Goal: Task Accomplishment & Management: Complete application form

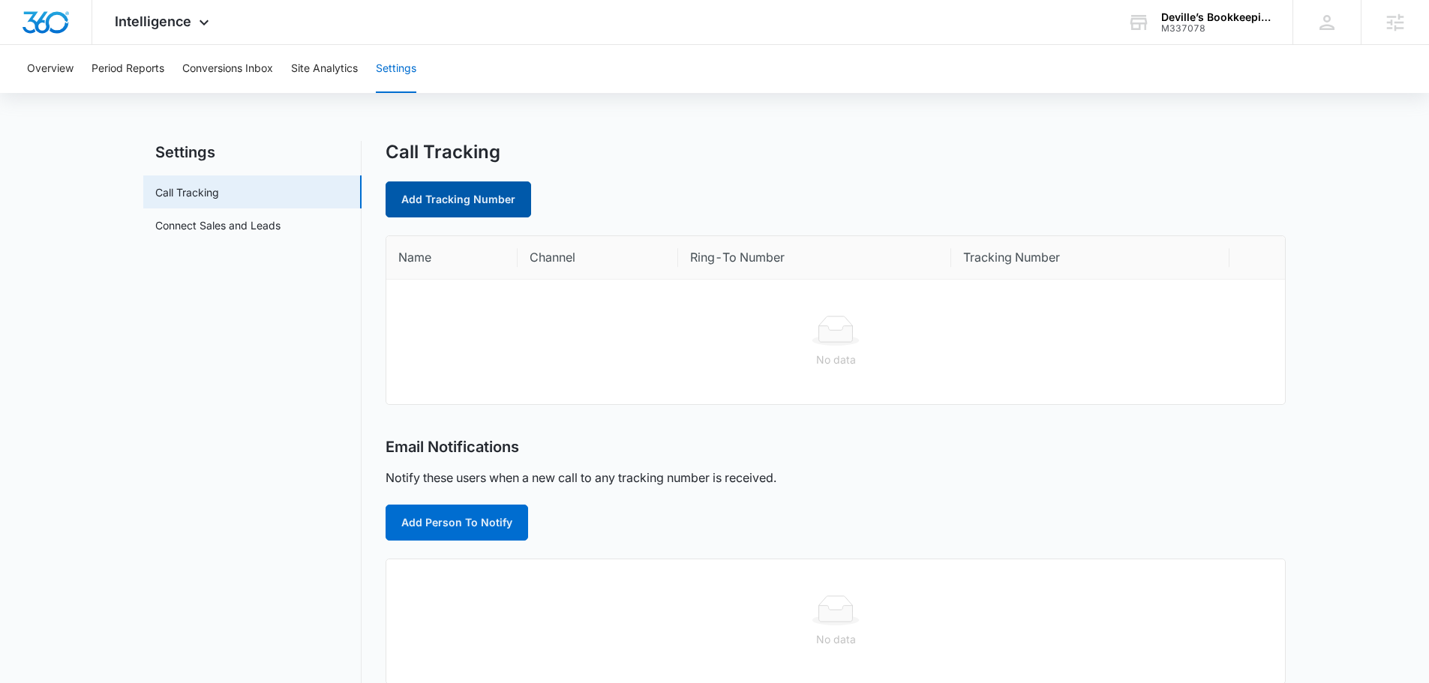
click at [429, 187] on link "Add Tracking Number" at bounding box center [459, 200] width 146 height 36
select select "by_area_code"
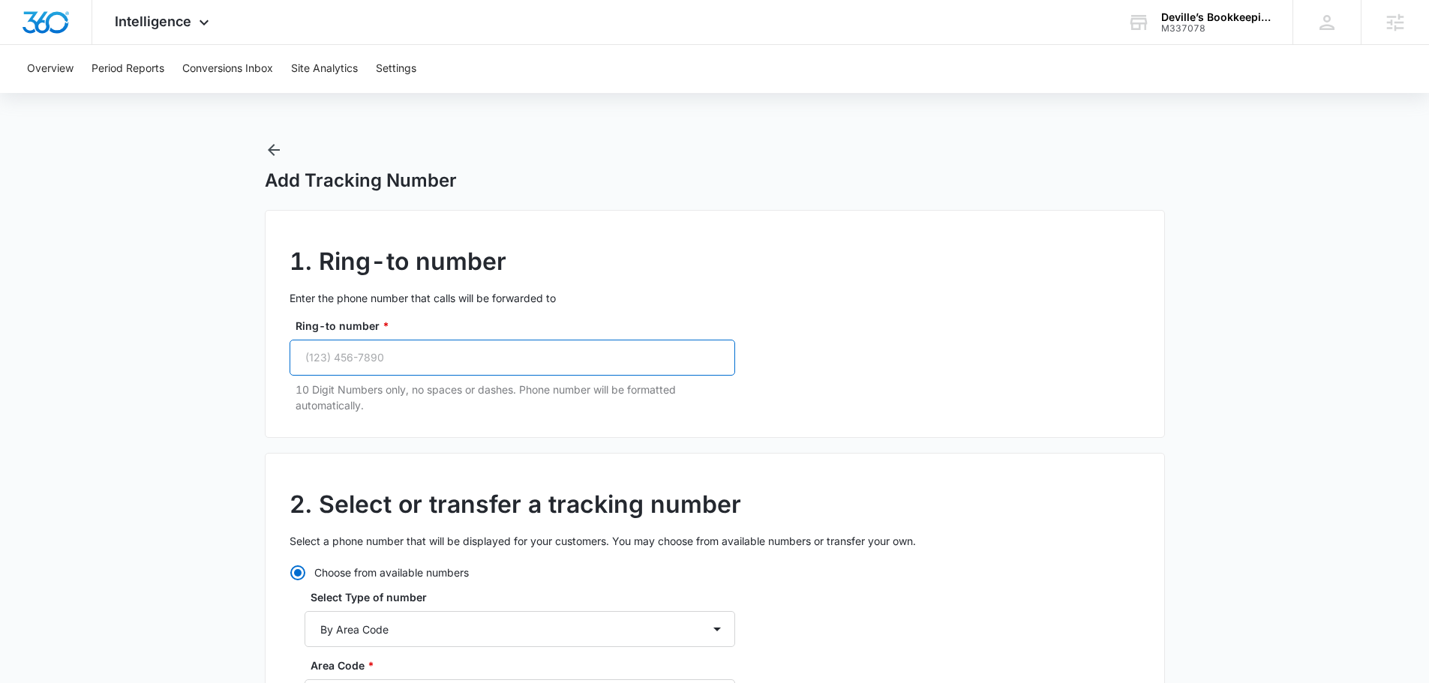
click at [446, 347] on input "Ring-to number *" at bounding box center [513, 358] width 446 height 36
paste input "(337) 358-0161"
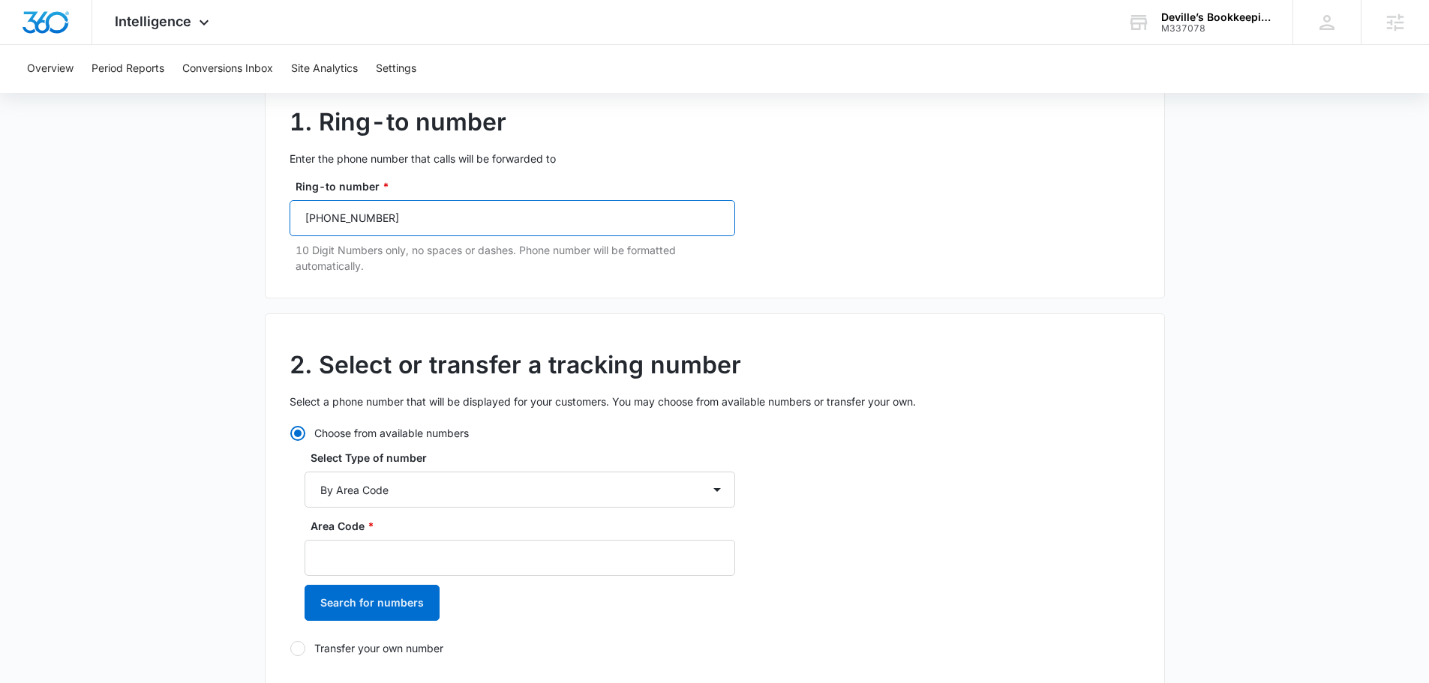
scroll to position [300, 0]
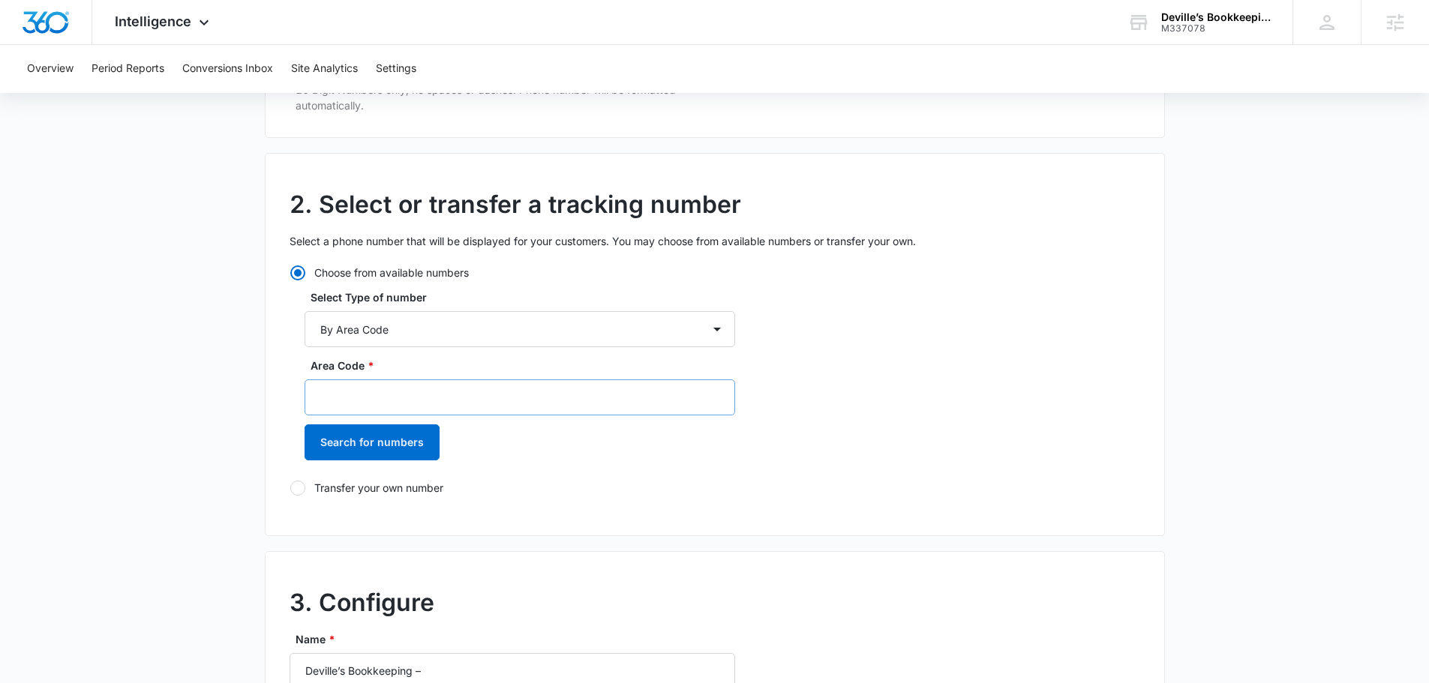
type input "(337) 358-0161"
click at [447, 397] on input "Area Code *" at bounding box center [520, 398] width 431 height 36
type input "337"
click at [380, 438] on button "Search for numbers" at bounding box center [372, 443] width 135 height 36
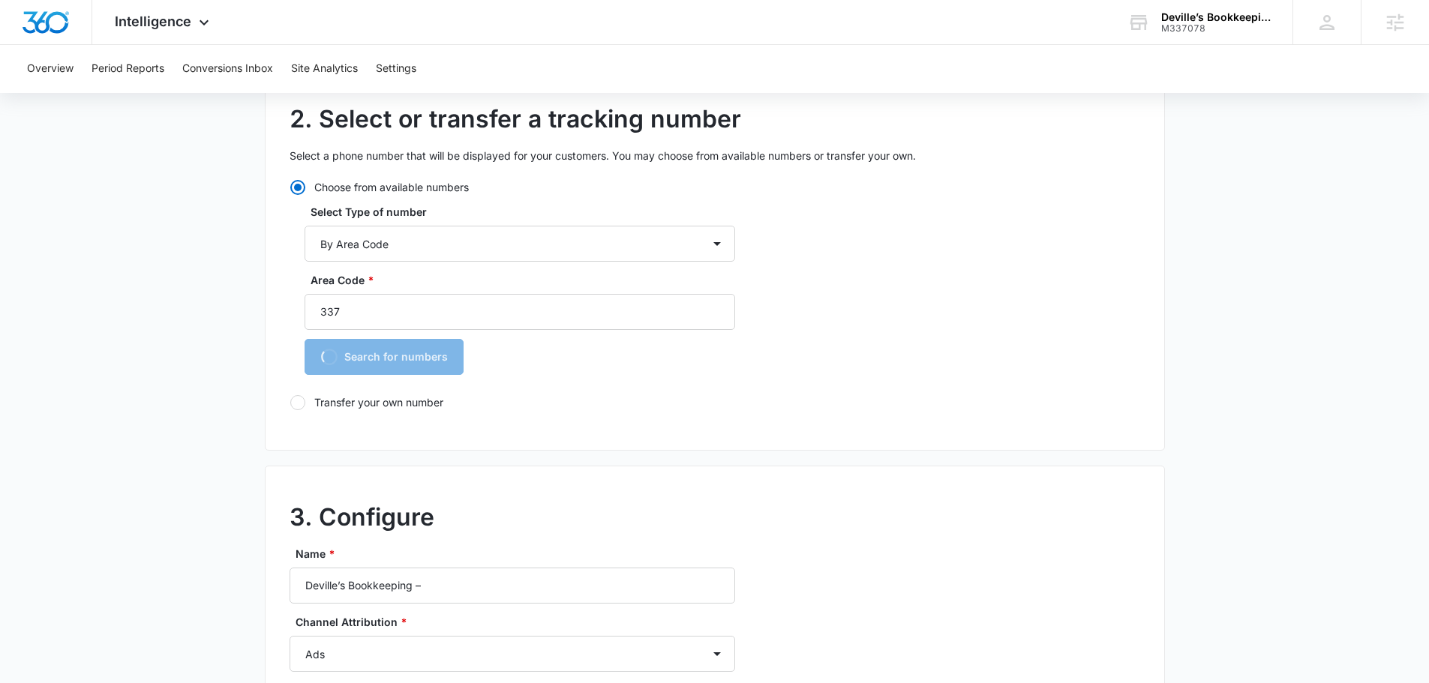
scroll to position [450, 0]
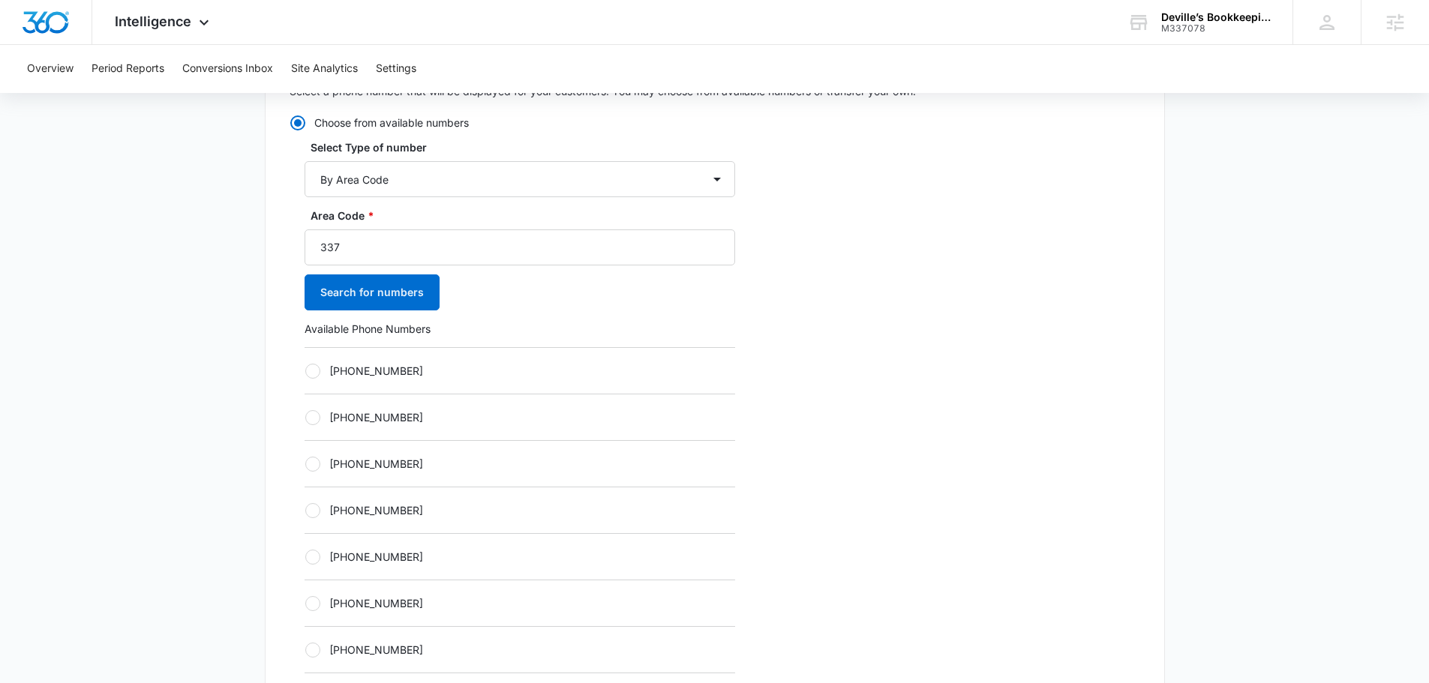
click at [374, 464] on label "+13372832654" at bounding box center [520, 464] width 431 height 16
click at [305, 464] on input "+13372832654" at bounding box center [305, 464] width 1 height 1
radio input "true"
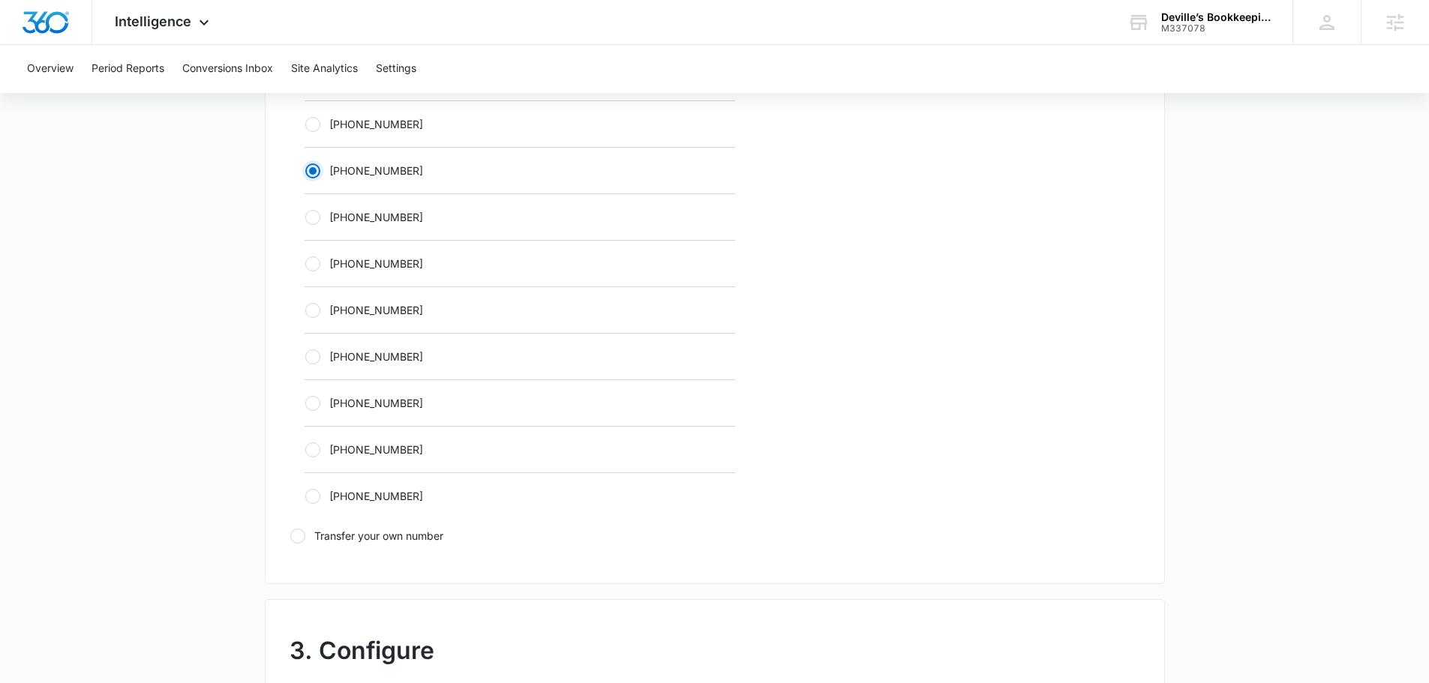
scroll to position [975, 0]
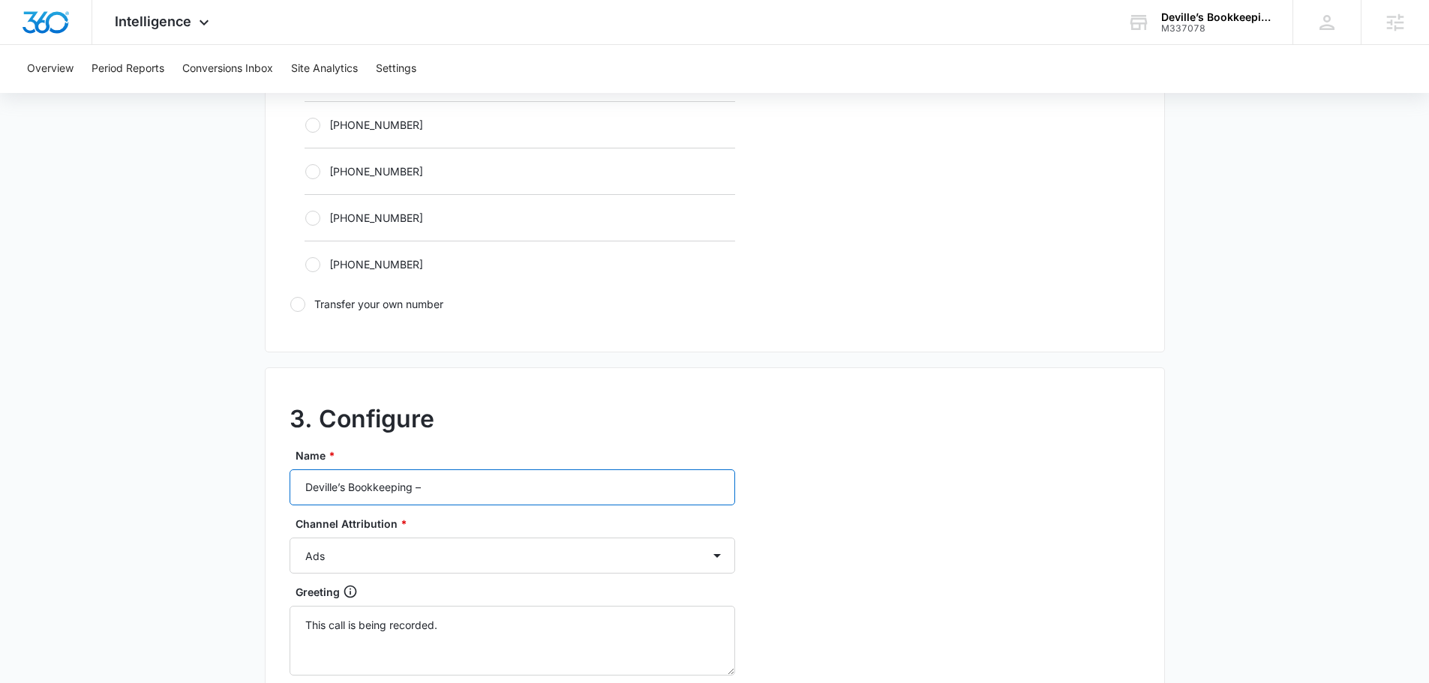
click at [474, 494] on input "Deville’s Bookkeeping –" at bounding box center [513, 488] width 446 height 36
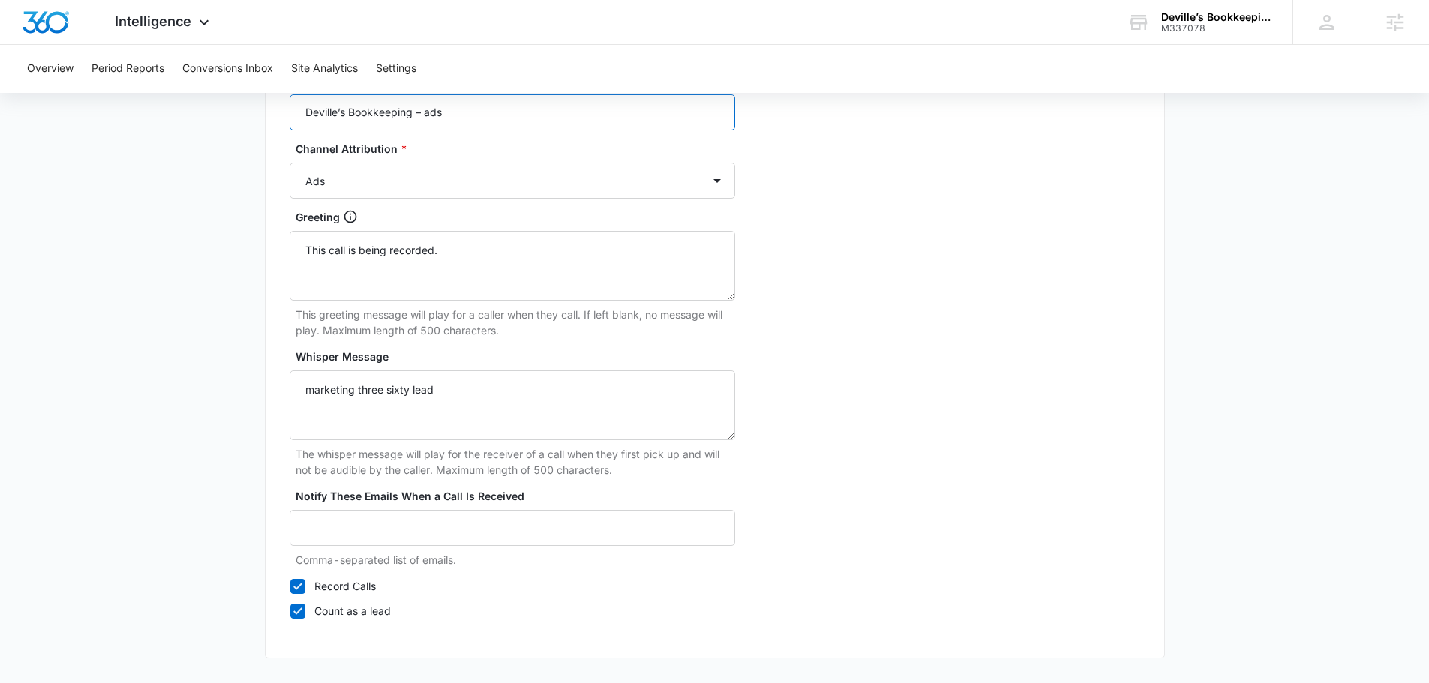
scroll to position [1405, 0]
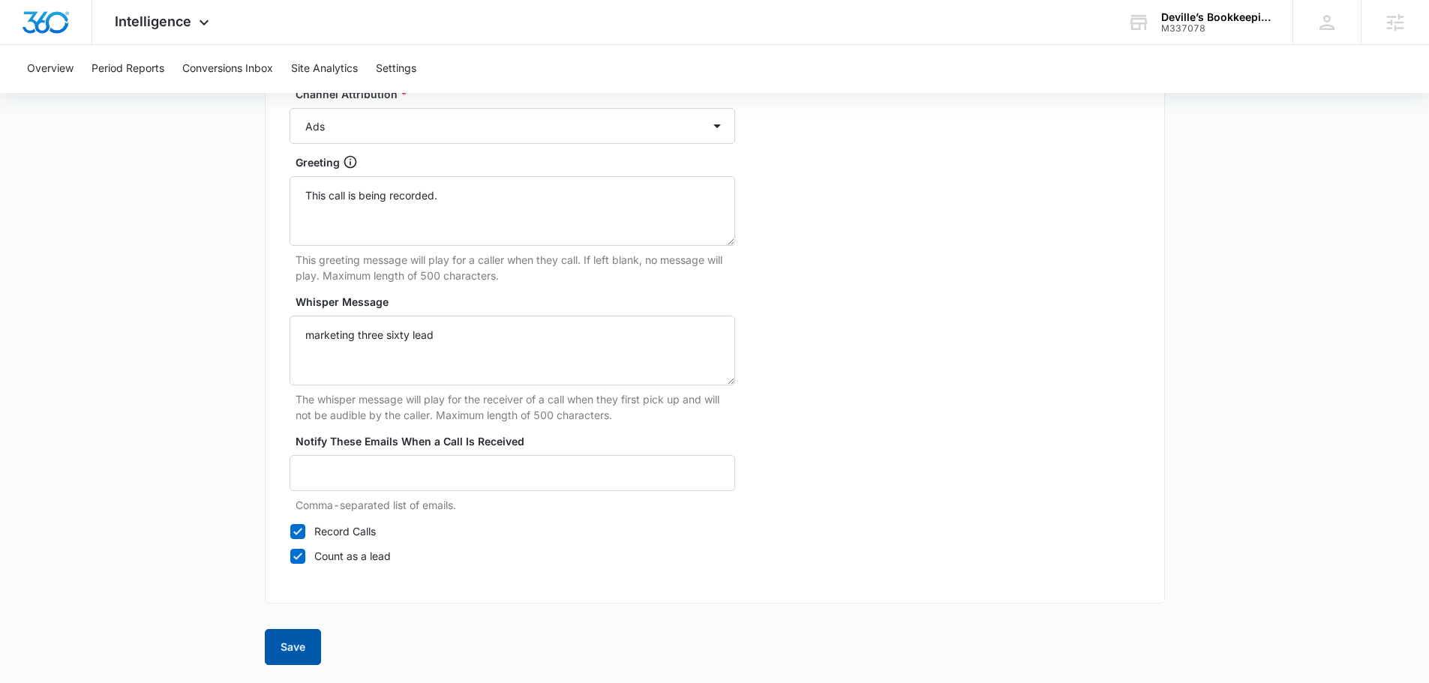
type input "Deville’s Bookkeeping – ads"
click at [306, 650] on button "Save" at bounding box center [293, 647] width 56 height 36
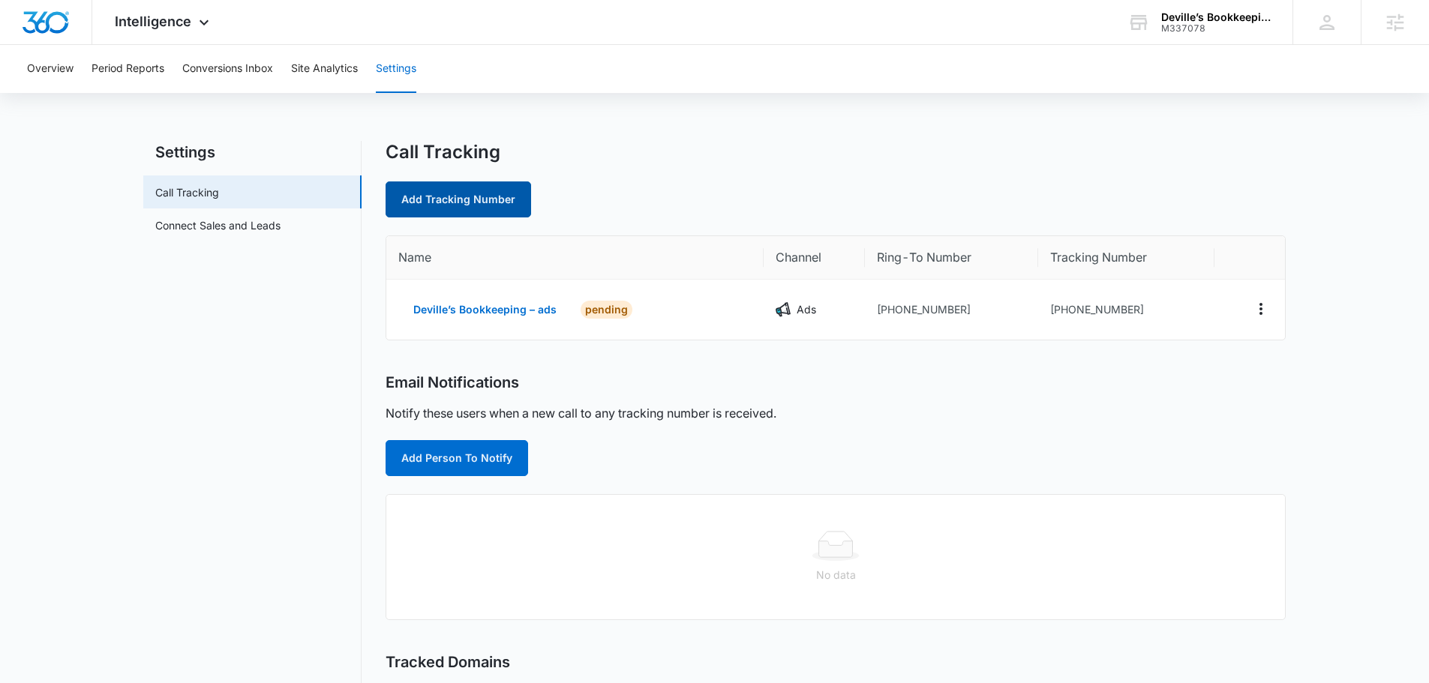
click at [420, 189] on link "Add Tracking Number" at bounding box center [459, 200] width 146 height 36
select select "by_area_code"
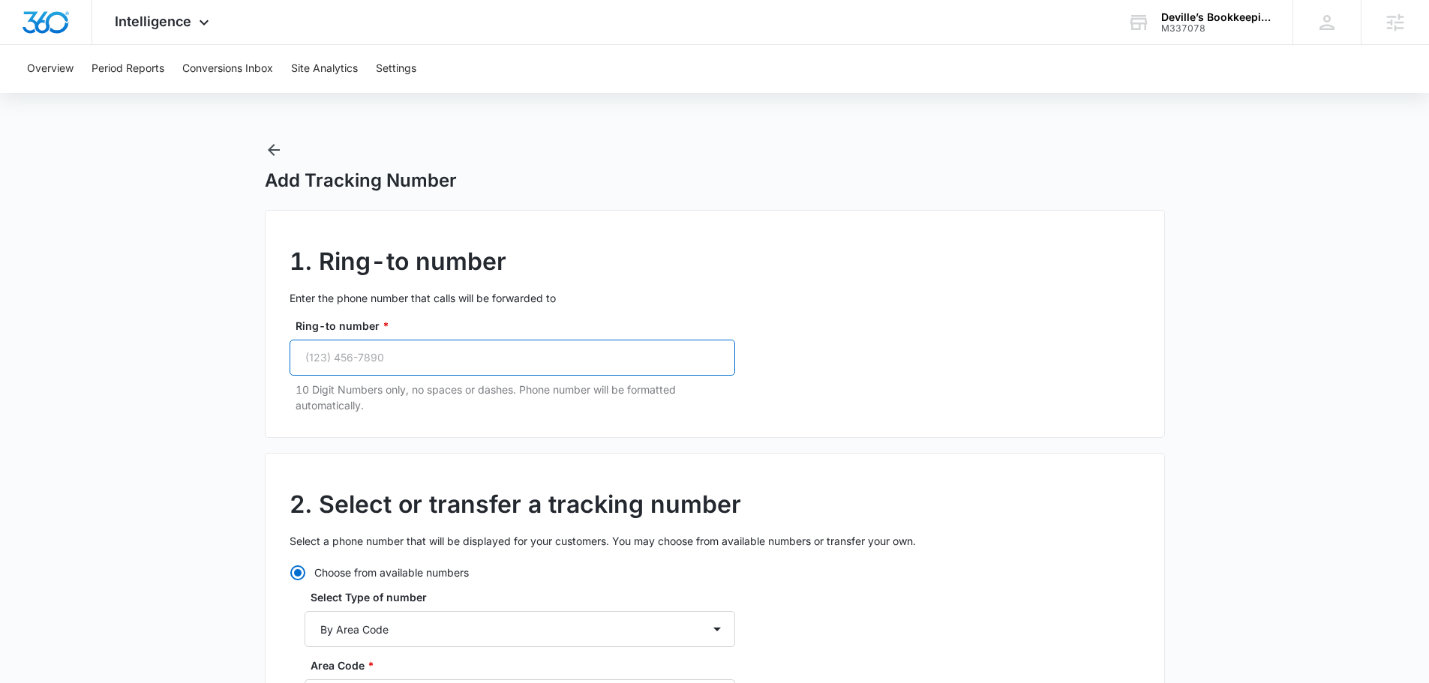
click at [417, 353] on input "Ring-to number *" at bounding box center [513, 358] width 446 height 36
paste input "(337) 358-0161"
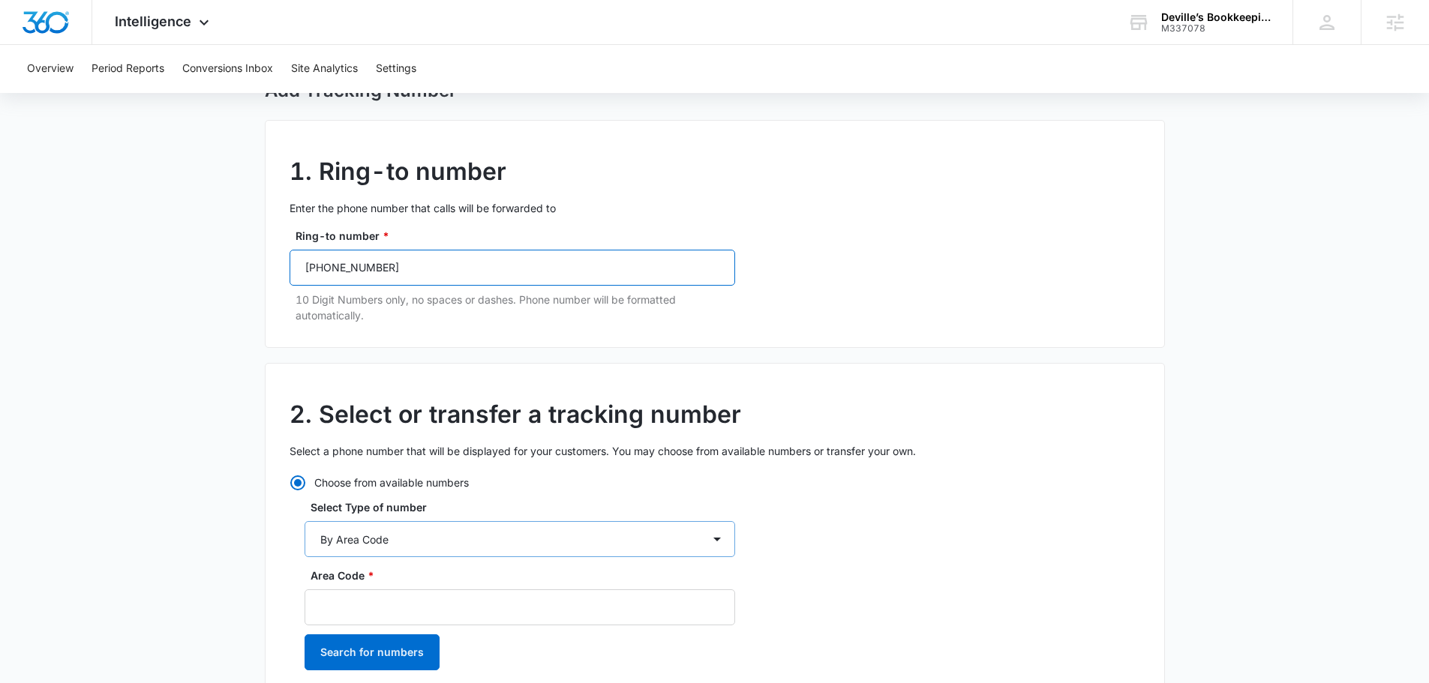
scroll to position [300, 0]
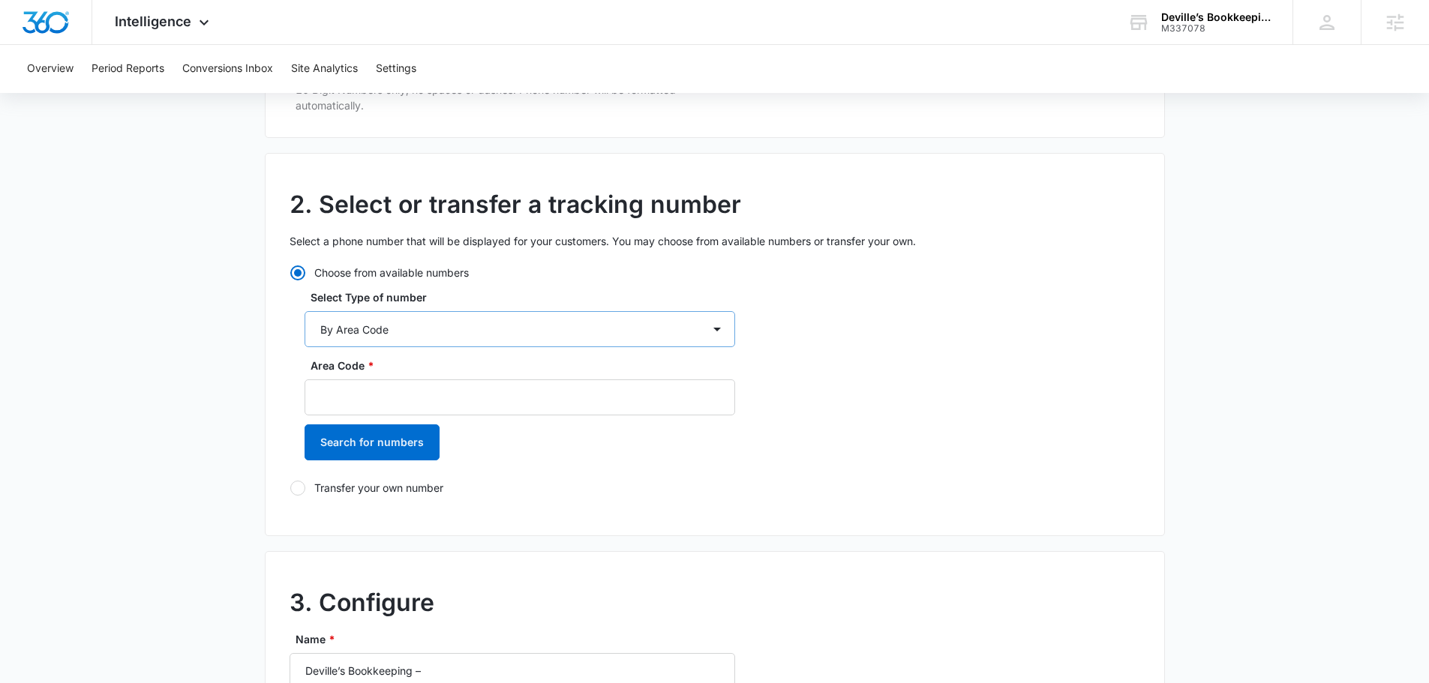
type input "(337) 358-0161"
click at [432, 326] on select "By City & State By State Only By Zip Code By Area Code Toll Free Numbers" at bounding box center [520, 329] width 431 height 36
click at [305, 311] on select "By City & State By State Only By Zip Code By Area Code Toll Free Numbers" at bounding box center [520, 329] width 431 height 36
click at [398, 390] on input "Area Code *" at bounding box center [520, 398] width 431 height 36
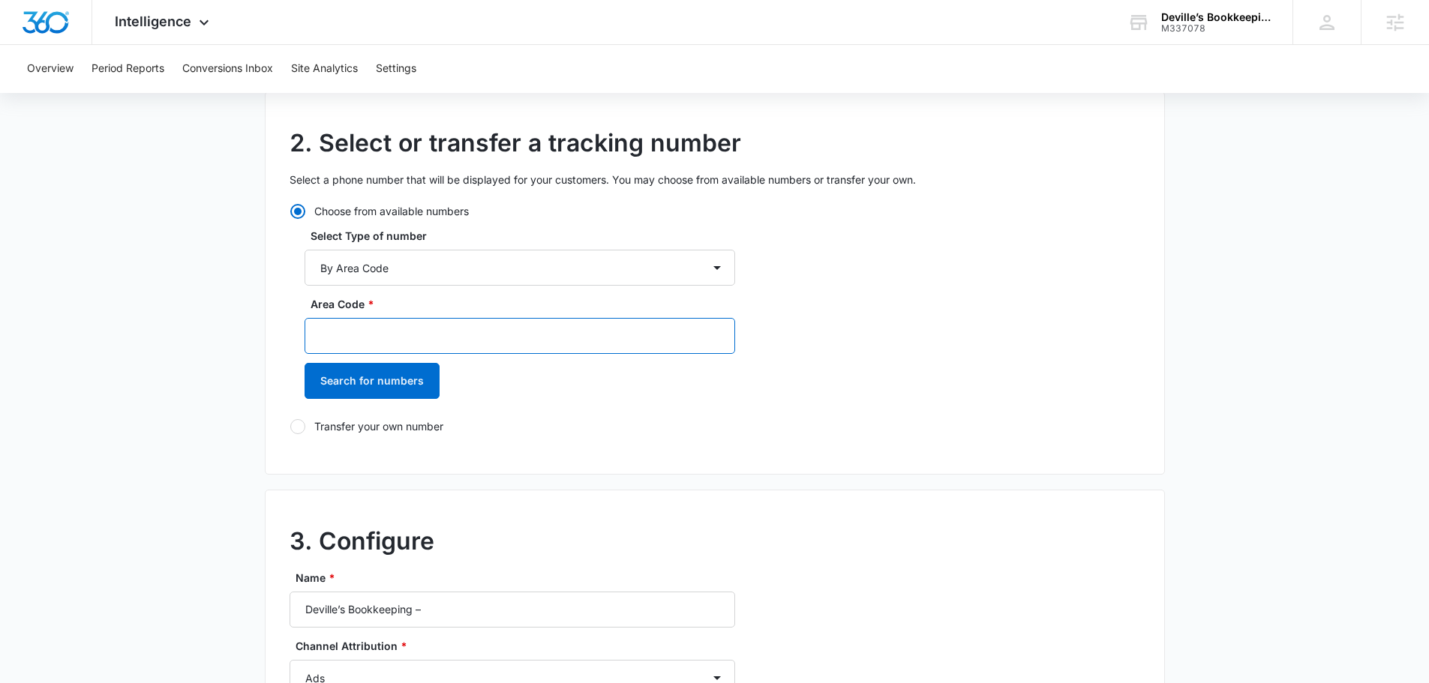
scroll to position [525, 0]
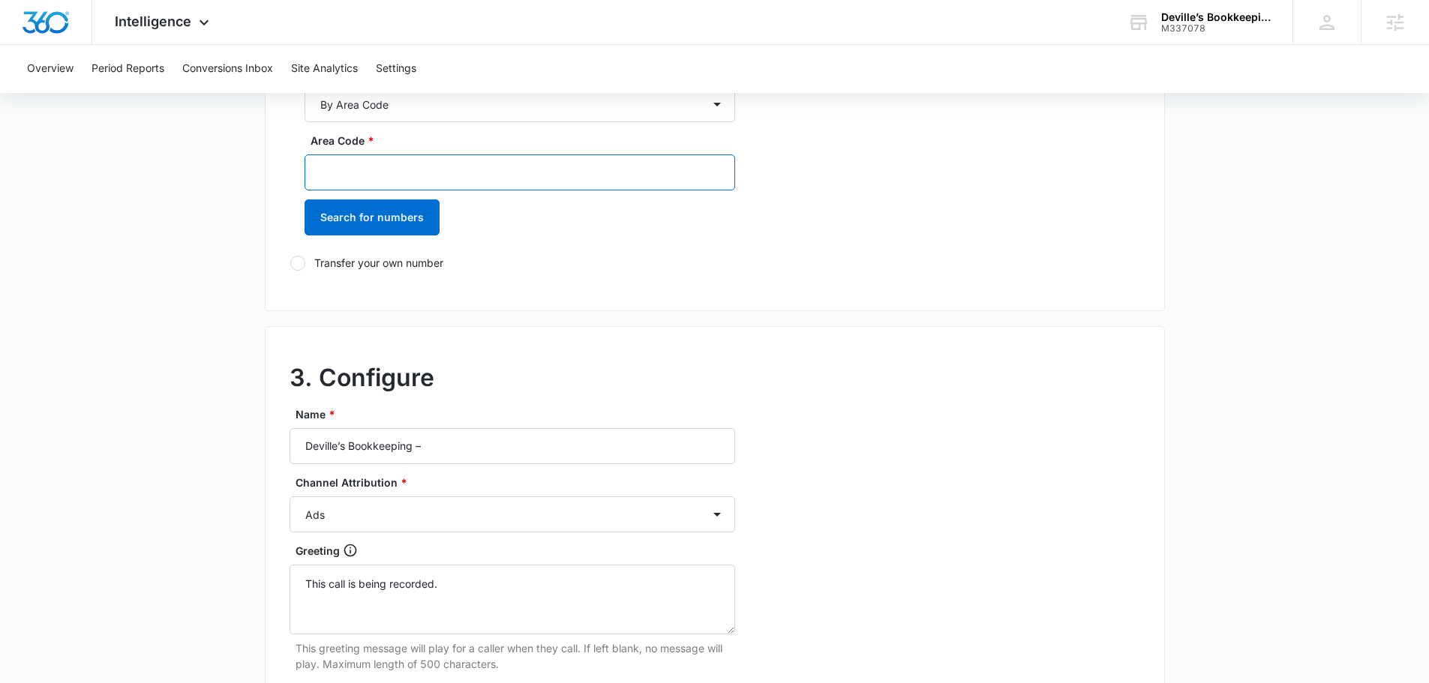
click at [401, 182] on input "Area Code *" at bounding box center [520, 173] width 431 height 36
type input "337"
click at [383, 226] on button "Search for numbers" at bounding box center [372, 218] width 135 height 36
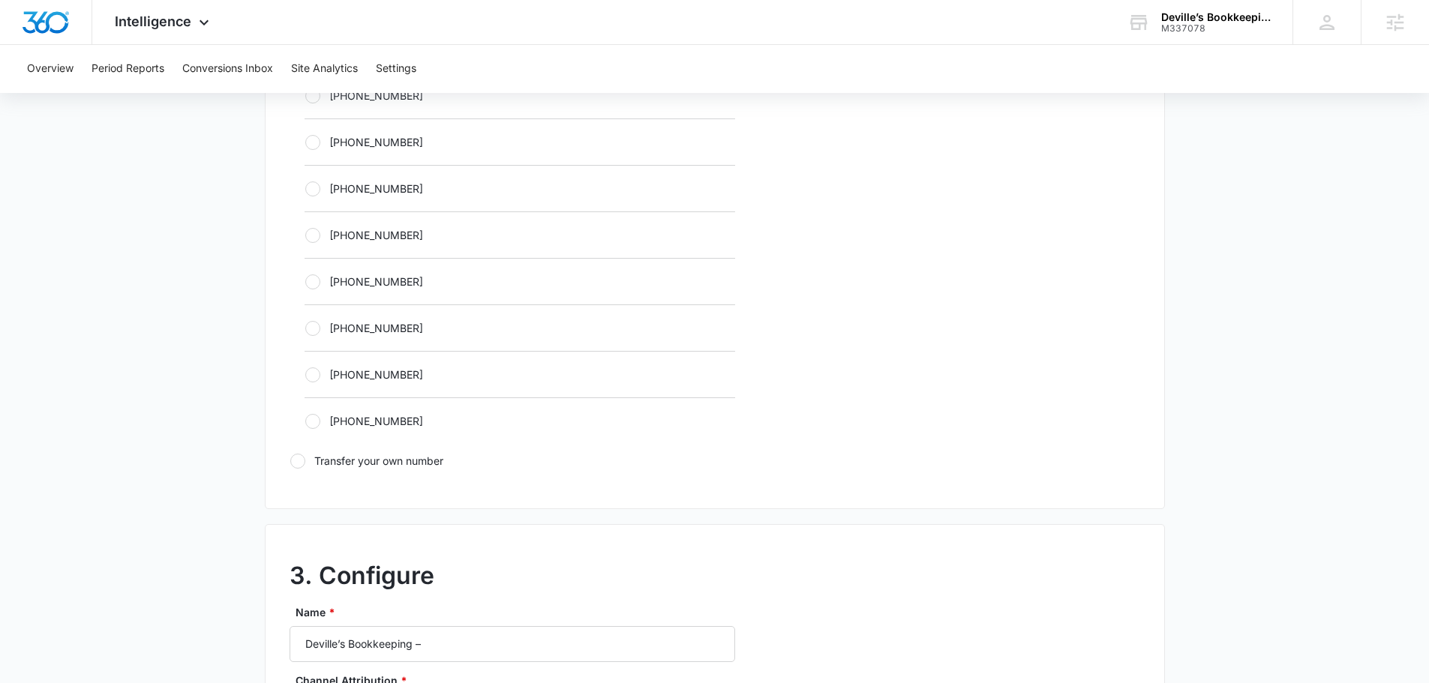
scroll to position [825, 0]
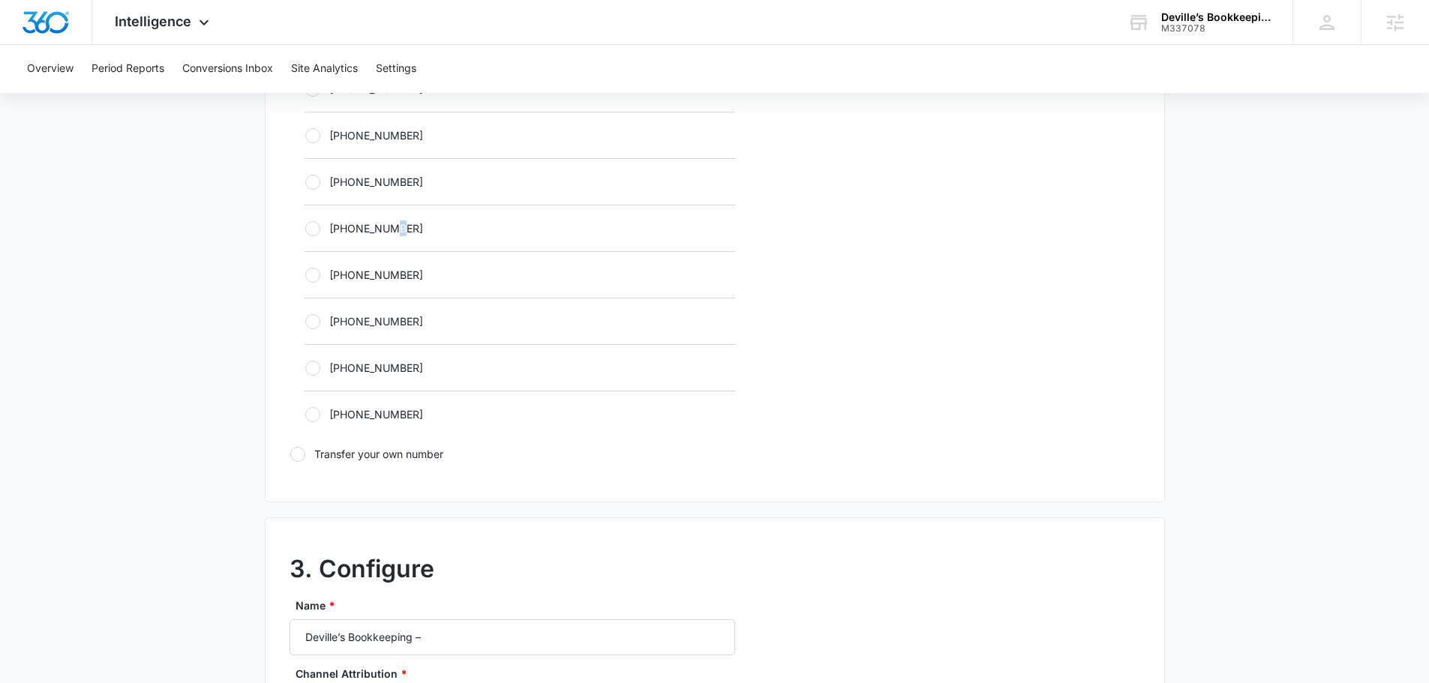
click at [400, 244] on div "+13373853358" at bounding box center [520, 228] width 431 height 47
click at [387, 225] on label "+13373853358" at bounding box center [520, 229] width 431 height 16
click at [305, 228] on input "+13373853358" at bounding box center [305, 228] width 1 height 1
radio input "true"
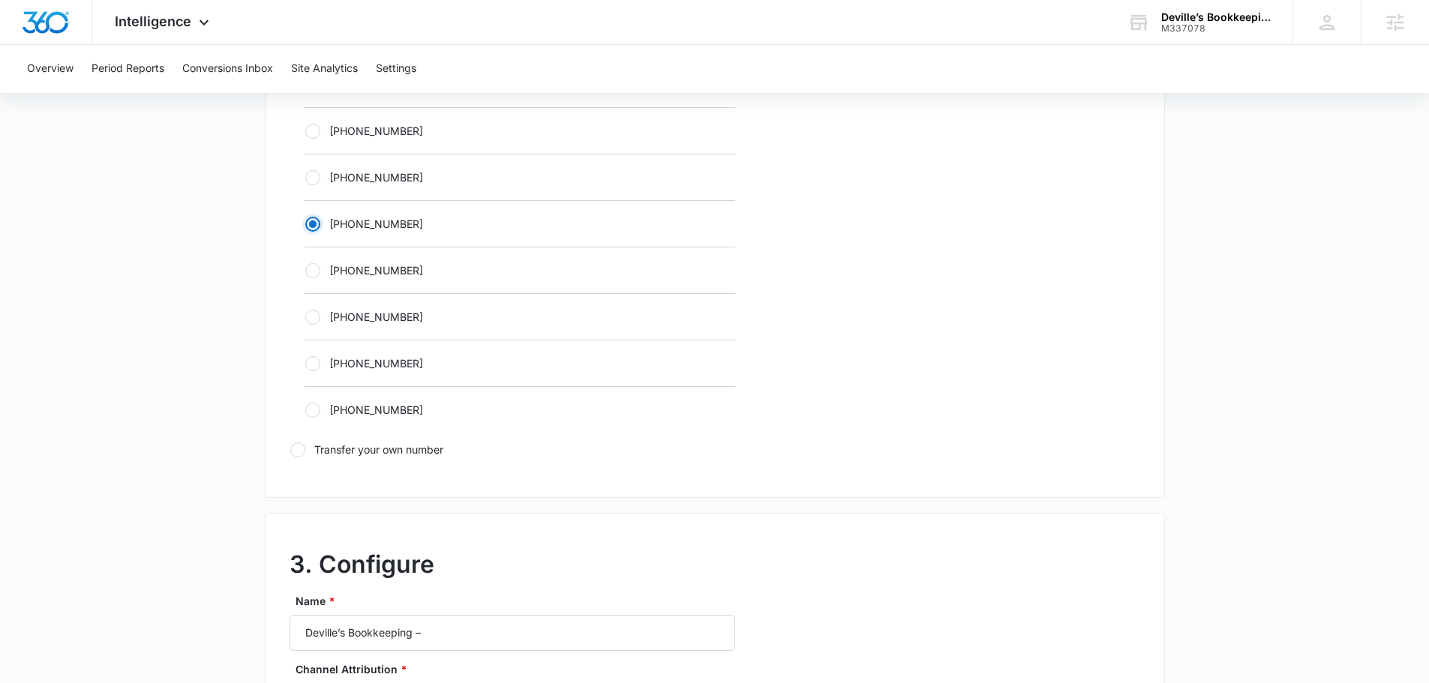
scroll to position [1050, 0]
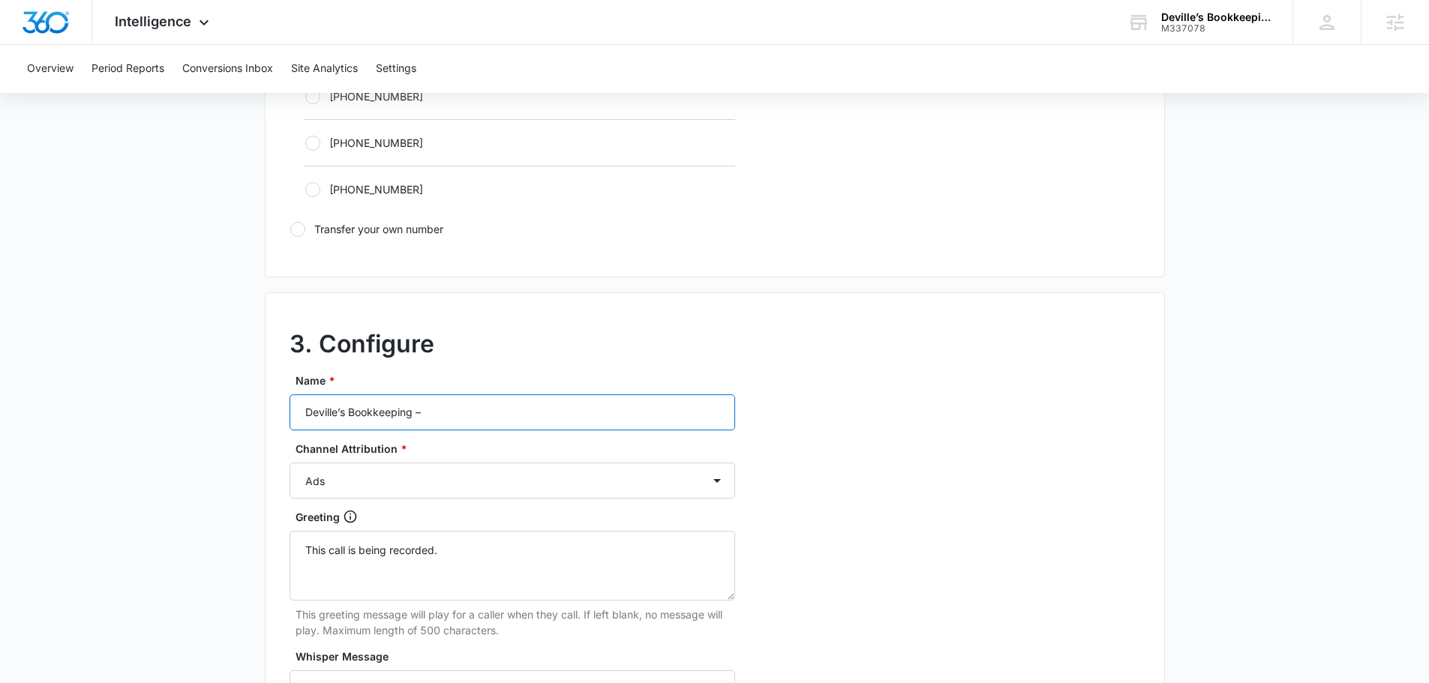
click at [430, 406] on input "Deville’s Bookkeeping –" at bounding box center [513, 413] width 446 height 36
click at [392, 485] on select "Ads Local Service Ads Content Social Other" at bounding box center [513, 481] width 446 height 36
select select "LSA"
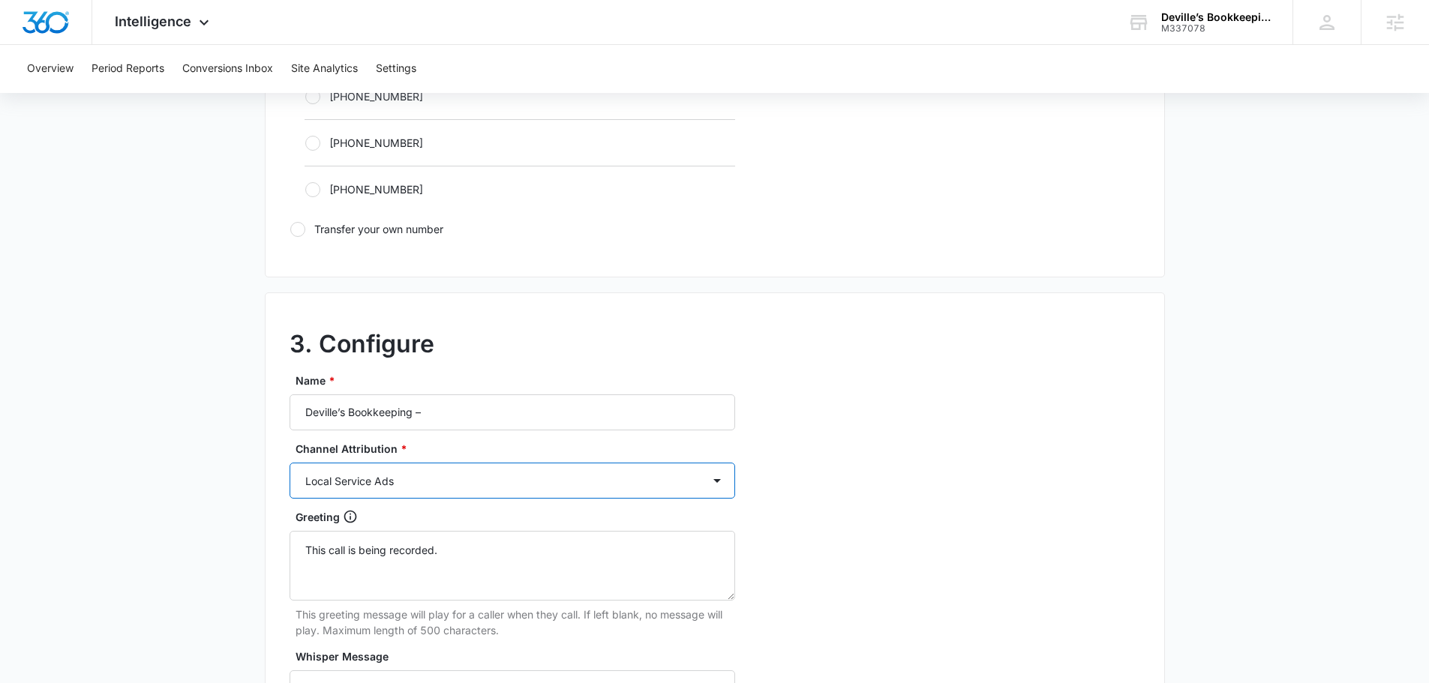
click at [290, 463] on select "Ads Local Service Ads Content Social Other" at bounding box center [513, 481] width 446 height 36
drag, startPoint x: 425, startPoint y: 474, endPoint x: 422, endPoint y: 482, distance: 8.8
click at [425, 474] on select "Ads Local Service Ads Content Social Other" at bounding box center [513, 481] width 446 height 36
select select "CONTENT"
click at [290, 463] on select "Ads Local Service Ads Content Social Other" at bounding box center [513, 481] width 446 height 36
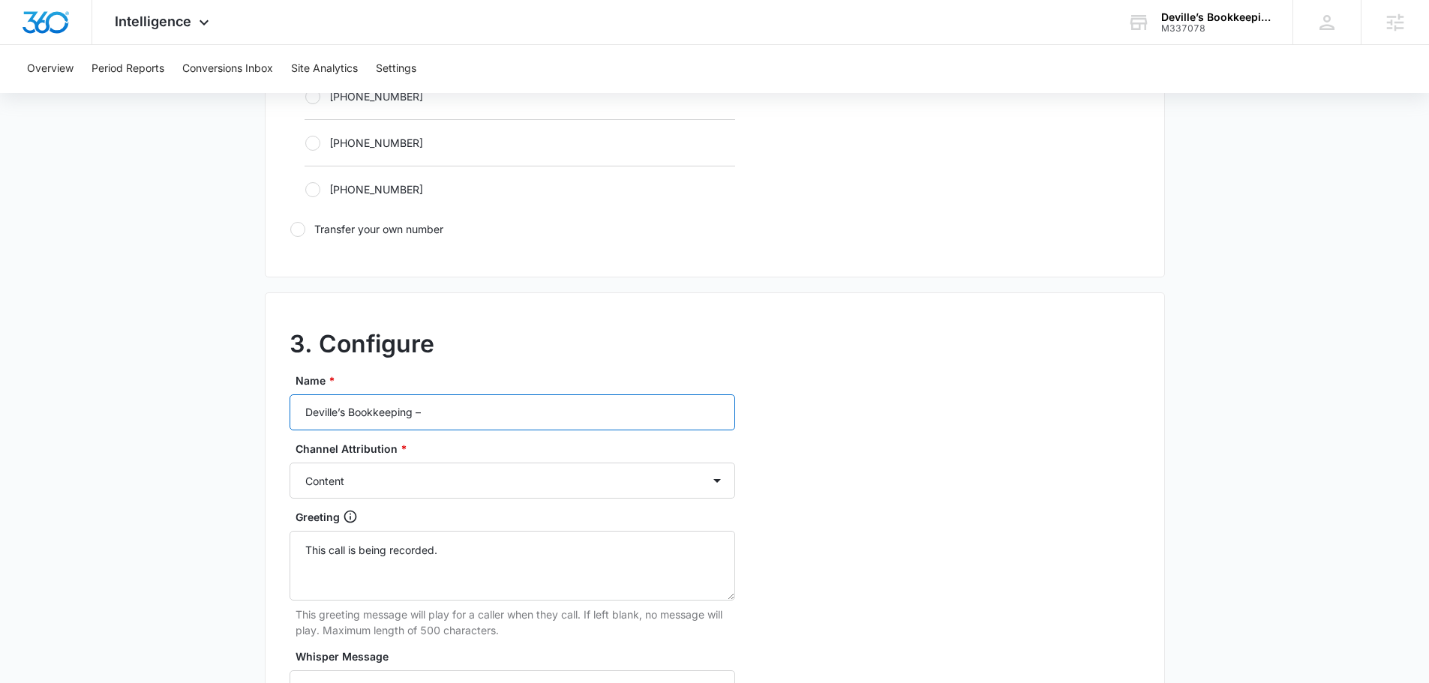
click at [462, 419] on input "Deville’s Bookkeeping –" at bounding box center [513, 413] width 446 height 36
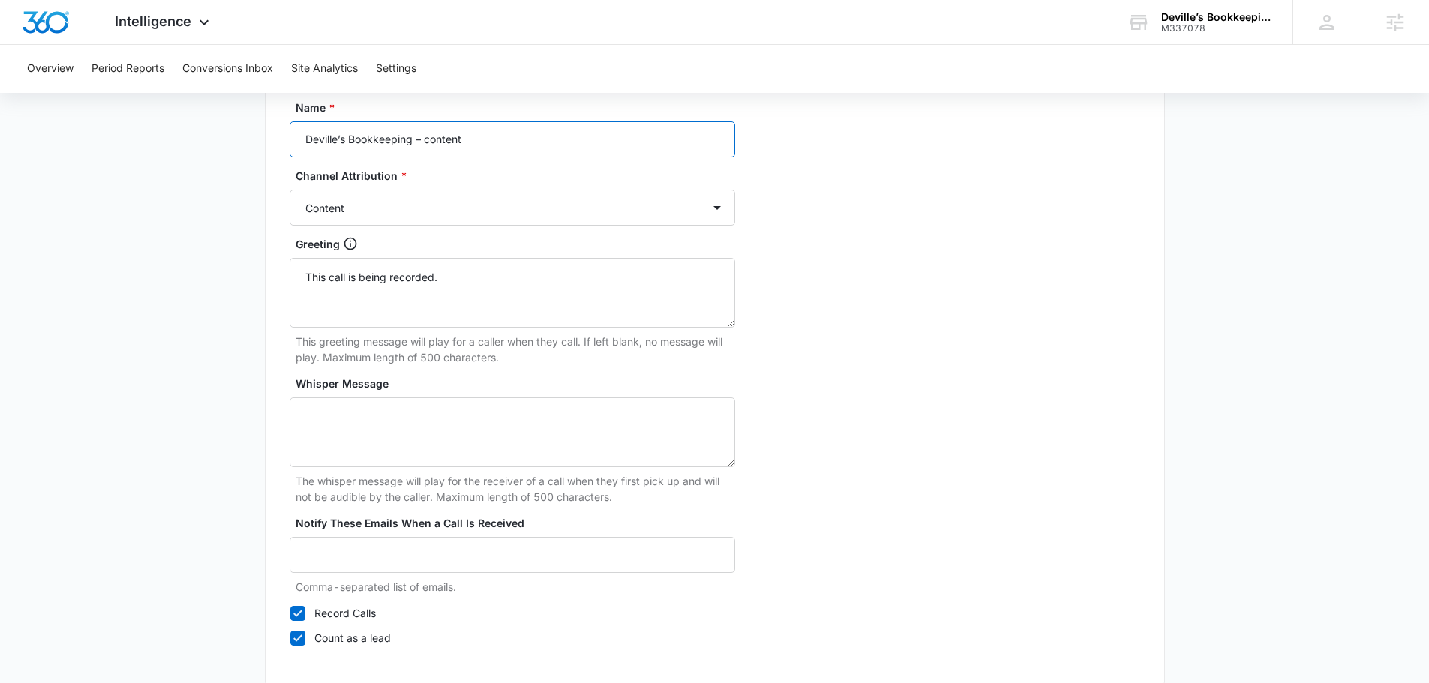
scroll to position [1350, 0]
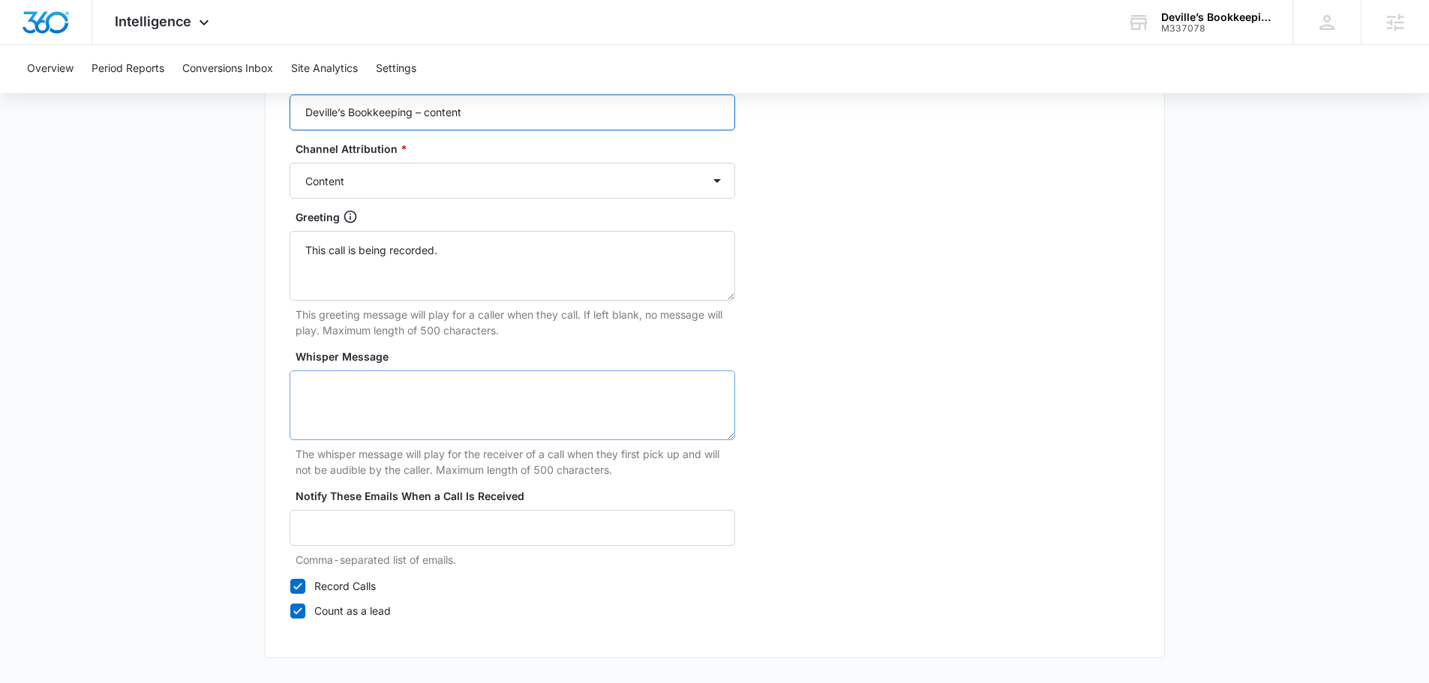
type input "Deville’s Bookkeeping – content"
click at [366, 402] on textarea "Whisper Message" at bounding box center [513, 406] width 446 height 70
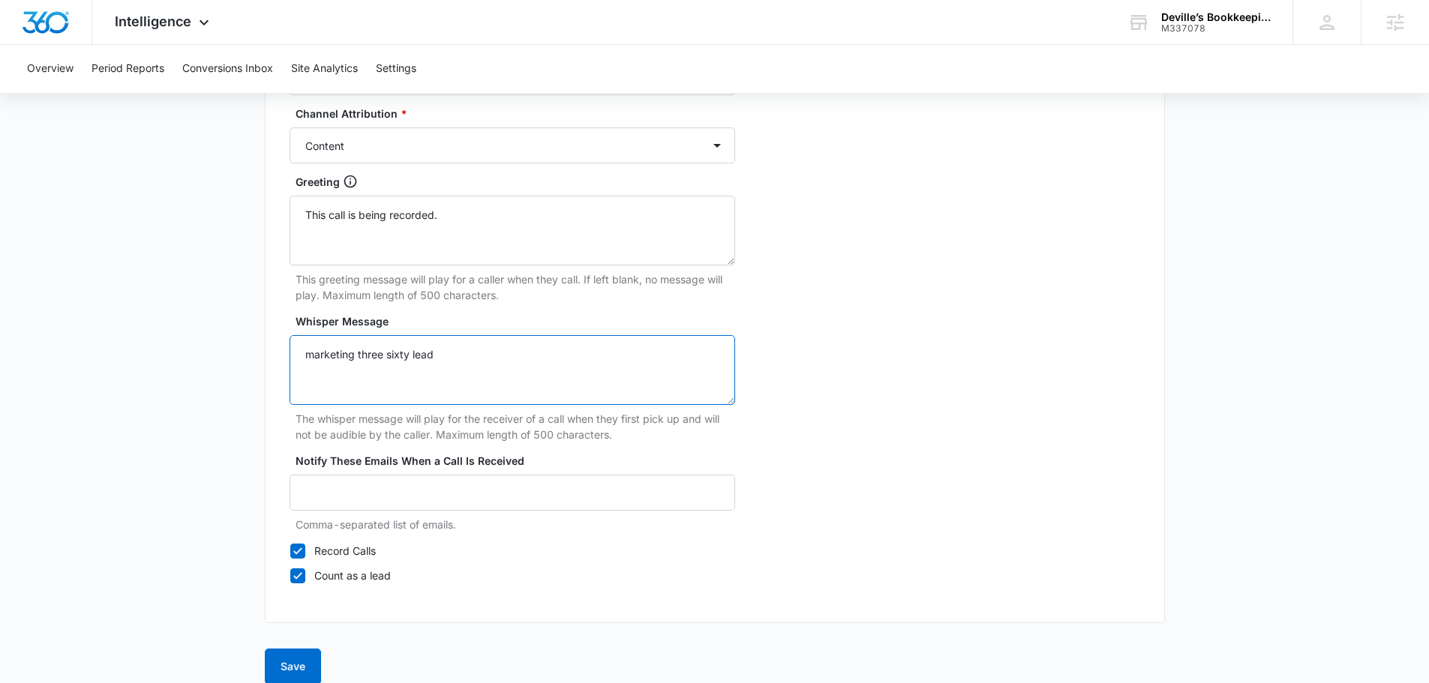
scroll to position [1405, 0]
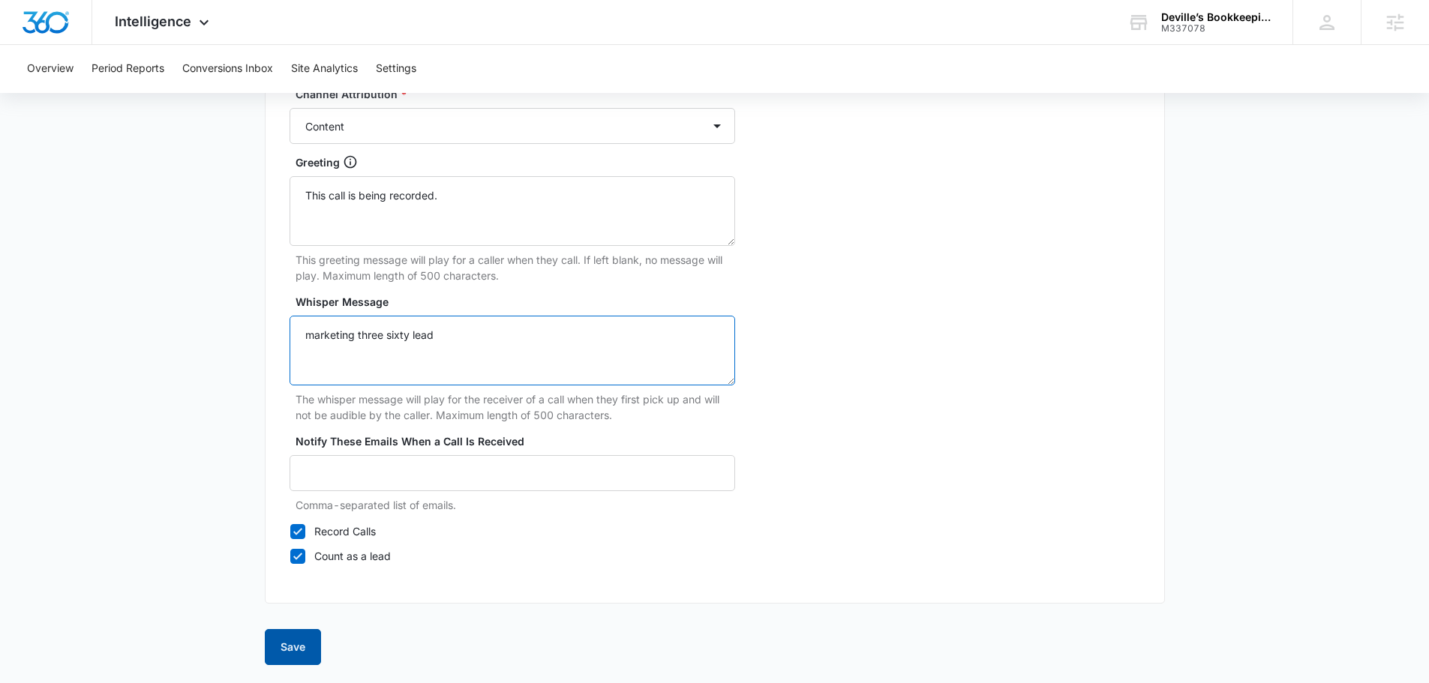
type textarea "marketing three sixty lead"
click at [277, 656] on button "Save" at bounding box center [293, 647] width 56 height 36
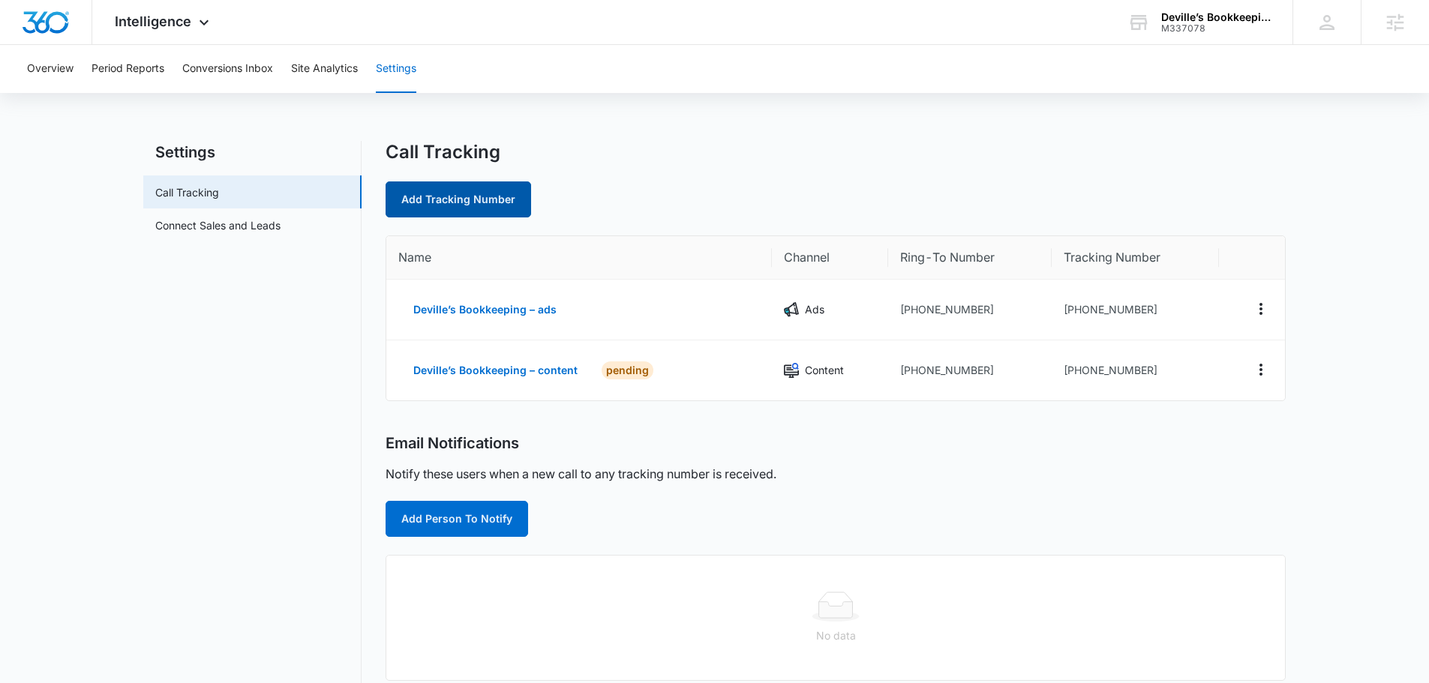
click at [495, 185] on link "Add Tracking Number" at bounding box center [459, 200] width 146 height 36
select select "by_area_code"
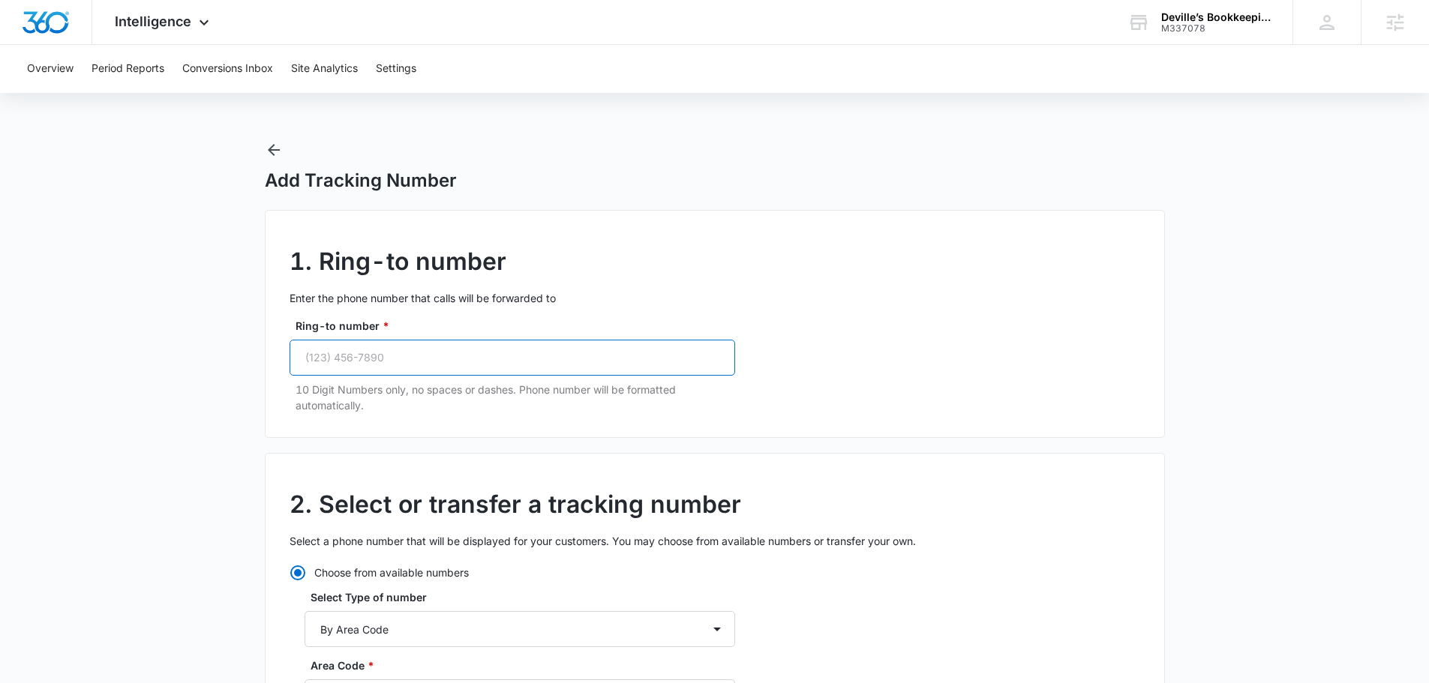
click at [398, 363] on input "Ring-to number *" at bounding box center [513, 358] width 446 height 36
paste input "(337) 358-0161"
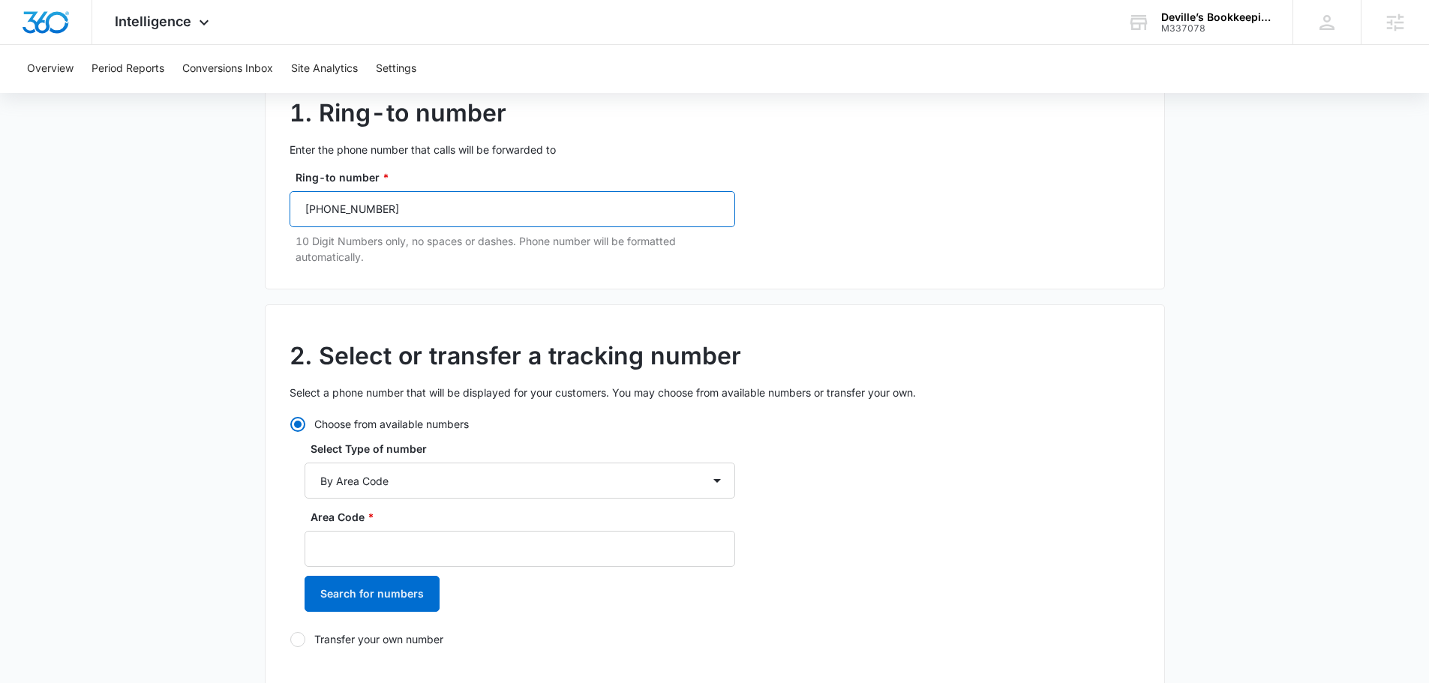
scroll to position [150, 0]
type input "(337) 358-0161"
click at [410, 555] on input "Area Code *" at bounding box center [520, 548] width 431 height 36
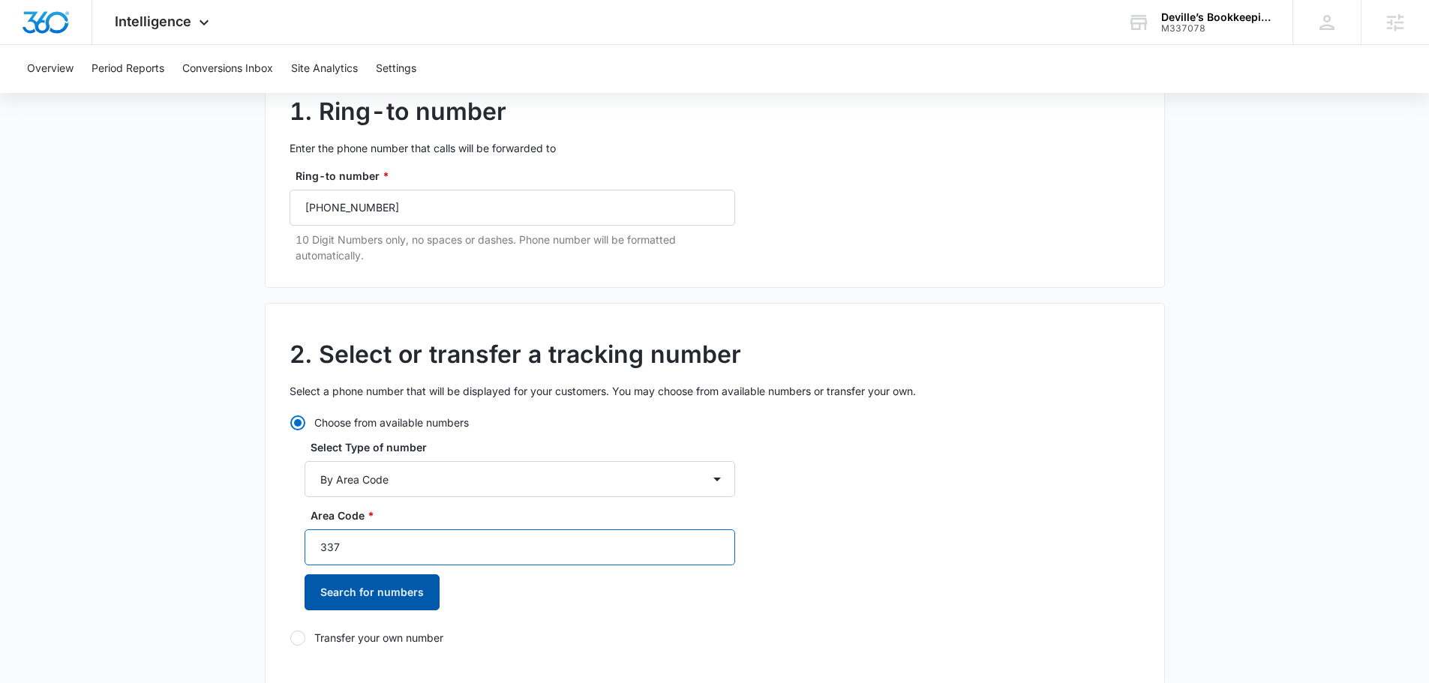
type input "337"
click at [401, 600] on button "Search for numbers" at bounding box center [372, 593] width 135 height 36
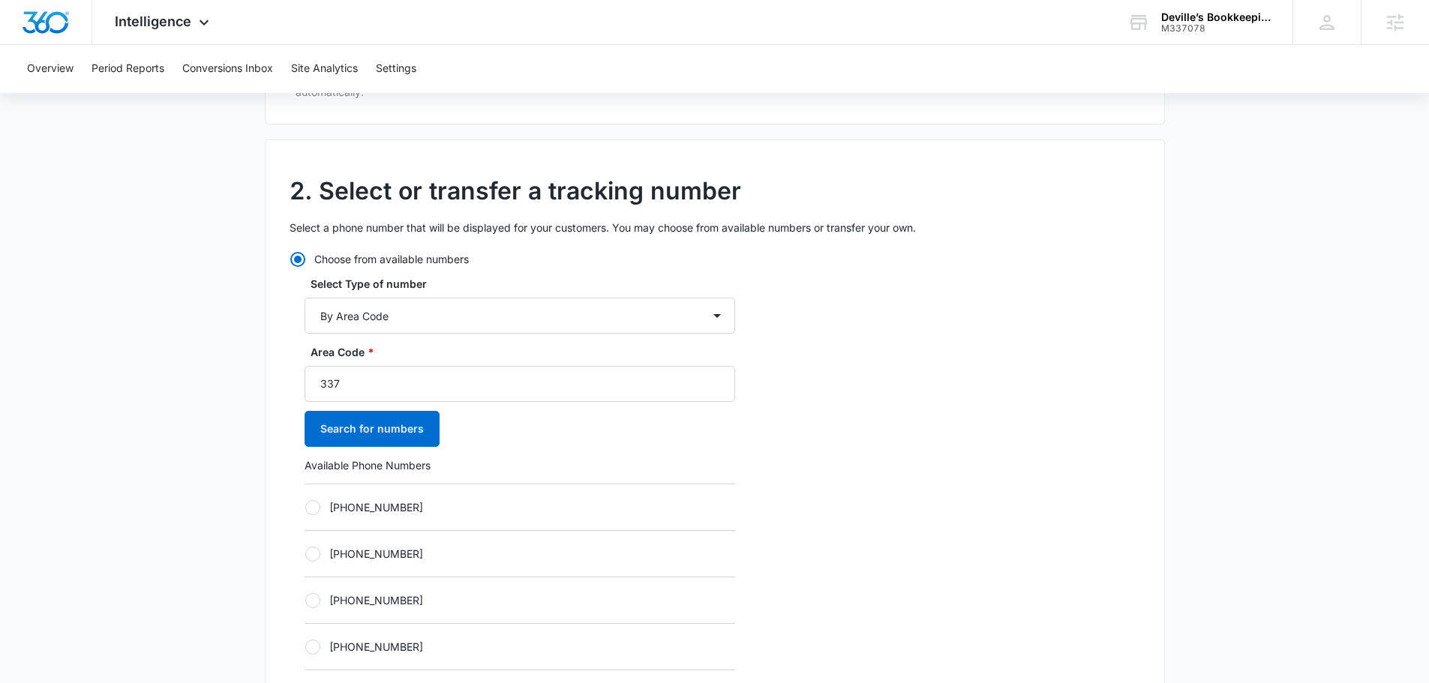
scroll to position [375, 0]
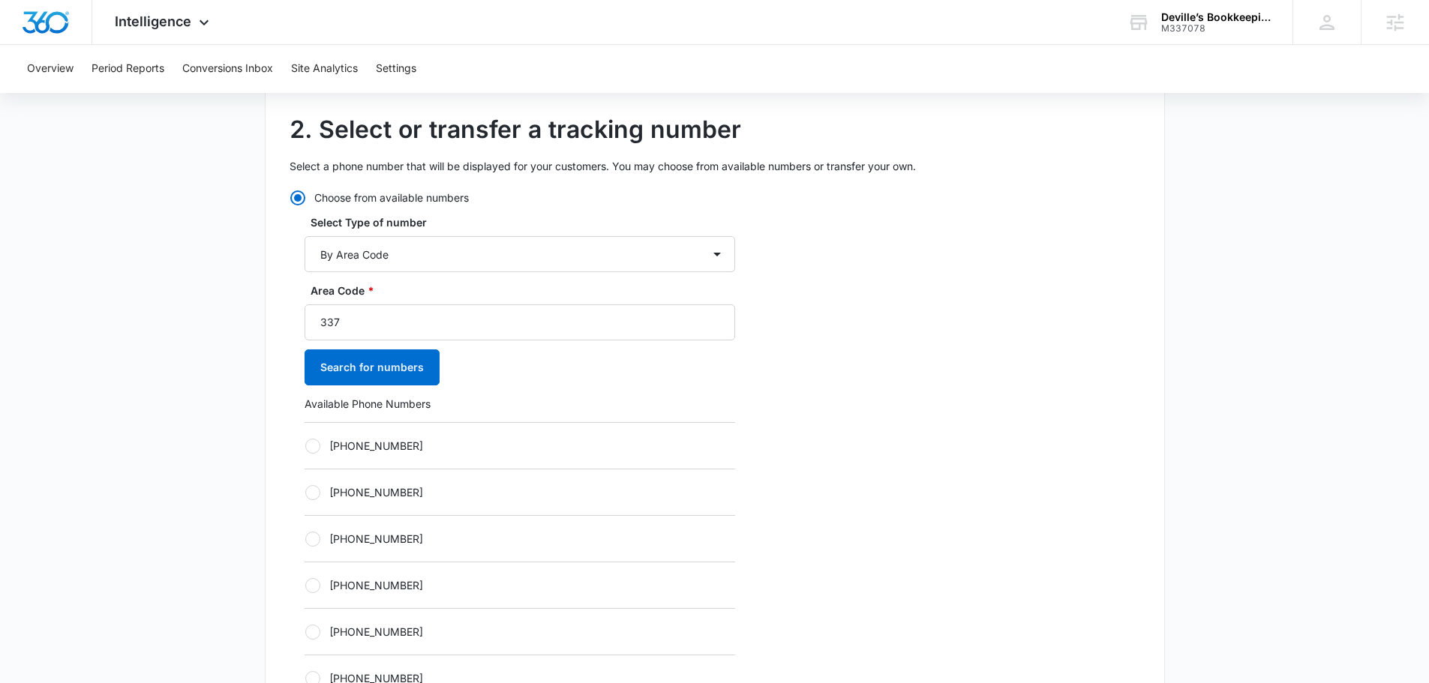
click at [371, 588] on label "+13373850878" at bounding box center [520, 586] width 431 height 16
click at [305, 586] on input "+13373850878" at bounding box center [305, 585] width 1 height 1
radio input "true"
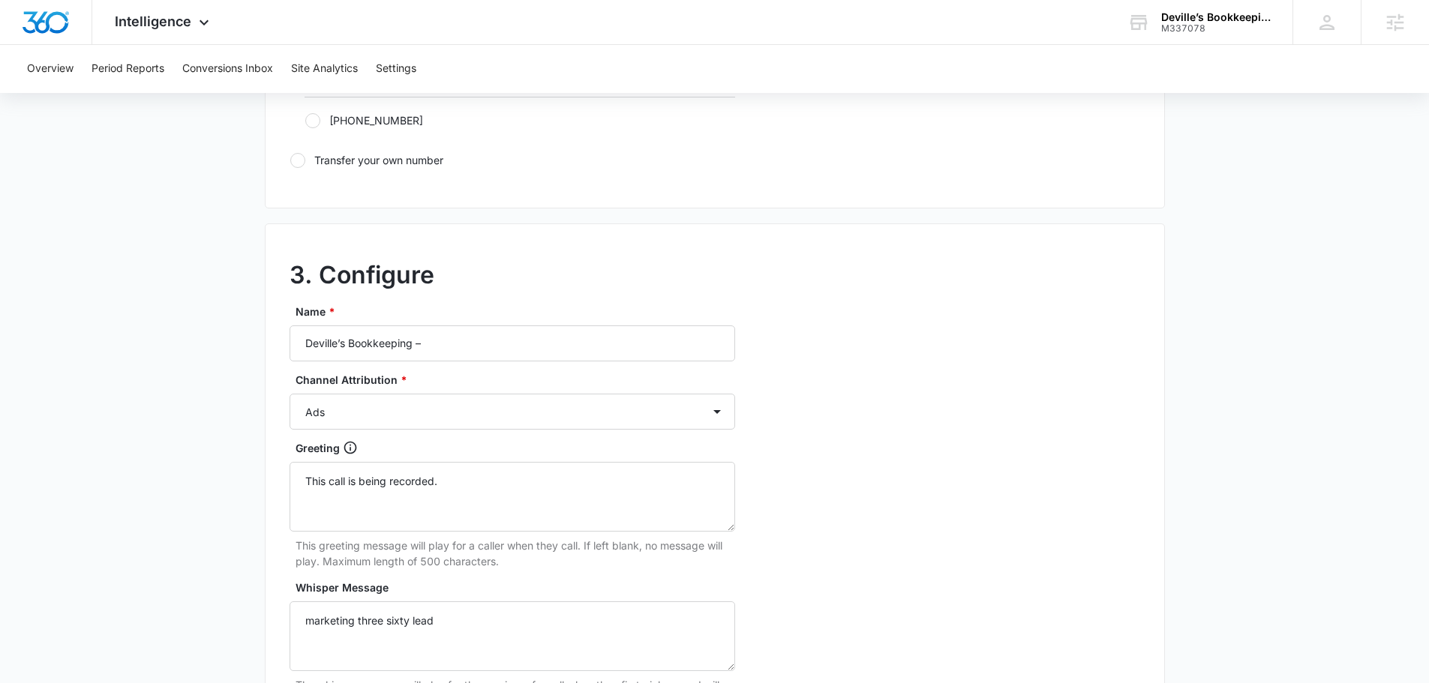
scroll to position [1125, 0]
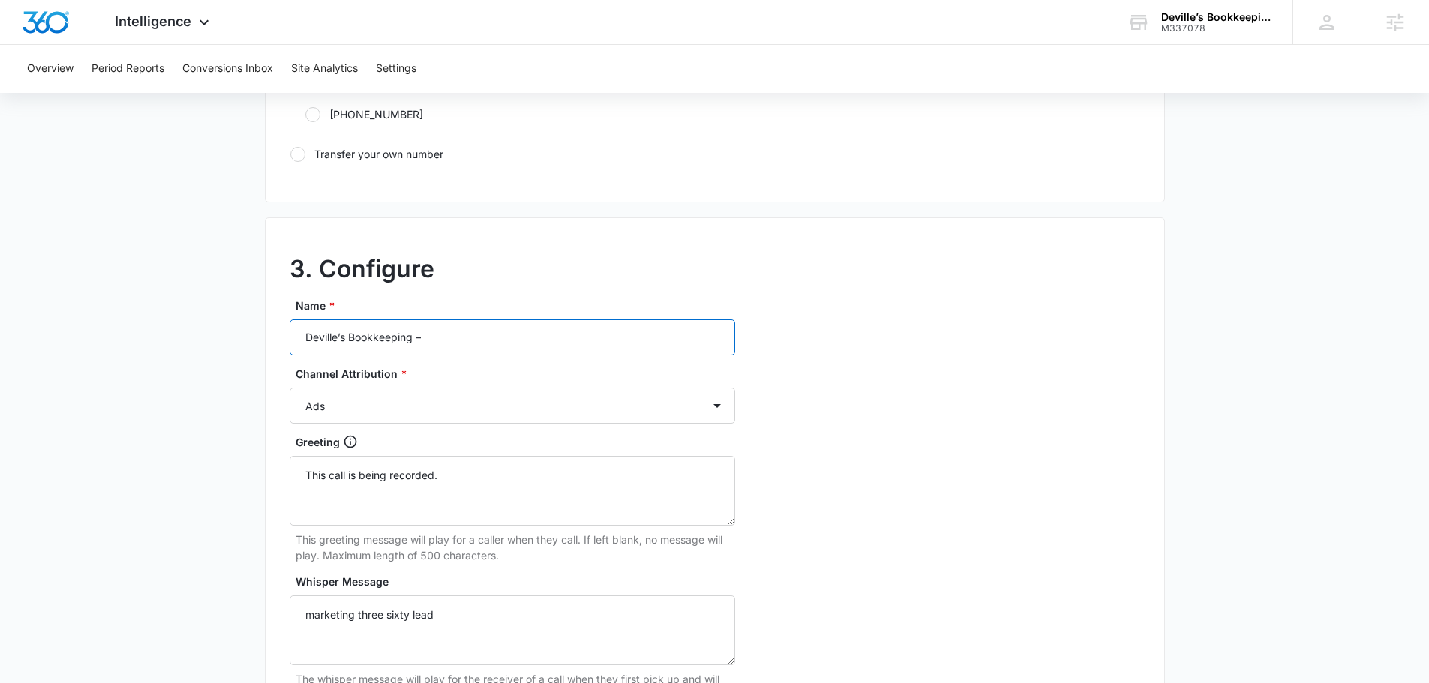
click at [468, 334] on input "Deville’s Bookkeeping –" at bounding box center [513, 338] width 446 height 36
type input "Deville’s Bookkeeping – social"
click at [419, 395] on select "Ads Local Service Ads Content Social Other" at bounding box center [513, 406] width 446 height 36
select select "SOCIAL"
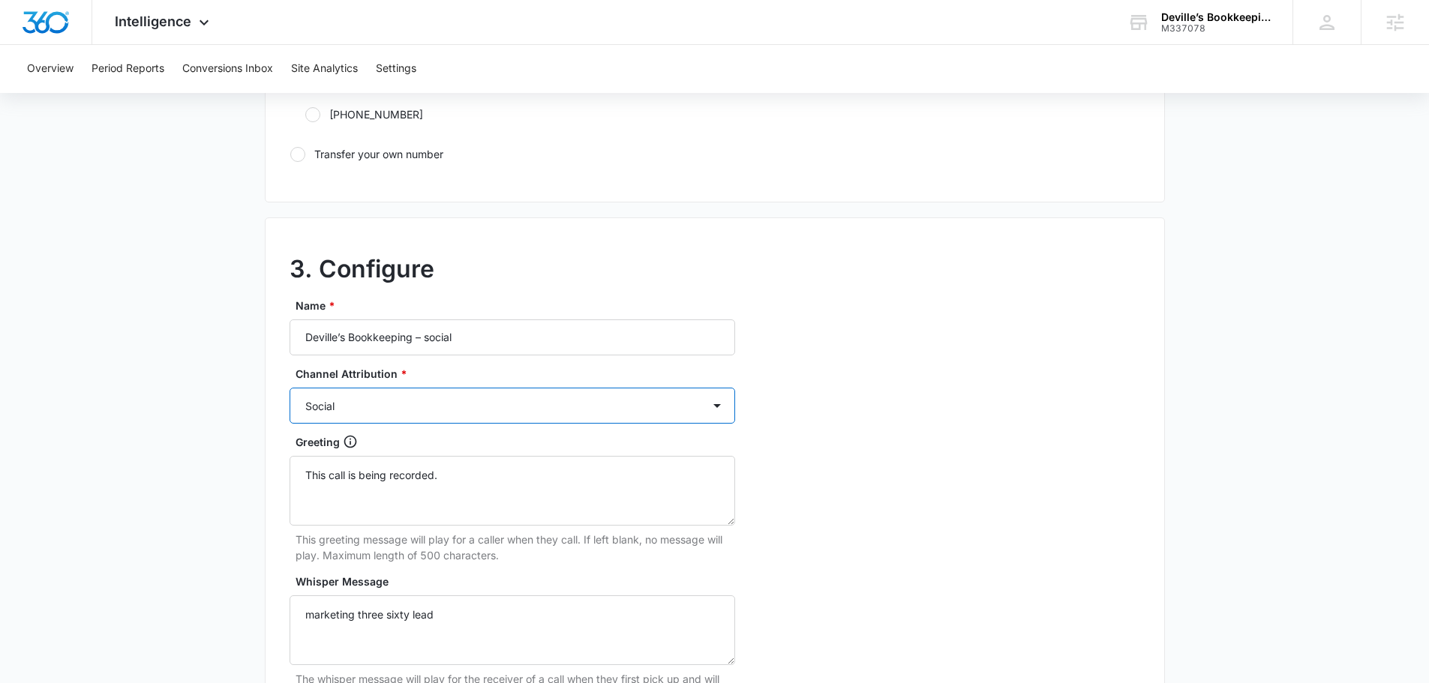
click at [290, 388] on select "Ads Local Service Ads Content Social Other" at bounding box center [513, 406] width 446 height 36
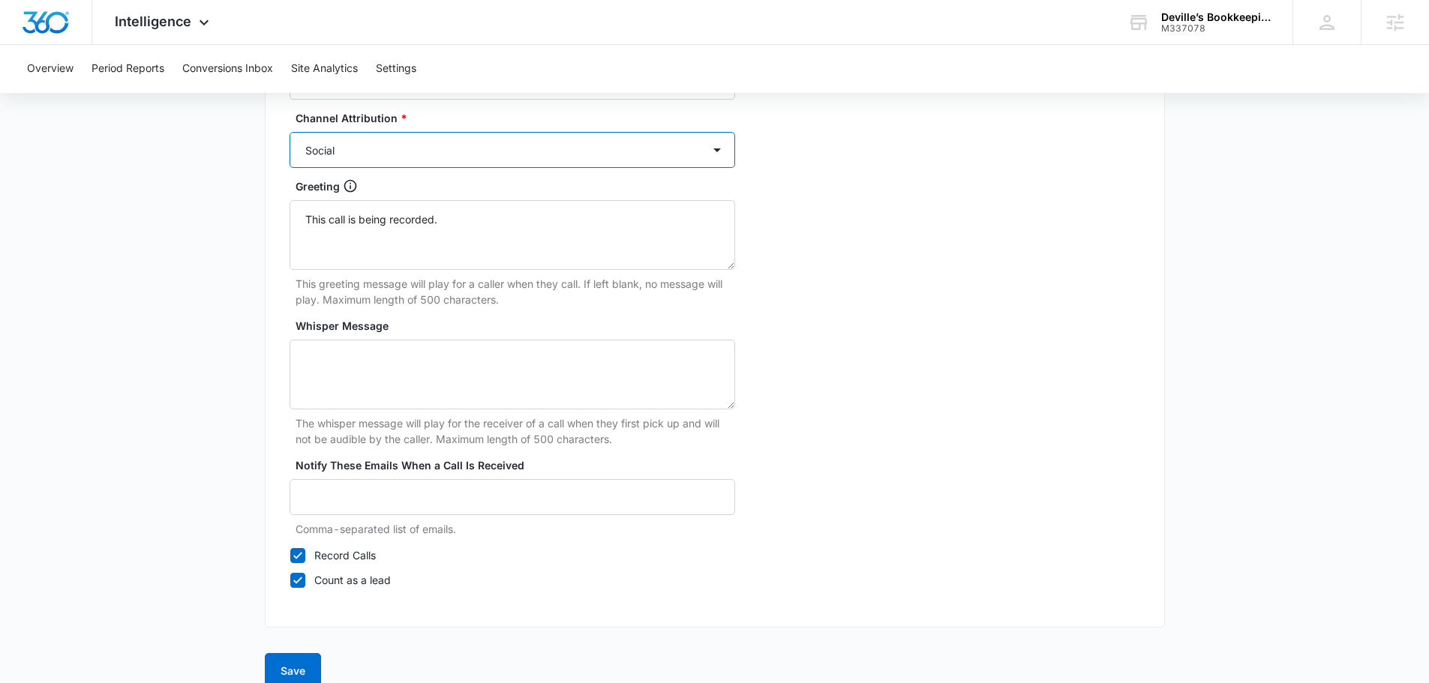
scroll to position [1405, 0]
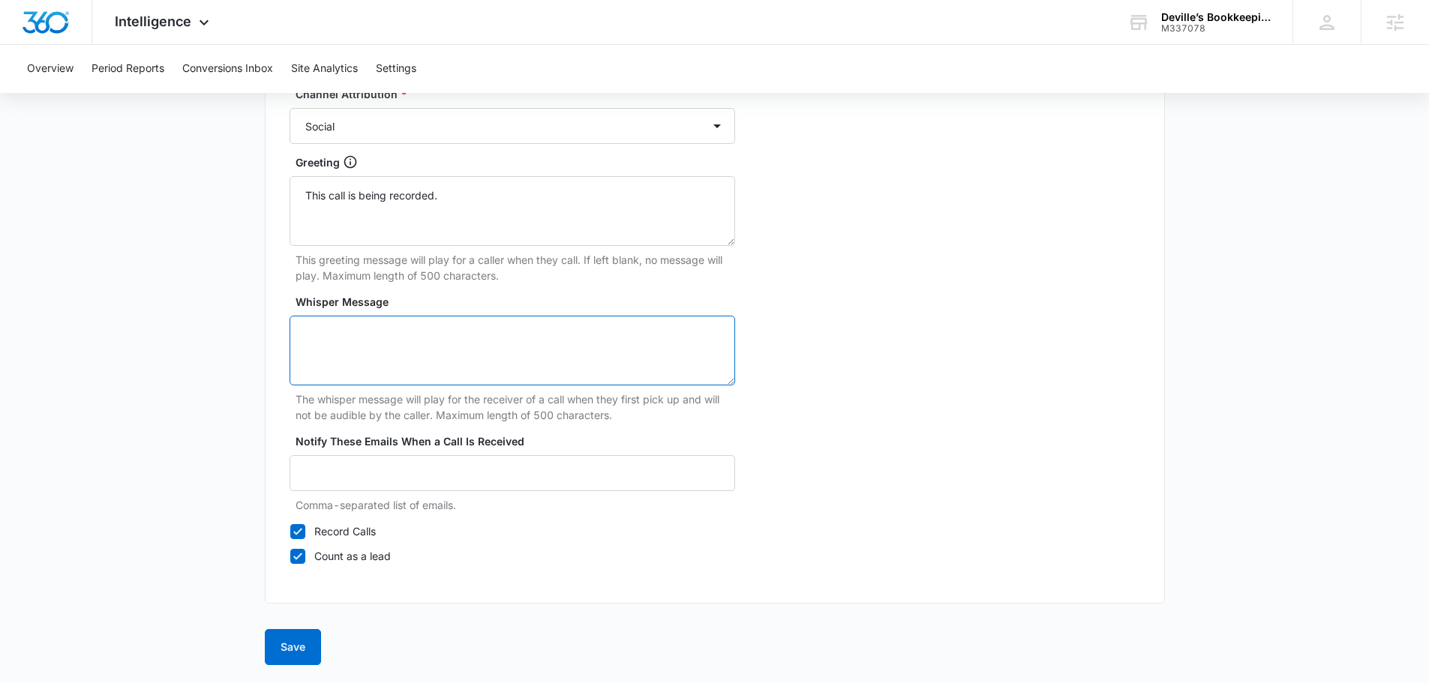
click at [499, 363] on textarea "Whisper Message" at bounding box center [513, 351] width 446 height 70
type textarea "marketing three sixty lead"
click at [300, 654] on button "Save" at bounding box center [293, 647] width 56 height 36
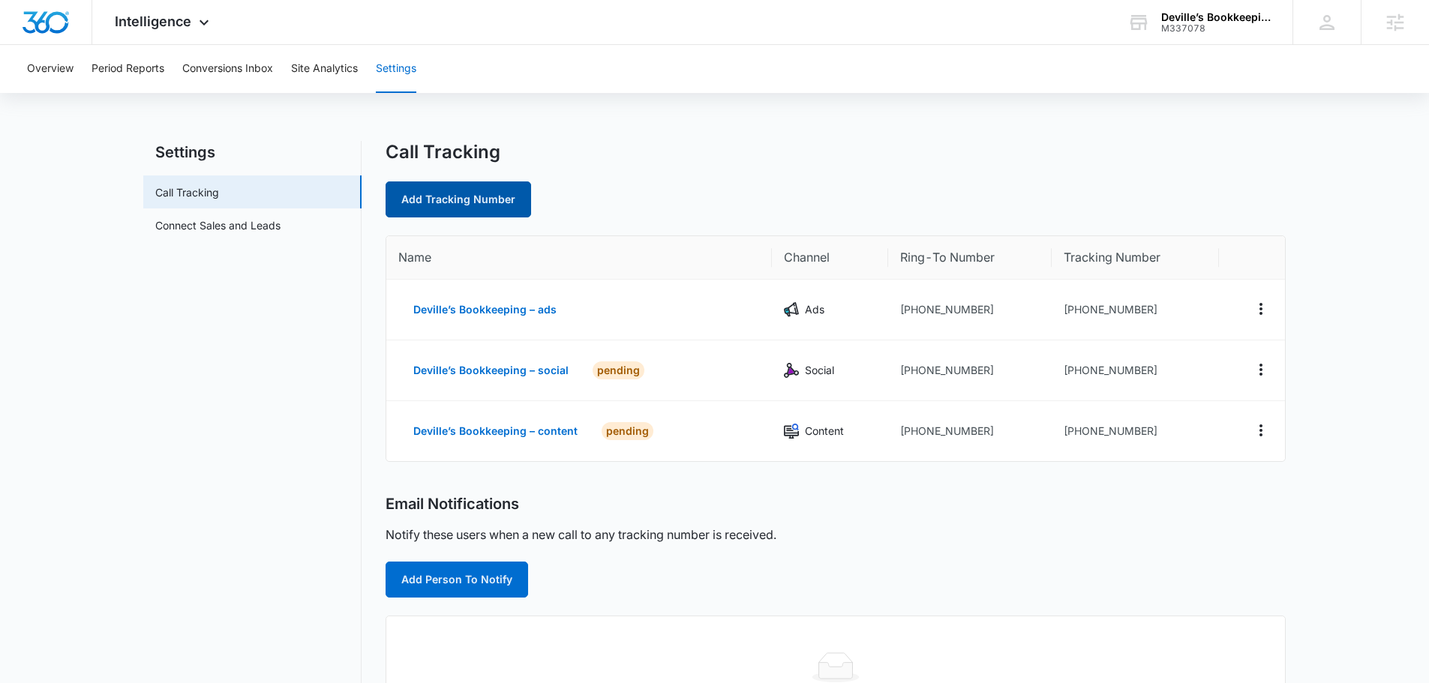
click at [472, 194] on link "Add Tracking Number" at bounding box center [459, 200] width 146 height 36
select select "by_area_code"
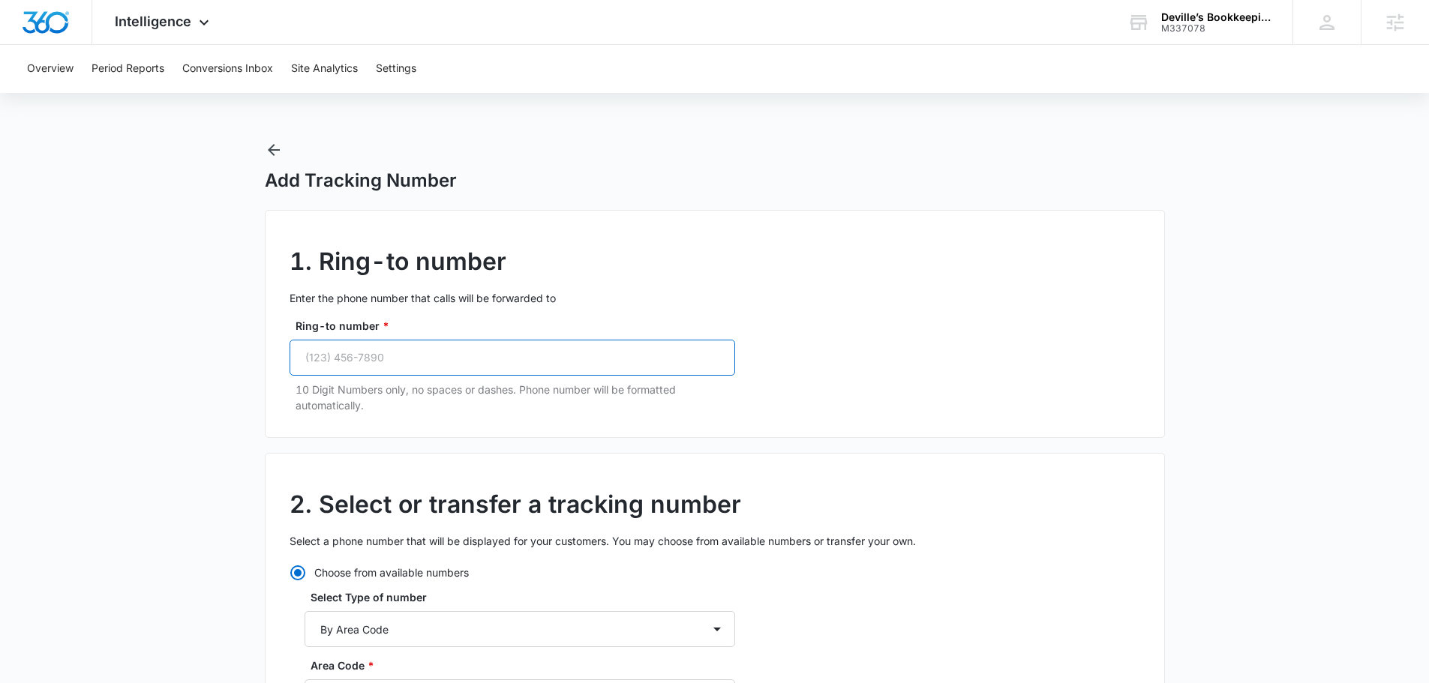
click at [411, 358] on input "Ring-to number *" at bounding box center [513, 358] width 446 height 36
paste input "(337) 358-0161"
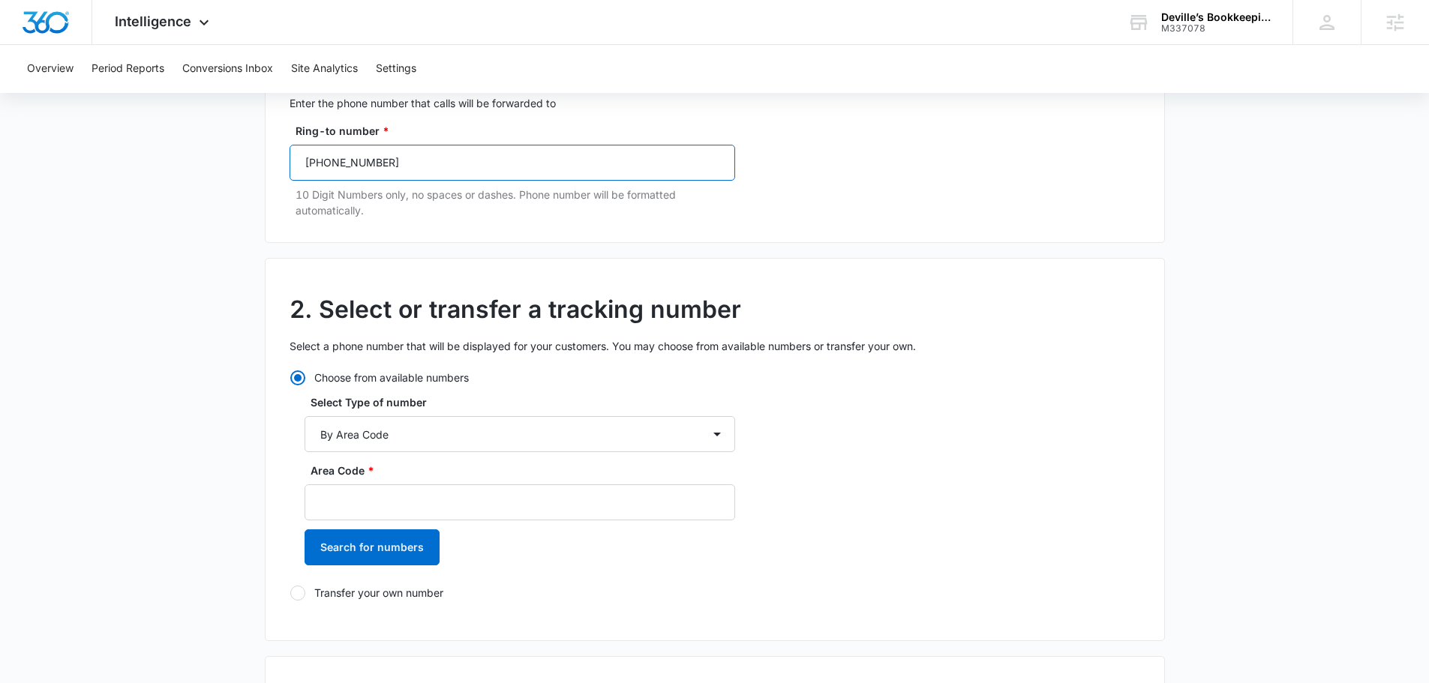
scroll to position [225, 0]
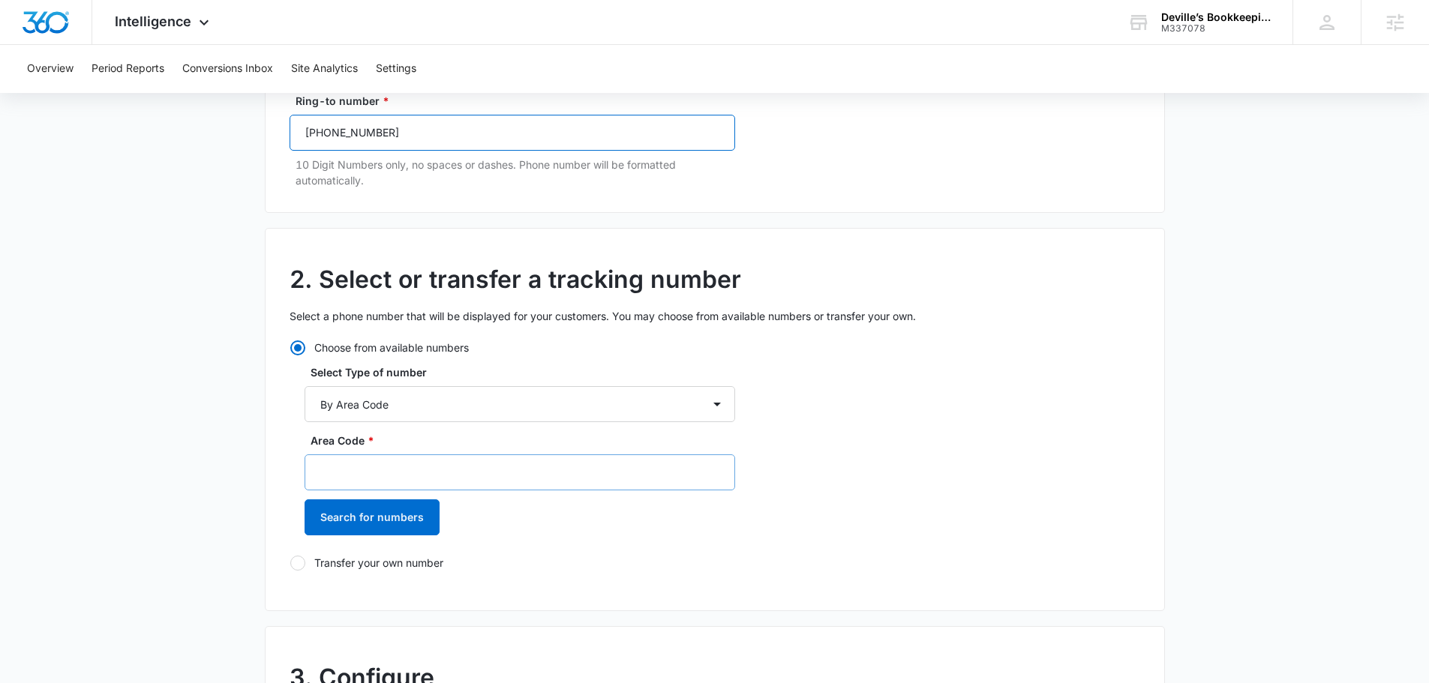
type input "(337) 358-0161"
click at [428, 471] on input "Area Code *" at bounding box center [520, 473] width 431 height 36
type input "337"
click at [411, 514] on button "Search for numbers" at bounding box center [372, 518] width 135 height 36
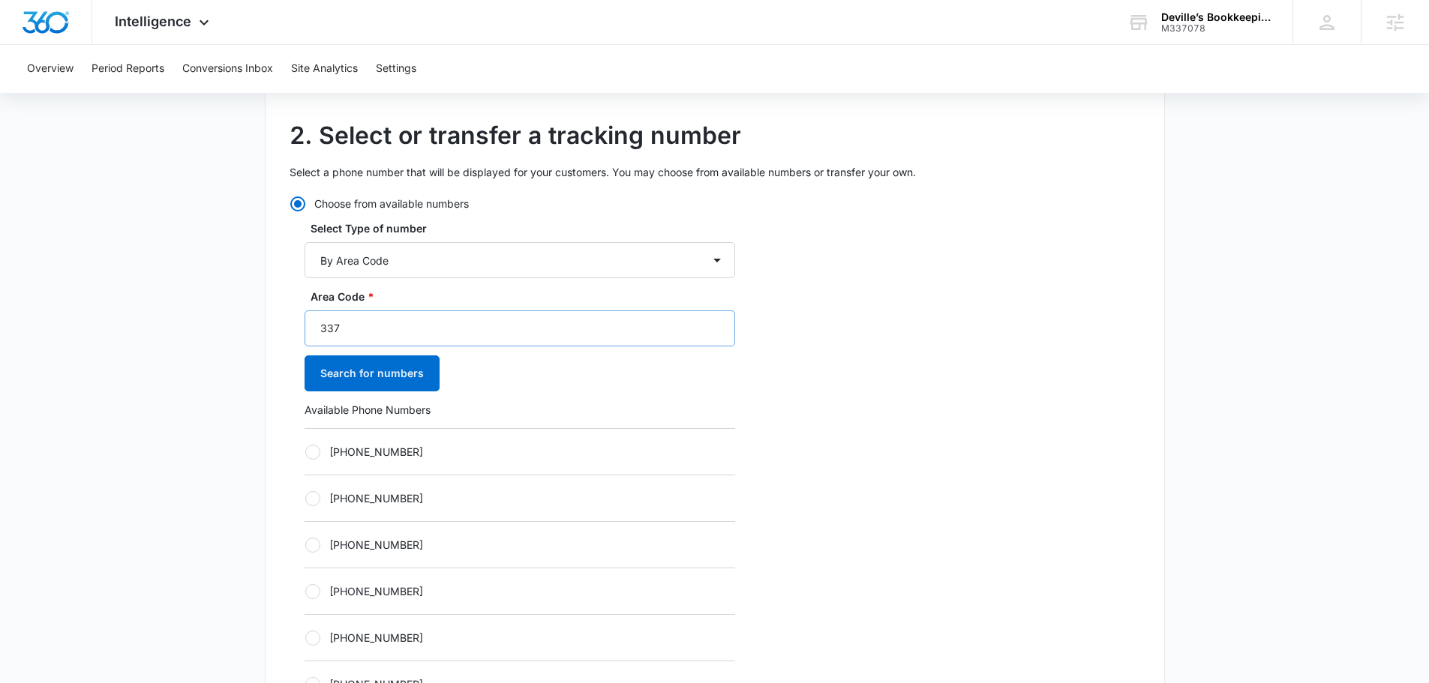
scroll to position [450, 0]
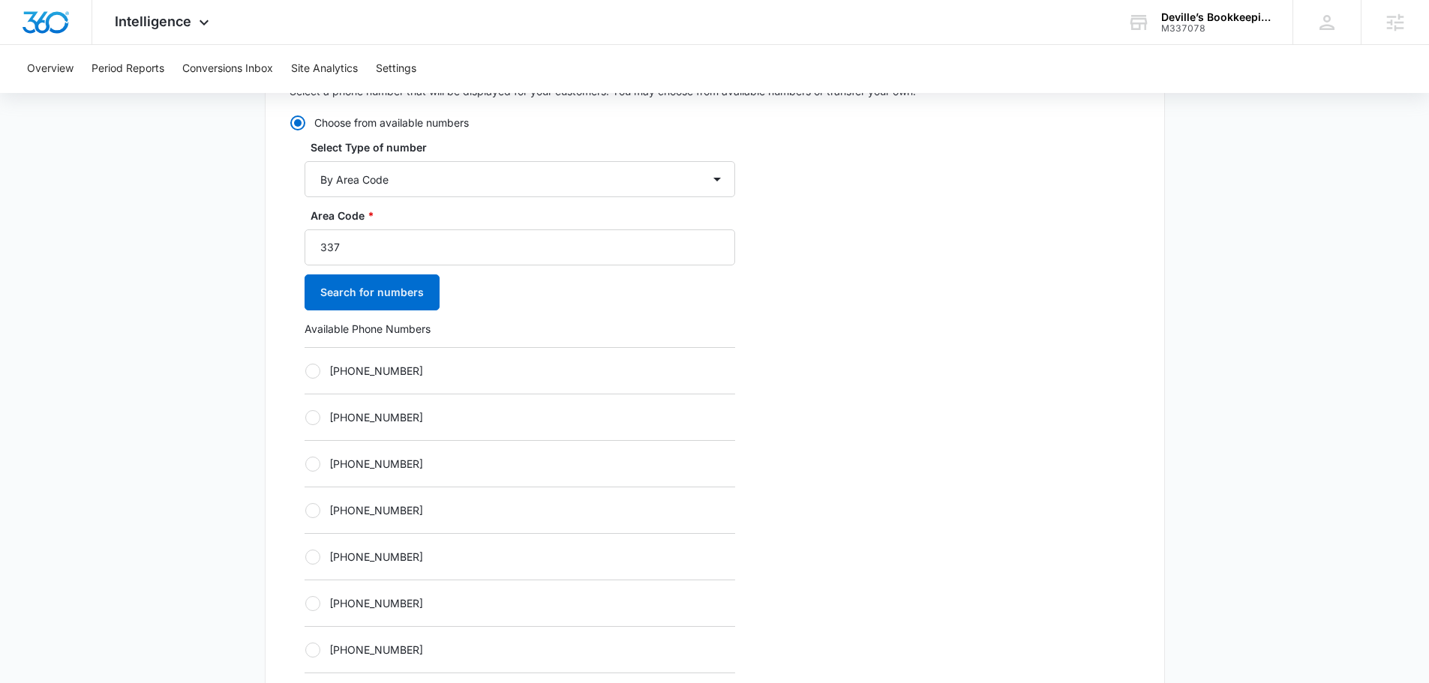
click at [392, 557] on label "+13373853498" at bounding box center [520, 557] width 431 height 16
click at [305, 557] on input "+13373853498" at bounding box center [305, 557] width 1 height 1
radio input "true"
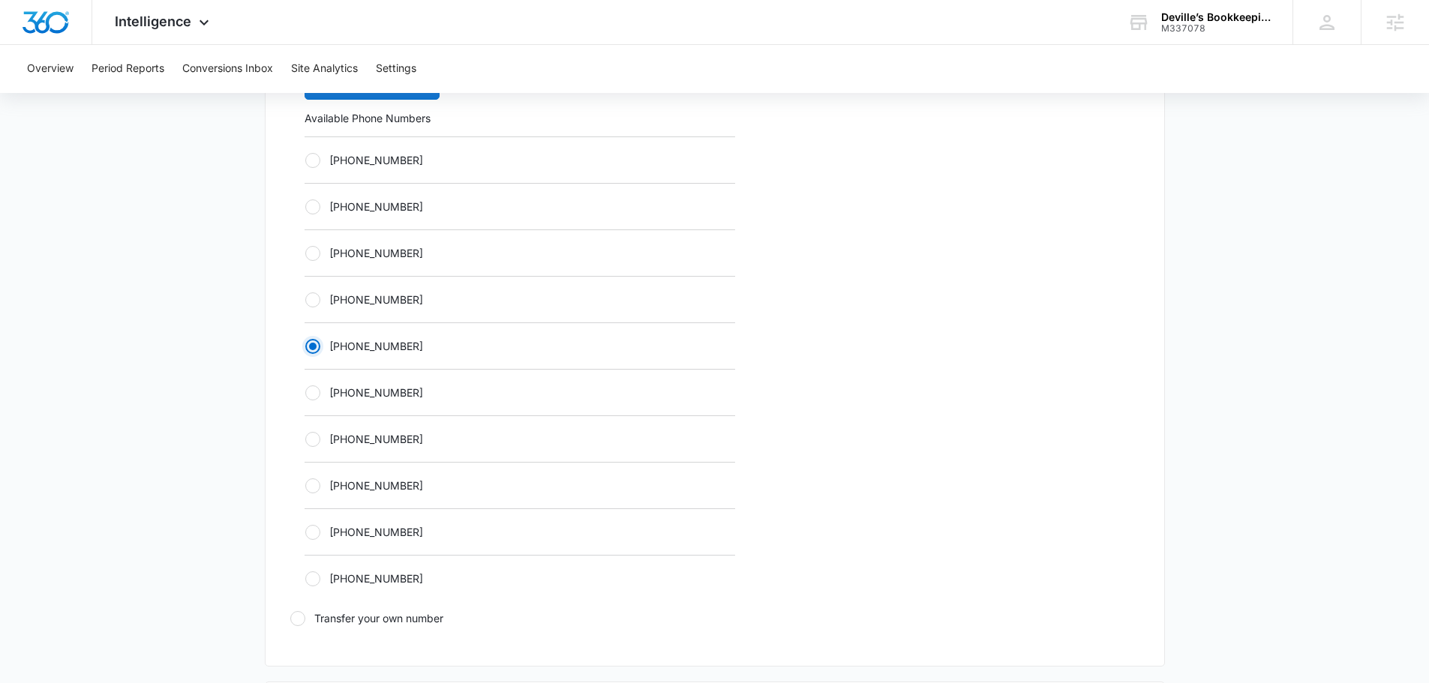
scroll to position [975, 0]
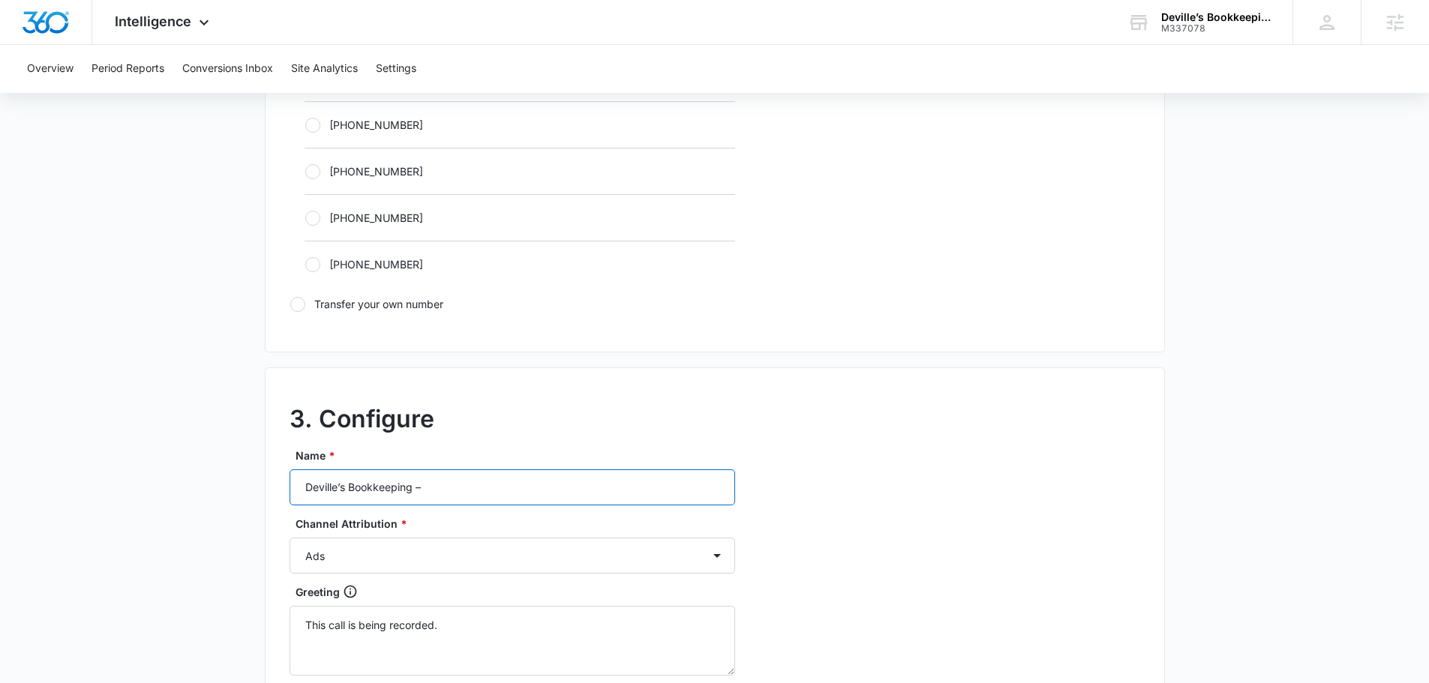
click at [568, 480] on input "Deville’s Bookkeeping –" at bounding box center [513, 488] width 446 height 36
type input "Deville’s Bookkeeping – other"
click at [536, 559] on select "Ads Local Service Ads Content Social Other" at bounding box center [513, 556] width 446 height 36
select select "OTHER"
click at [290, 538] on select "Ads Local Service Ads Content Social Other" at bounding box center [513, 556] width 446 height 36
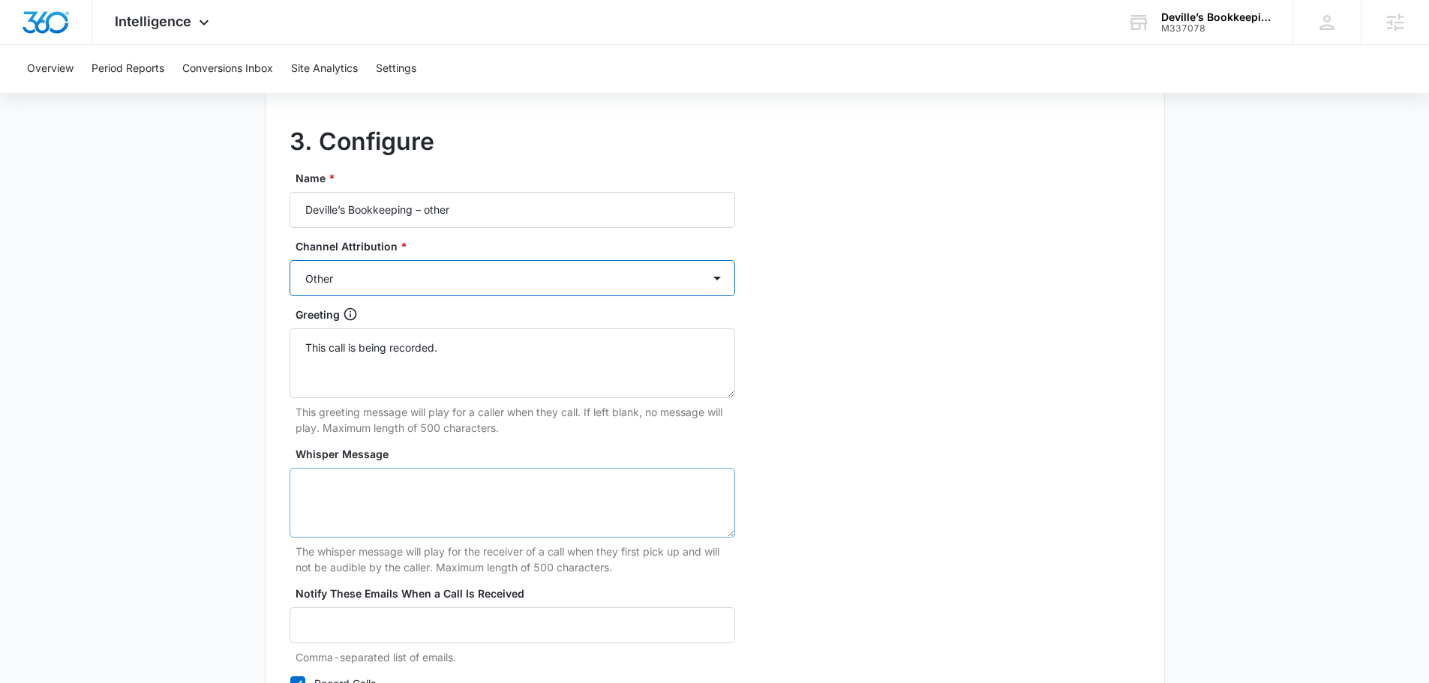
scroll to position [1275, 0]
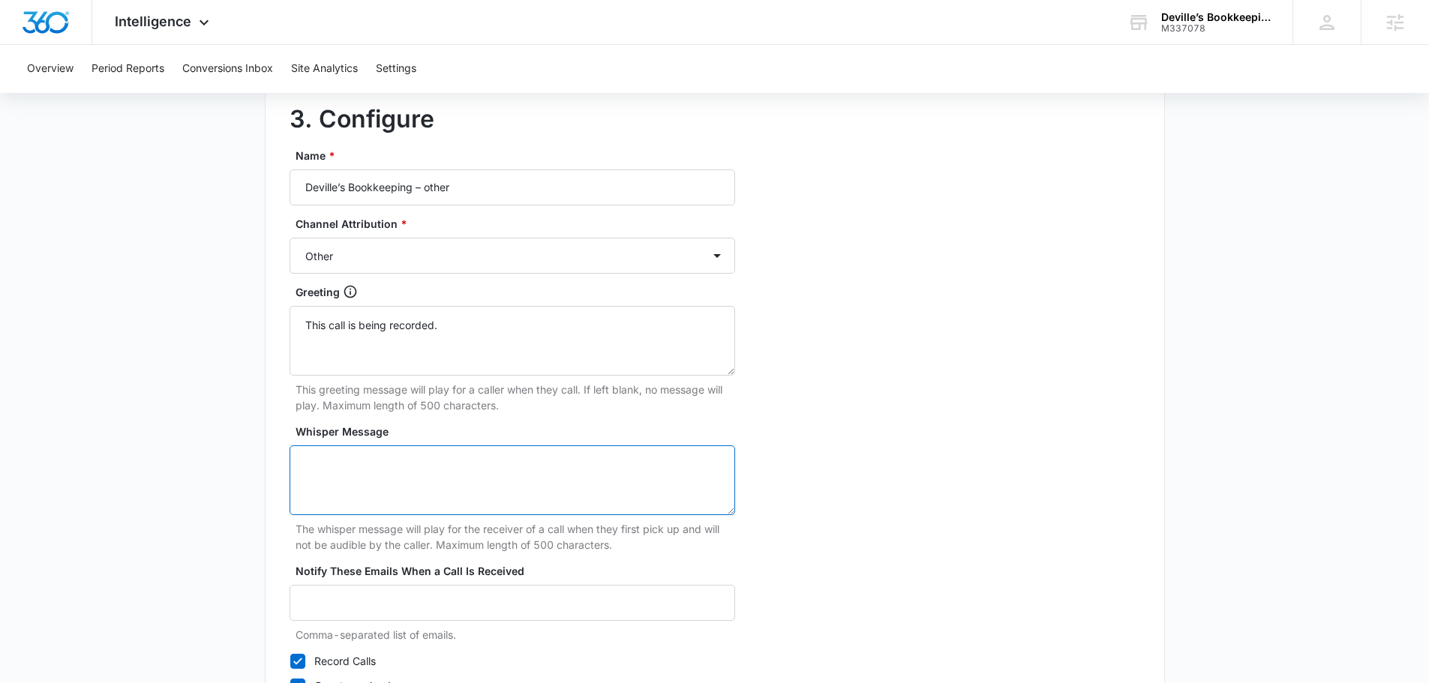
click at [432, 494] on textarea "Whisper Message" at bounding box center [513, 481] width 446 height 70
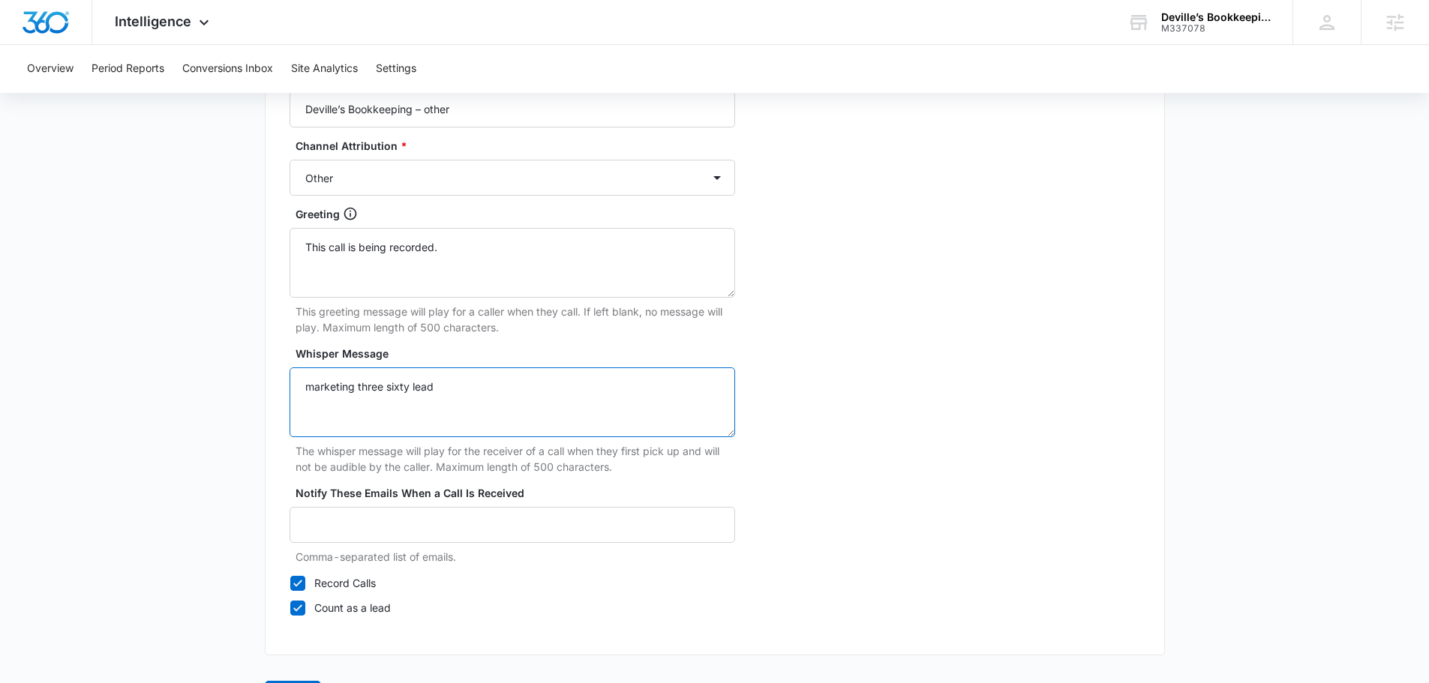
scroll to position [1405, 0]
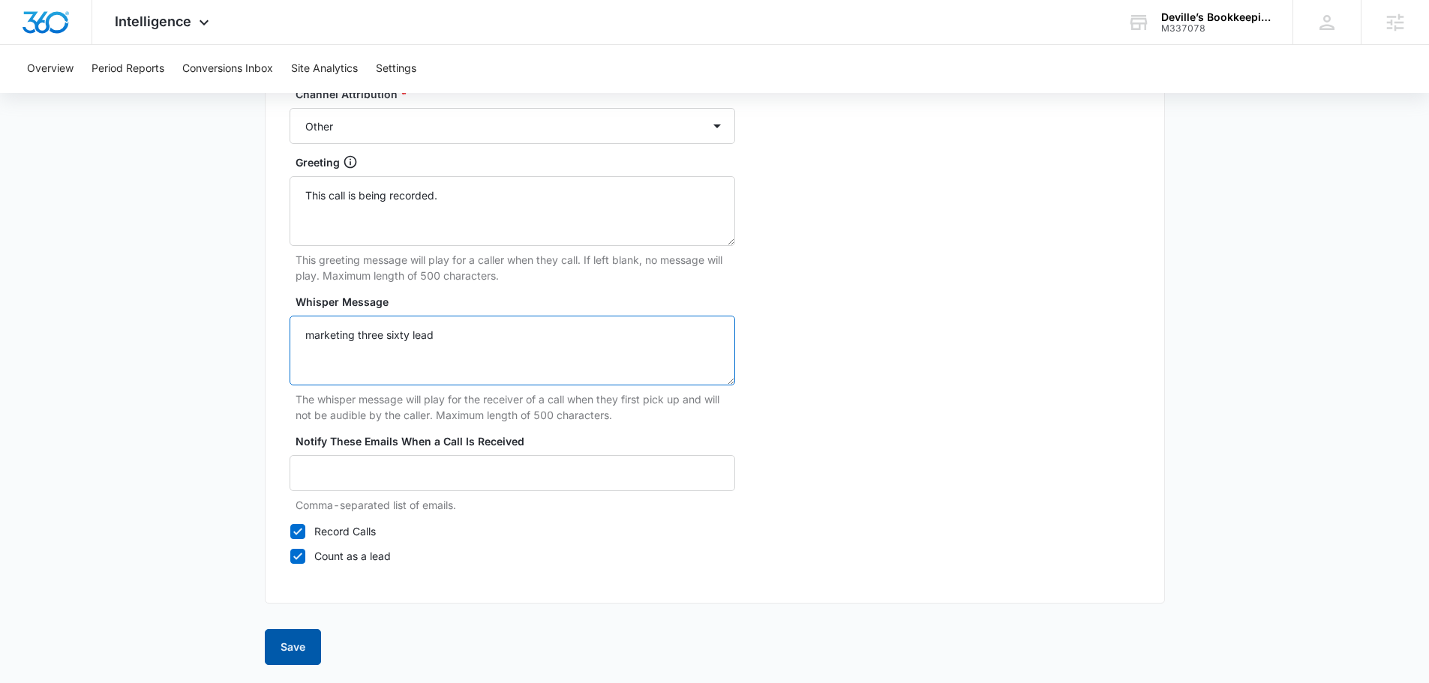
type textarea "marketing three sixty lead"
click at [296, 645] on button "Save" at bounding box center [293, 647] width 56 height 36
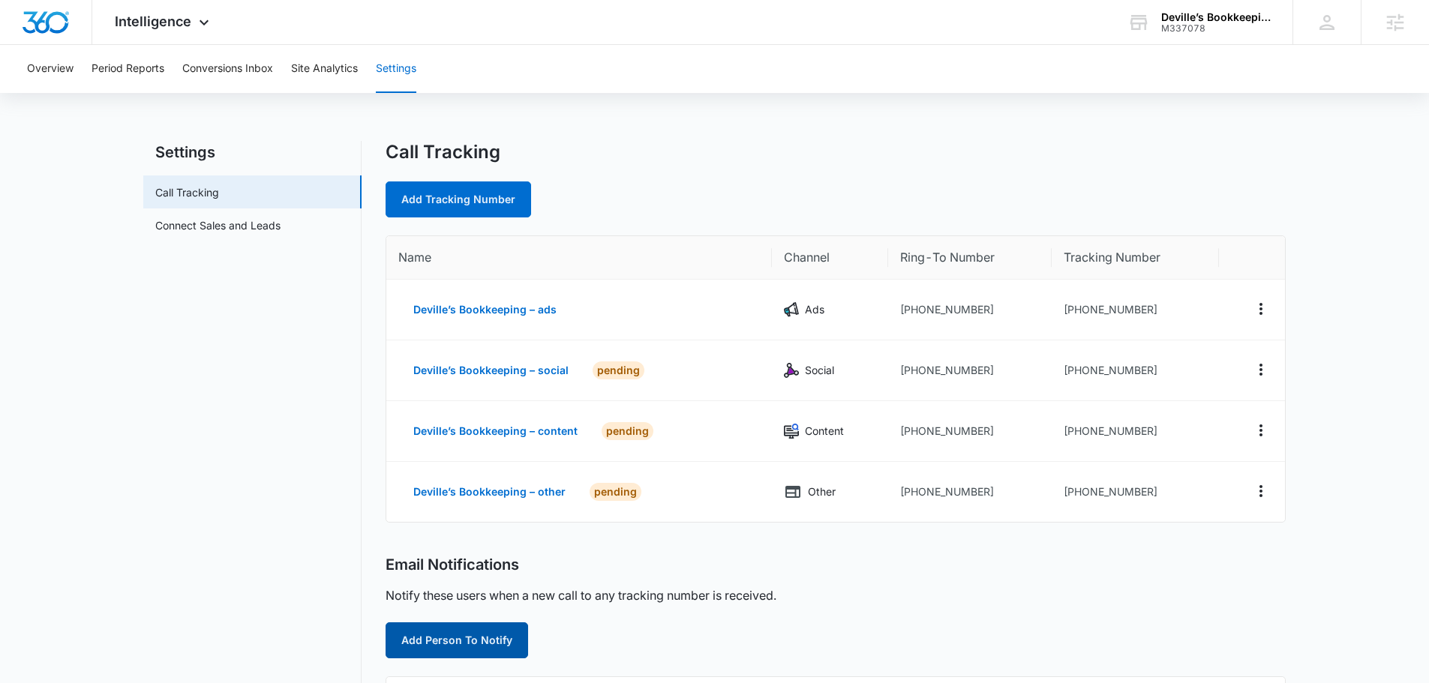
click at [479, 638] on button "Add Person To Notify" at bounding box center [457, 641] width 143 height 36
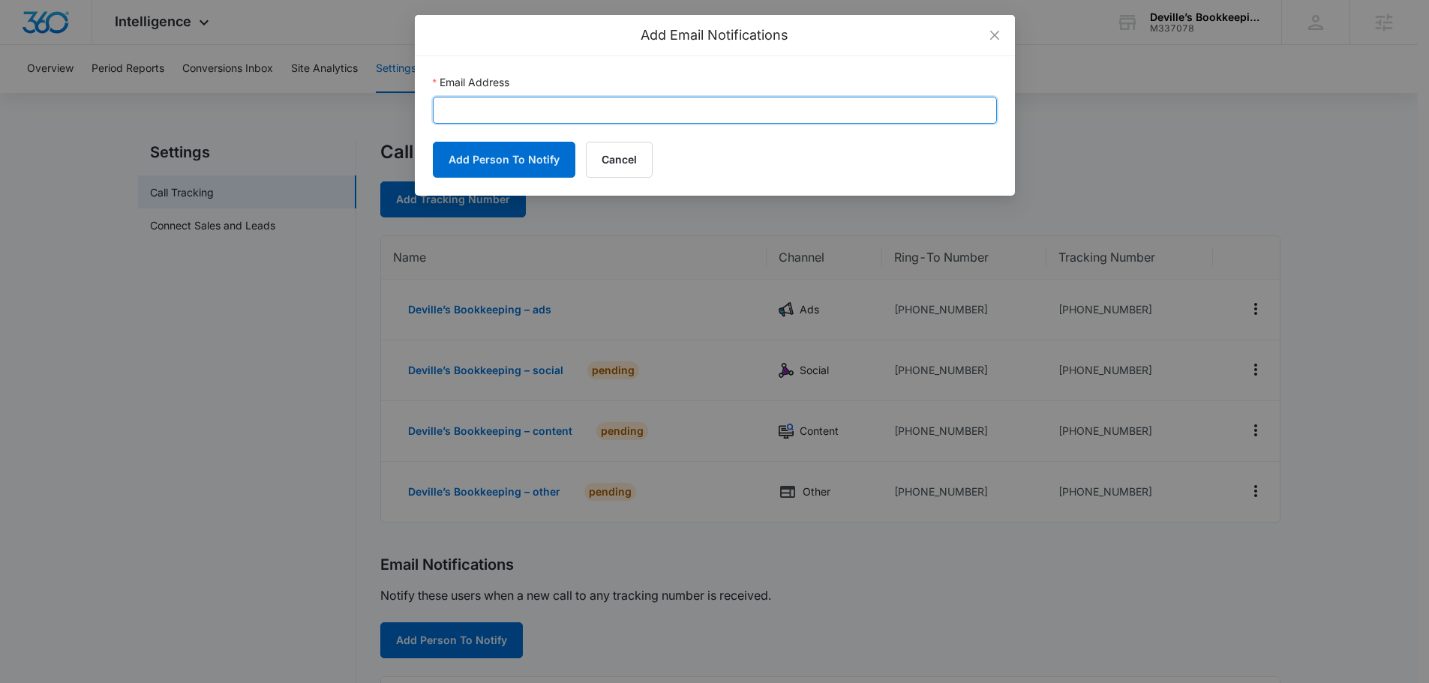
click at [618, 117] on input "Email Address" at bounding box center [715, 110] width 564 height 27
paste input "katelynthebookkeeper@gmail.com"
type input "katelynthebookkeeper@gmail.com"
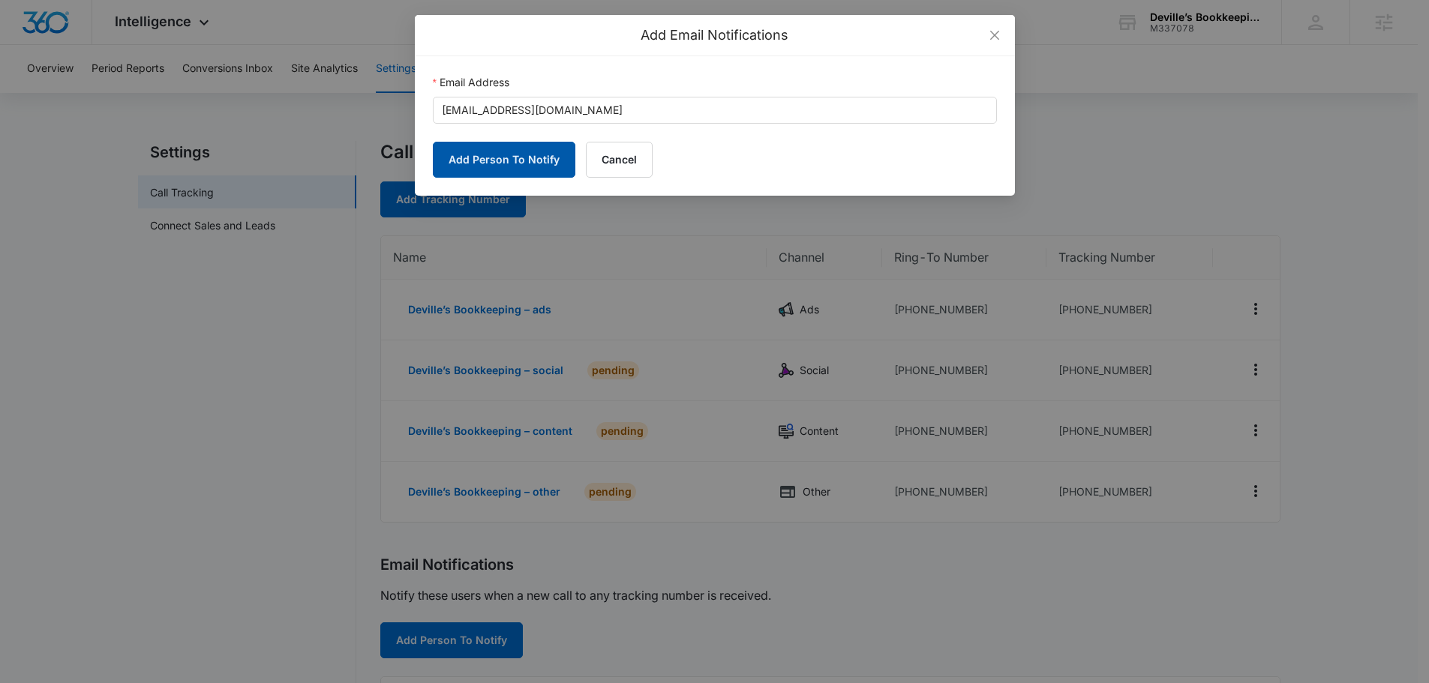
click at [454, 155] on button "Add Person To Notify" at bounding box center [504, 160] width 143 height 36
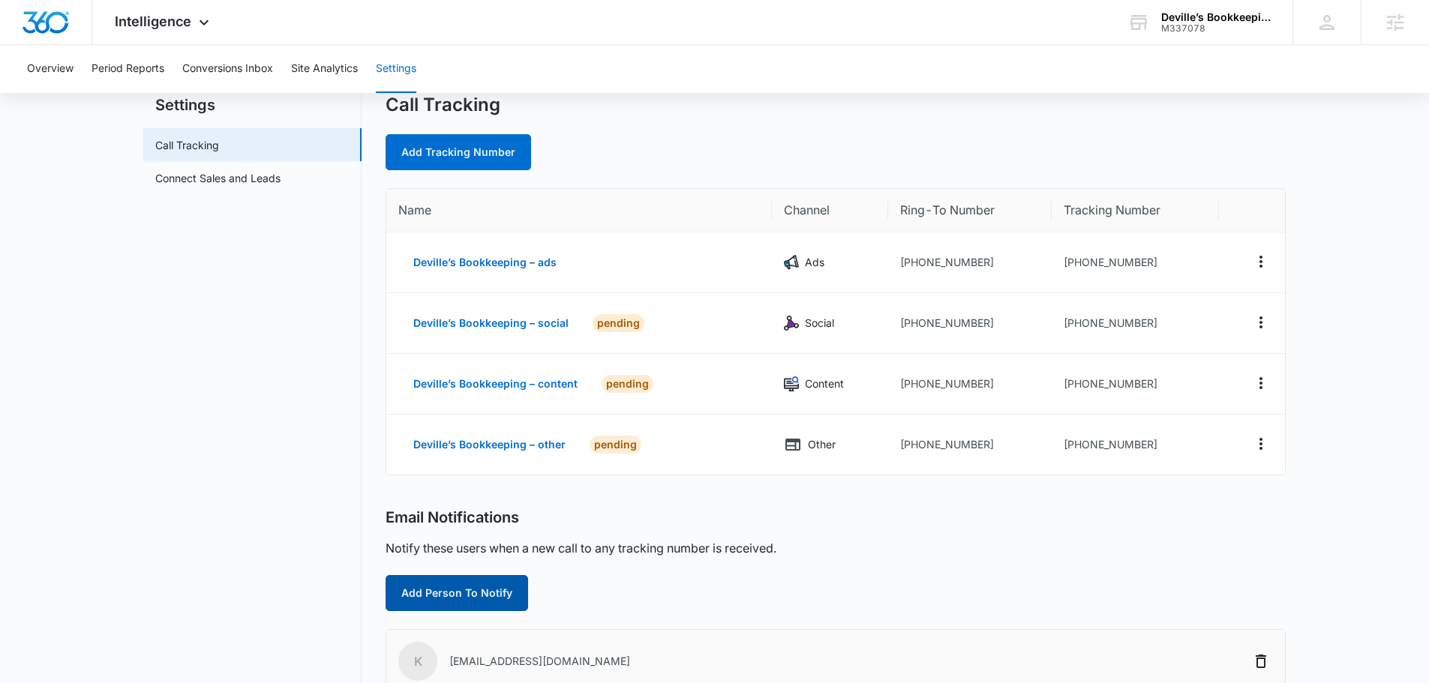
scroll to position [225, 0]
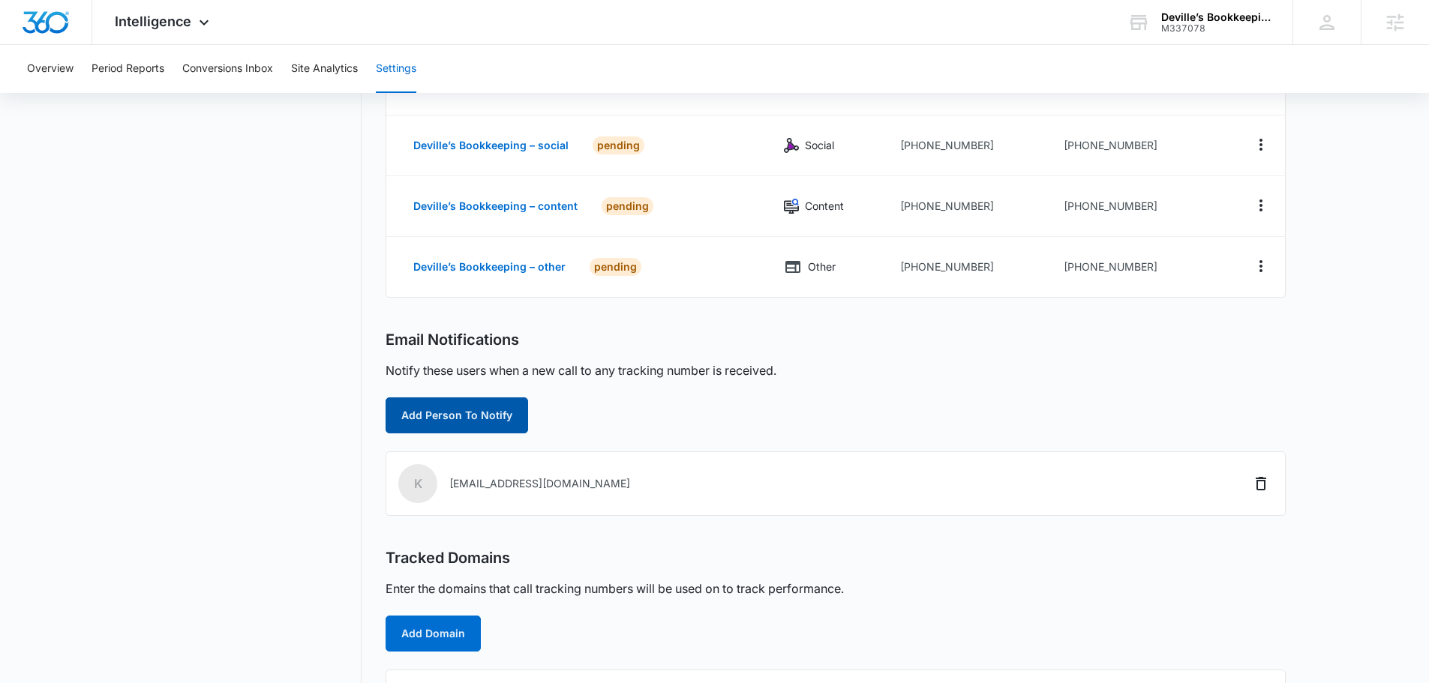
click at [472, 416] on button "Add Person To Notify" at bounding box center [457, 416] width 143 height 36
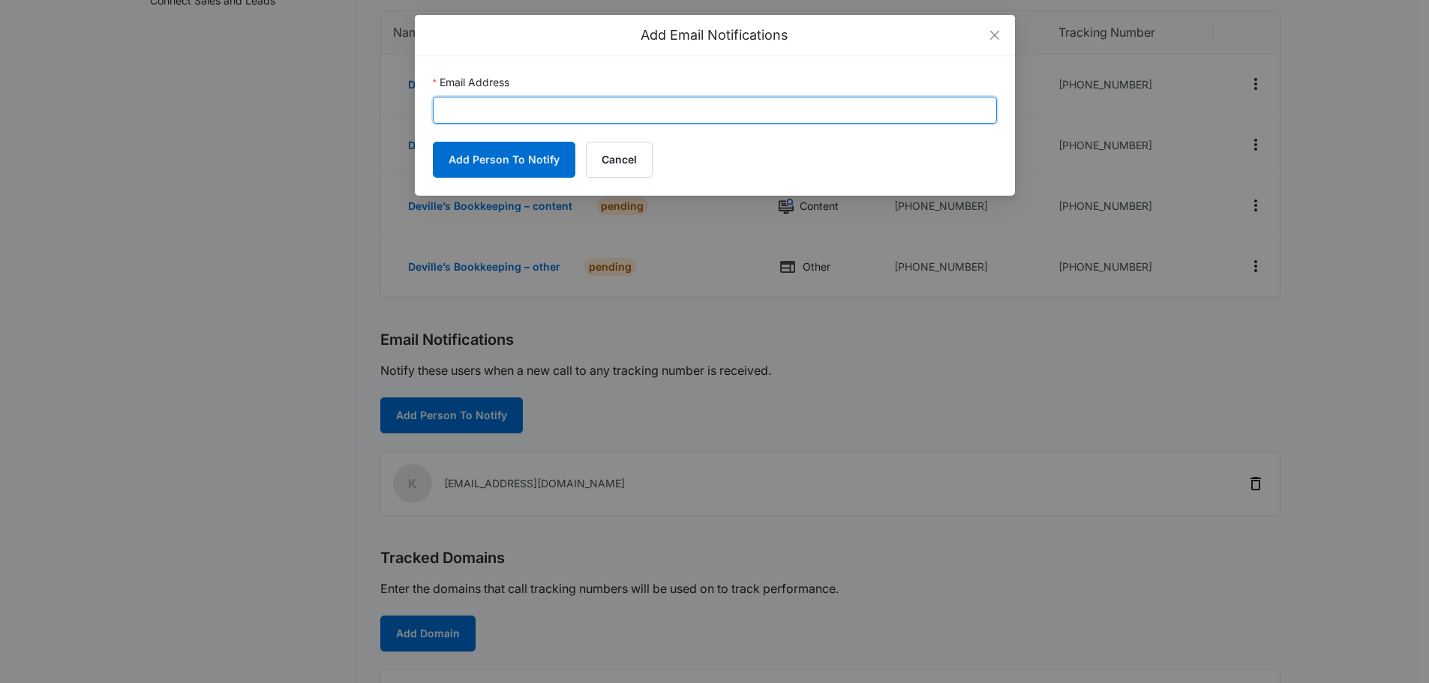
click at [597, 100] on input "Email Address" at bounding box center [715, 110] width 564 height 27
paste input "grace.pribble@madwire.com"
type input "grace.pribble@madwire.com"
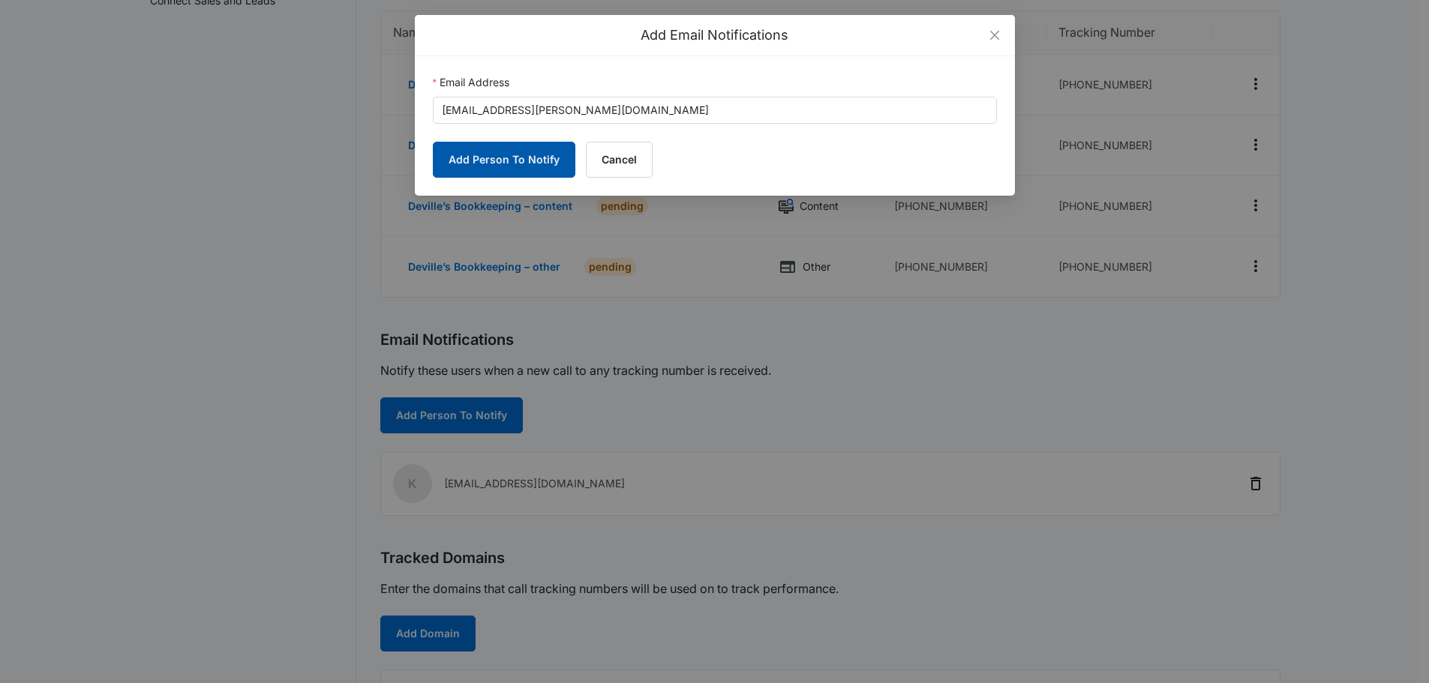
click at [499, 168] on button "Add Person To Notify" at bounding box center [504, 160] width 143 height 36
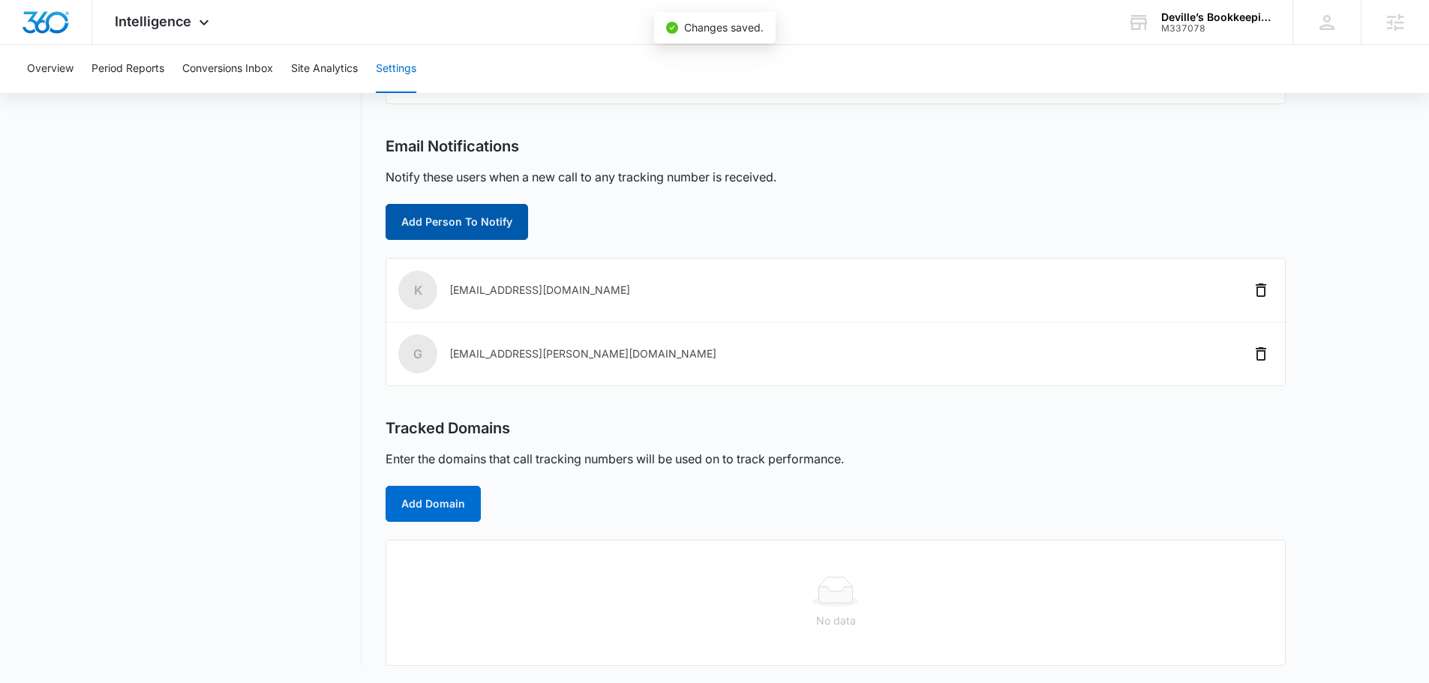
scroll to position [419, 0]
click at [450, 496] on button "Add Domain" at bounding box center [433, 503] width 95 height 36
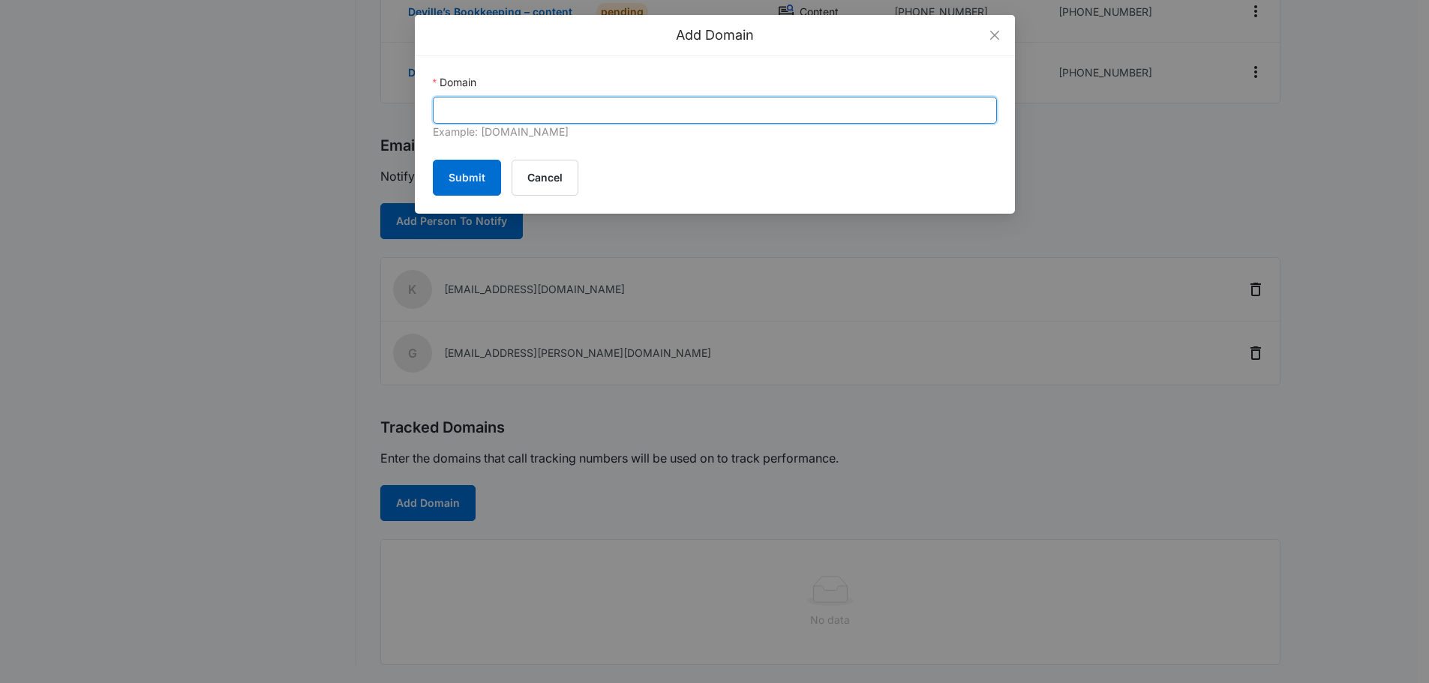
click at [541, 112] on input "Domain" at bounding box center [715, 110] width 564 height 27
paste input "https://devillesbookkeeping.com/"
drag, startPoint x: 450, startPoint y: 119, endPoint x: 331, endPoint y: 138, distance: 120.8
click at [332, 138] on div "Add Domain Domain https://devillesbookkeeping.com/ Example: marketing360.com Su…" at bounding box center [714, 341] width 1429 height 683
click at [595, 119] on input "devillesbookkeeping.com/" at bounding box center [715, 110] width 564 height 27
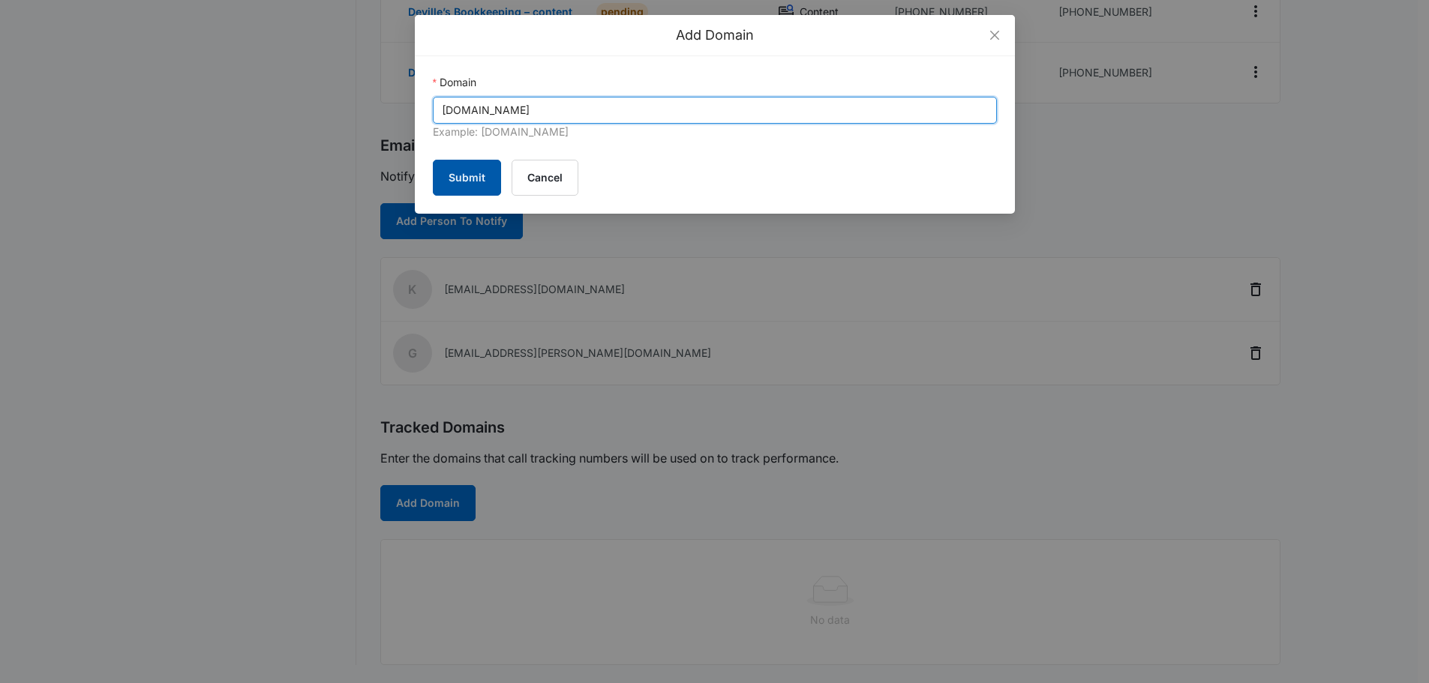
type input "devillesbookkeeping.com"
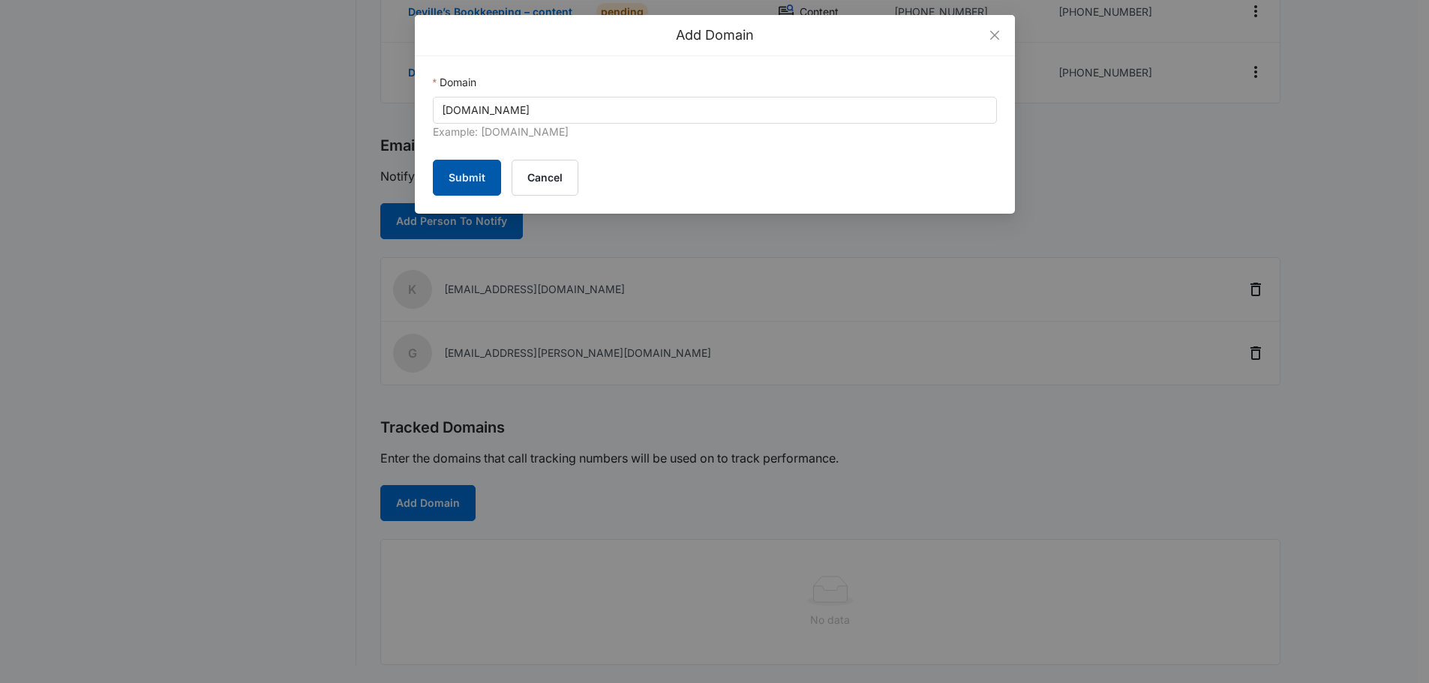
click at [488, 185] on button "Submit" at bounding box center [467, 178] width 68 height 36
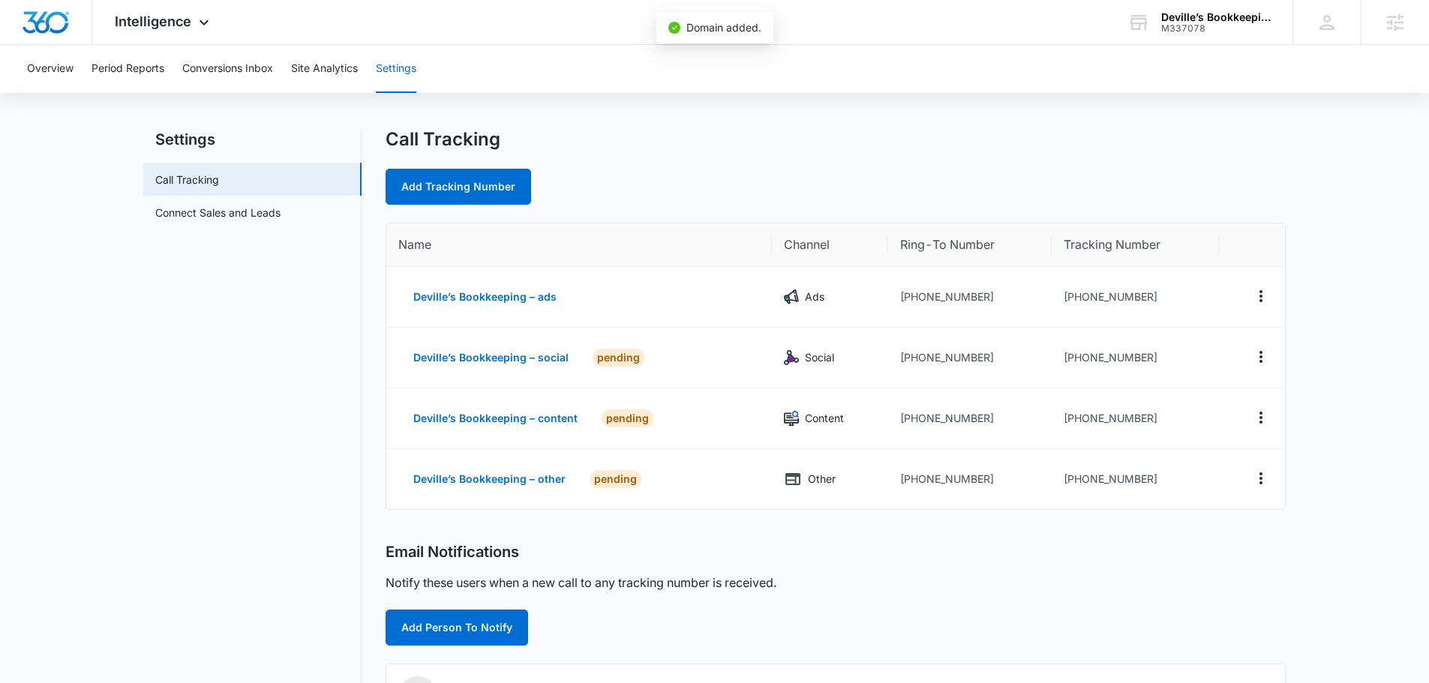
scroll to position [0, 0]
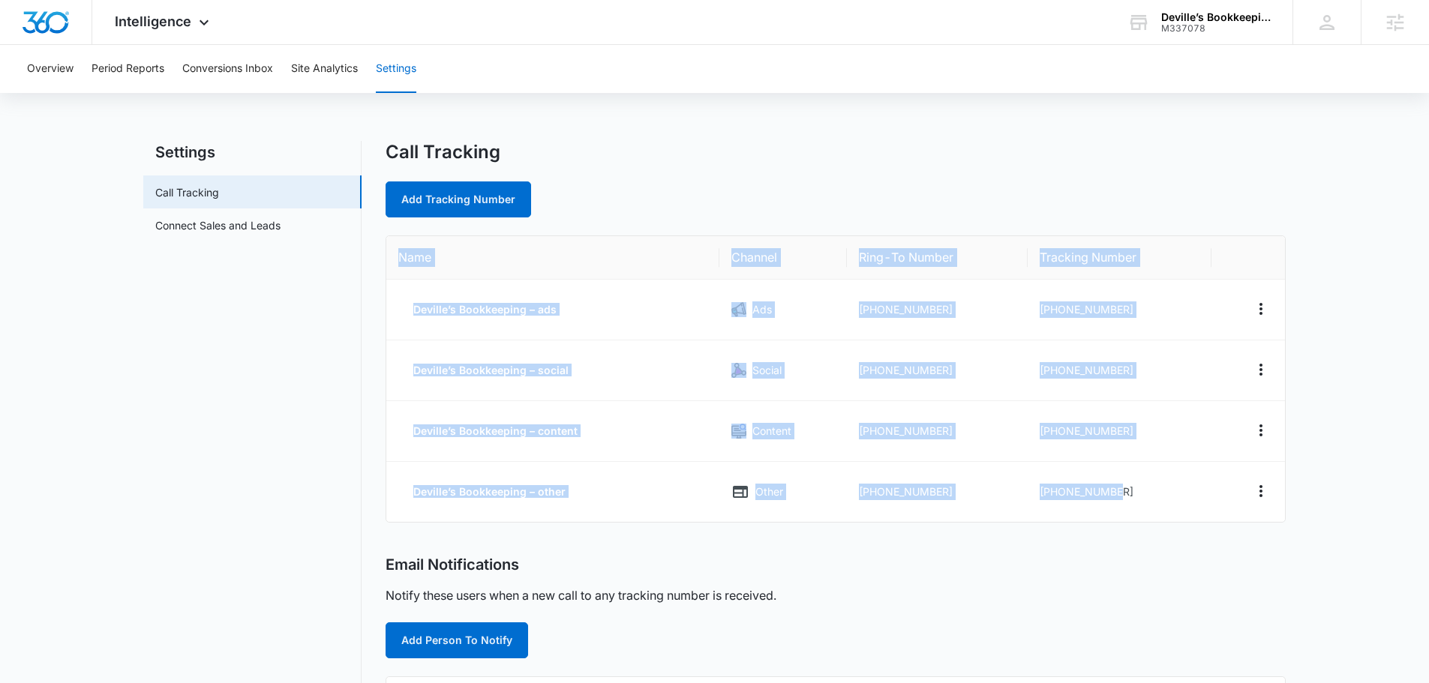
drag, startPoint x: 1008, startPoint y: 456, endPoint x: 397, endPoint y: 250, distance: 645.1
click at [397, 250] on table "Name Channel Ring-To Number Tracking Number Deville’s Bookkeeping – ads Ads [PH…" at bounding box center [835, 379] width 899 height 286
copy table "Name Channel Ring-To Number Tracking Number Deville’s Bookkeeping – ads Ads [PH…"
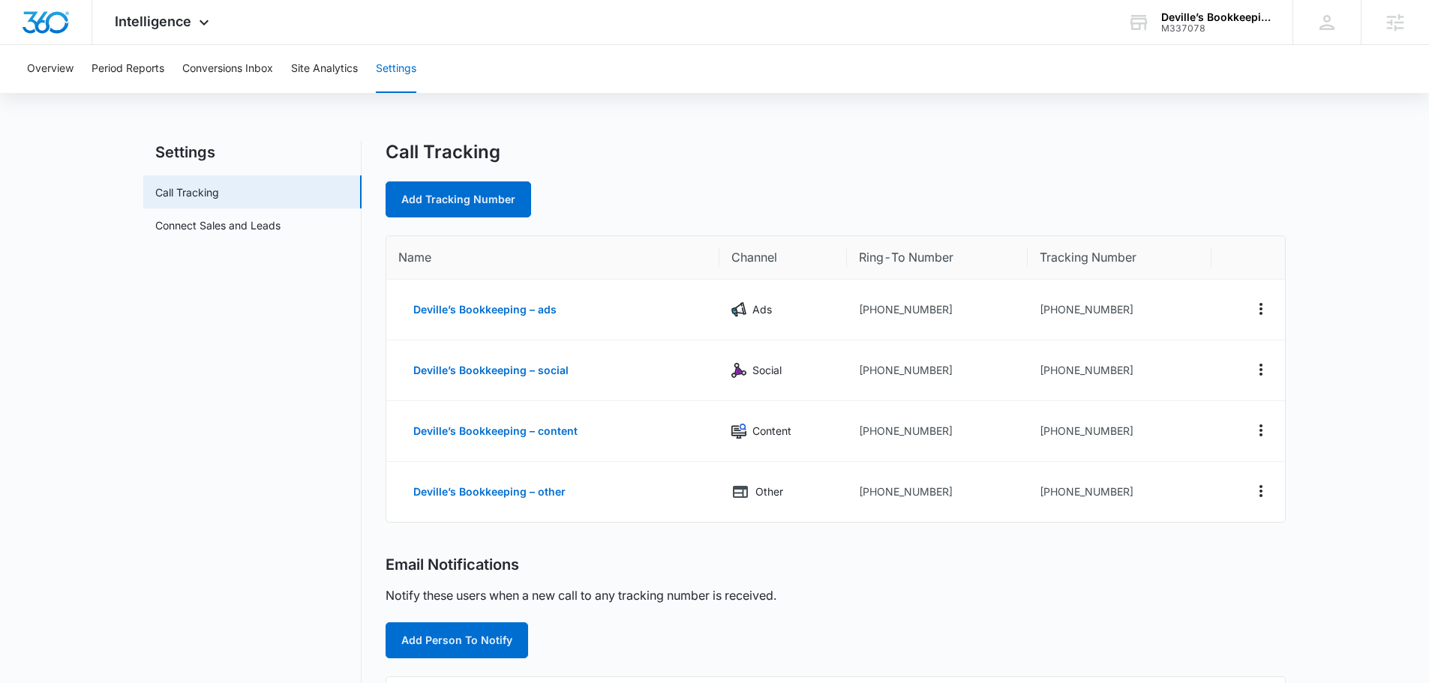
click at [647, 191] on div "Add Tracking Number" at bounding box center [836, 200] width 900 height 36
drag, startPoint x: 1181, startPoint y: 310, endPoint x: 1048, endPoint y: 308, distance: 133.5
click at [1048, 308] on td "+13372832654" at bounding box center [1120, 310] width 184 height 61
copy td "3372832654"
drag, startPoint x: 1135, startPoint y: 374, endPoint x: 1052, endPoint y: 377, distance: 82.6
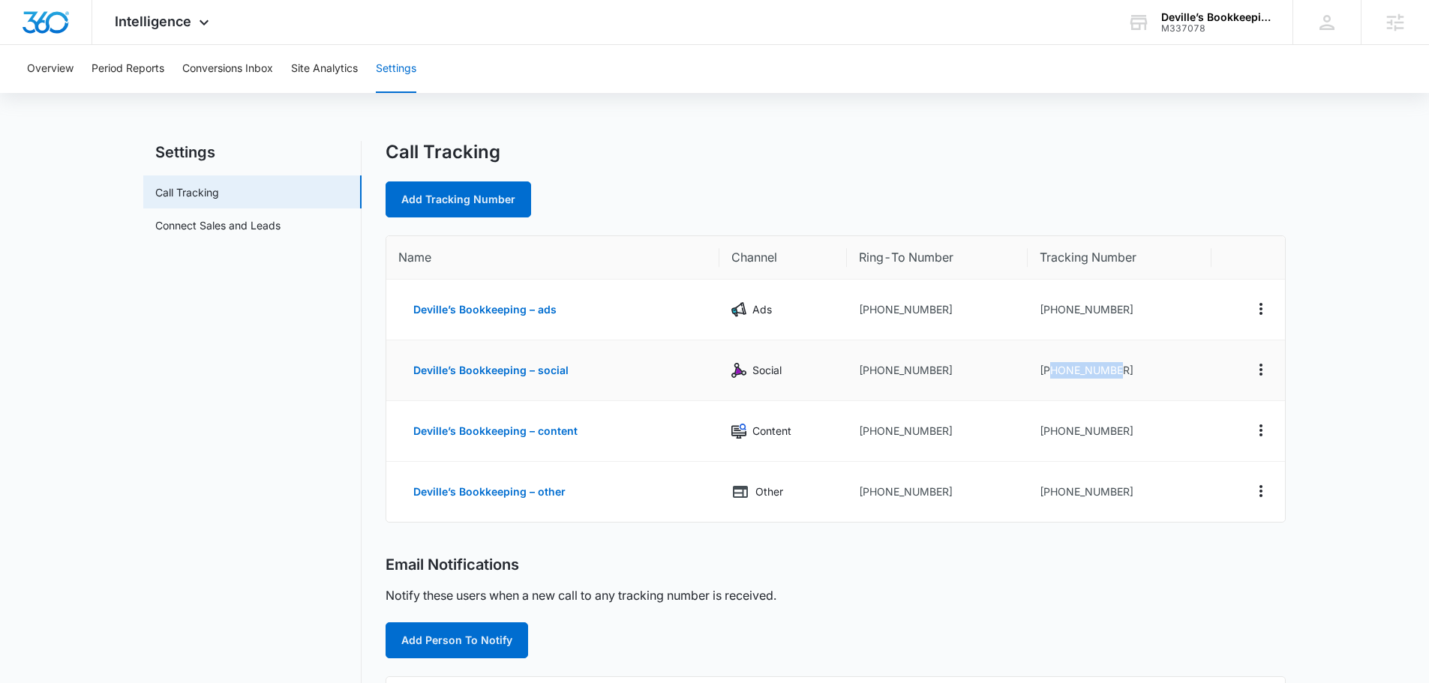
click at [1052, 377] on td "+13373850878" at bounding box center [1120, 371] width 184 height 61
copy td "3373850878"
drag, startPoint x: 1136, startPoint y: 431, endPoint x: 1049, endPoint y: 436, distance: 87.9
click at [1049, 436] on td "+13373853358" at bounding box center [1120, 431] width 184 height 61
copy td "3373853358"
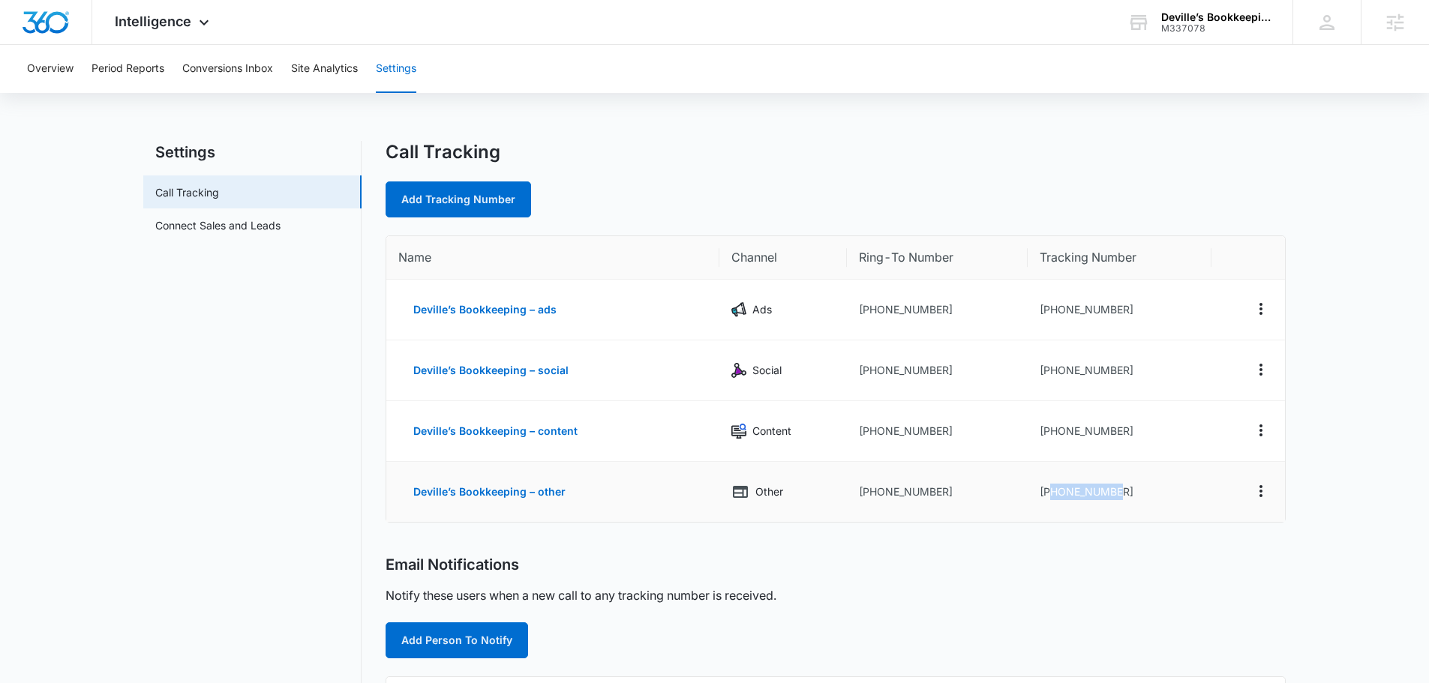
drag, startPoint x: 1122, startPoint y: 494, endPoint x: 1051, endPoint y: 497, distance: 71.4
click at [1051, 497] on td "+13373853498" at bounding box center [1120, 492] width 184 height 60
copy td "3373853498"
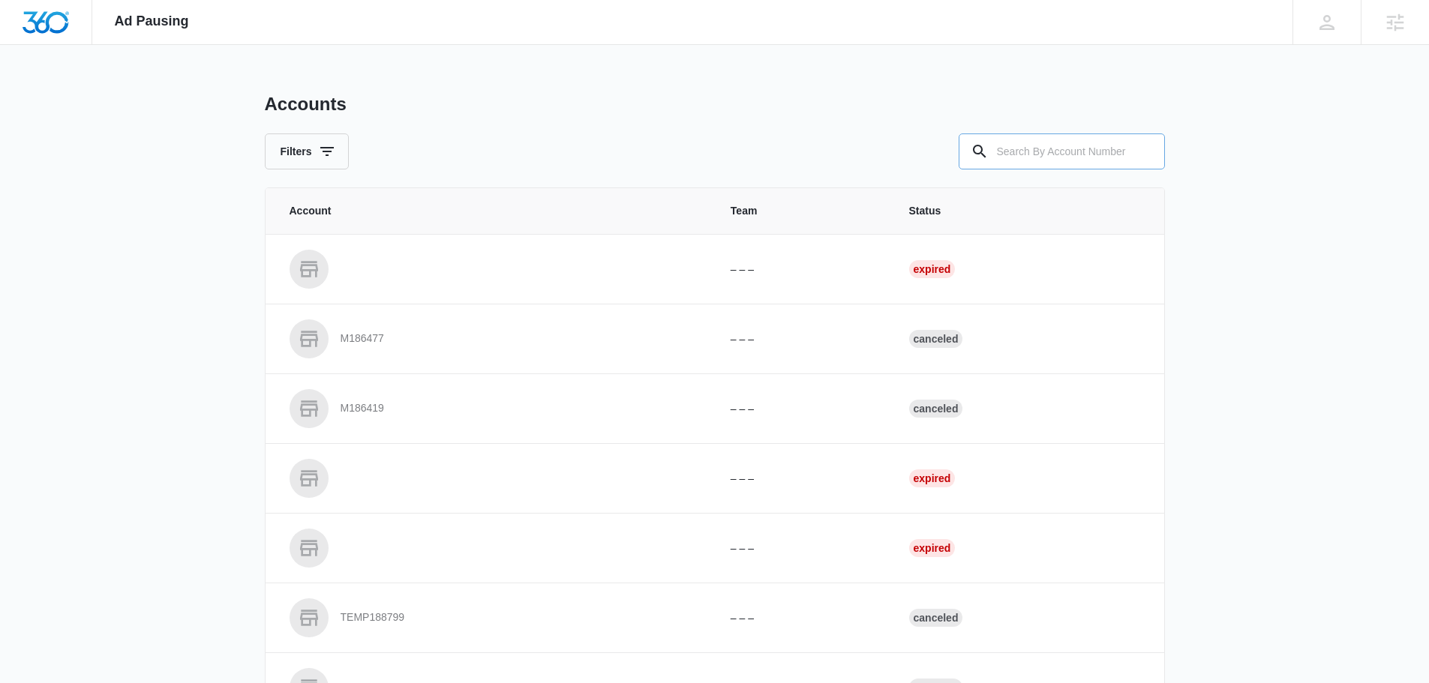
click at [1055, 161] on input "text" at bounding box center [1062, 152] width 206 height 36
type input "m337078"
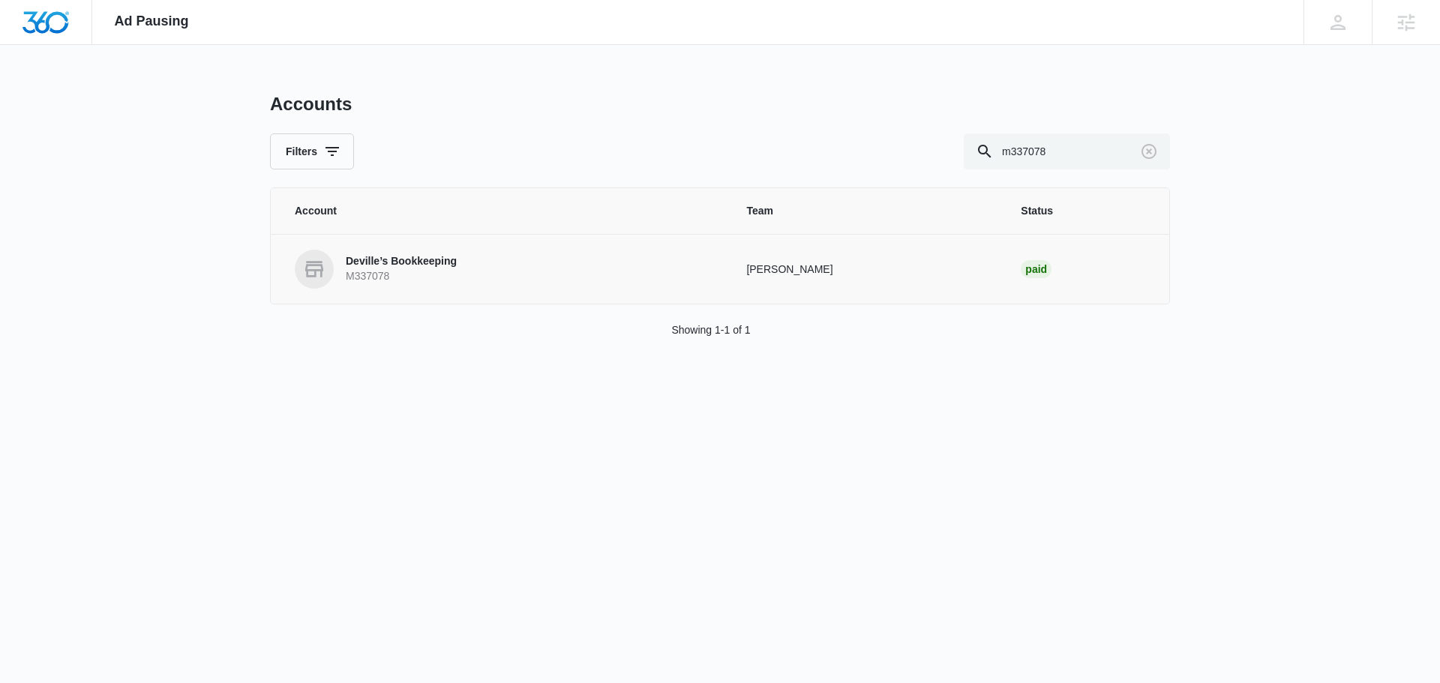
click at [434, 274] on p "M337078" at bounding box center [401, 276] width 111 height 15
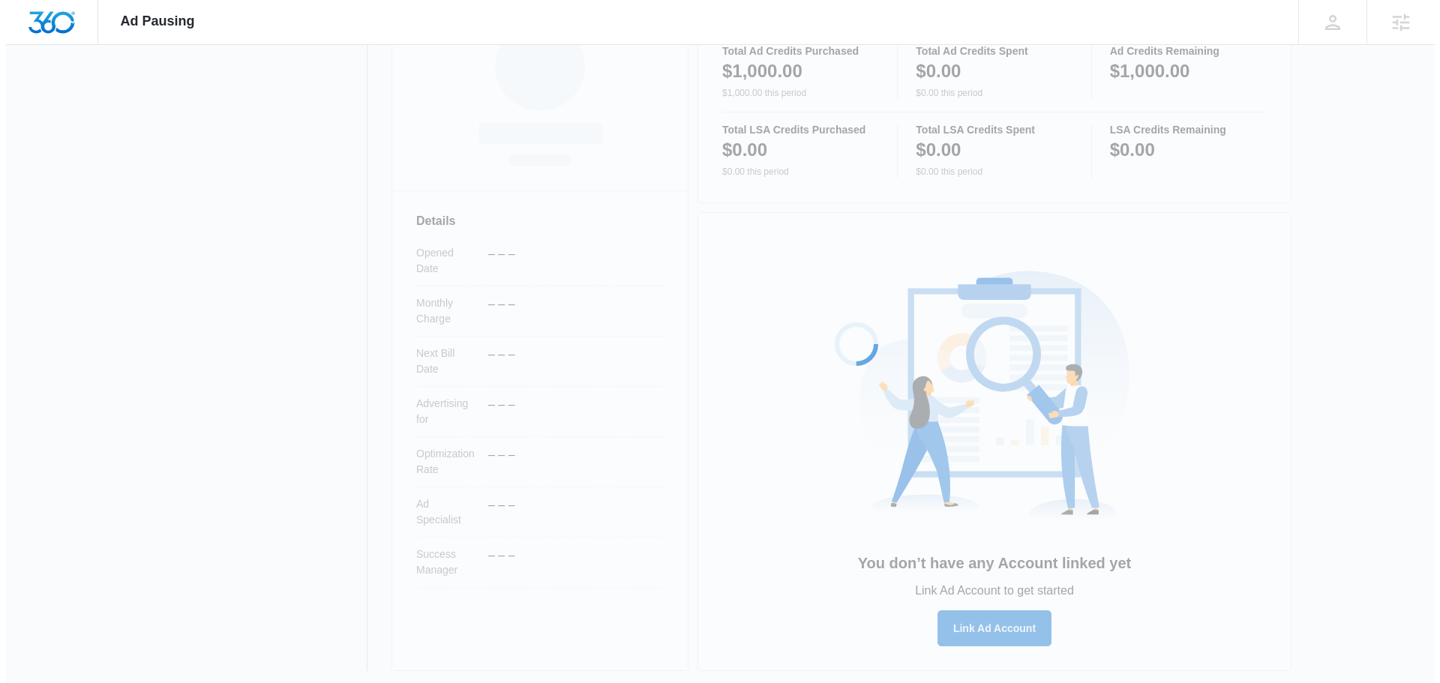
scroll to position [272, 0]
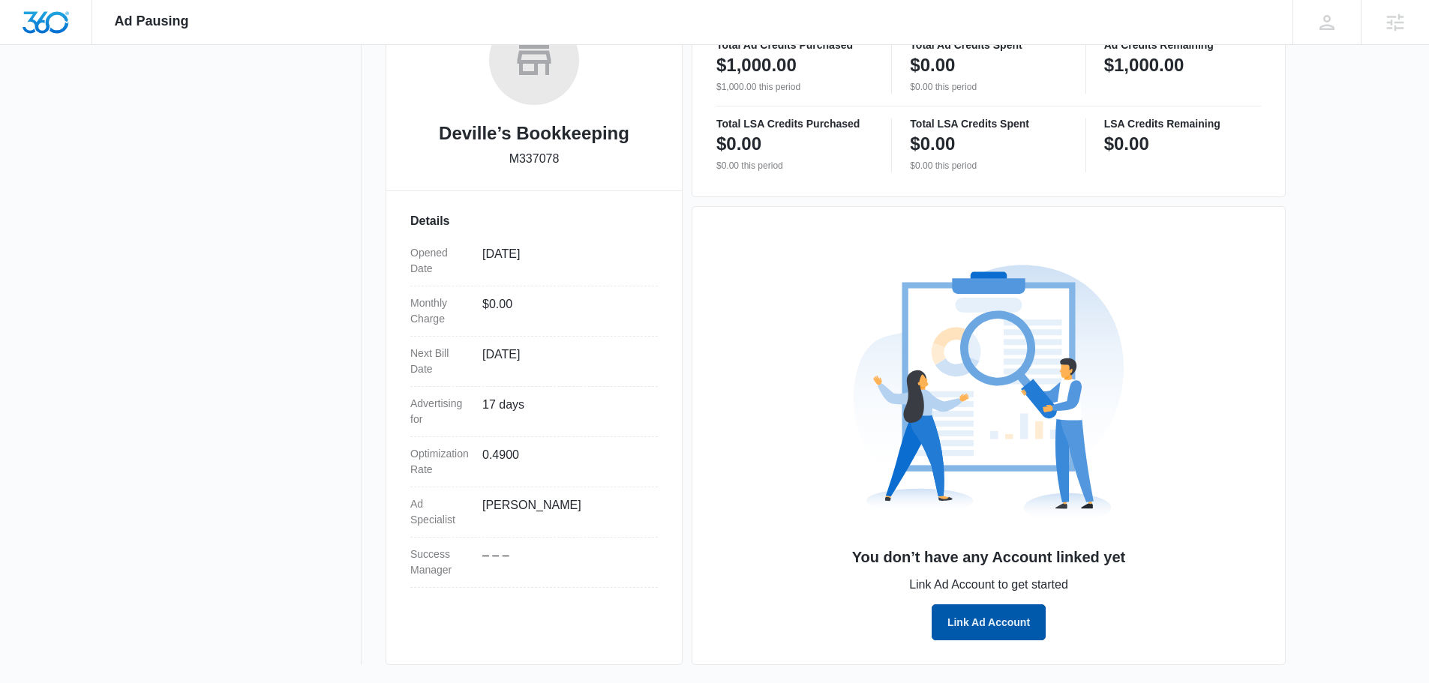
click at [980, 622] on button "Link Ad Account" at bounding box center [989, 623] width 114 height 36
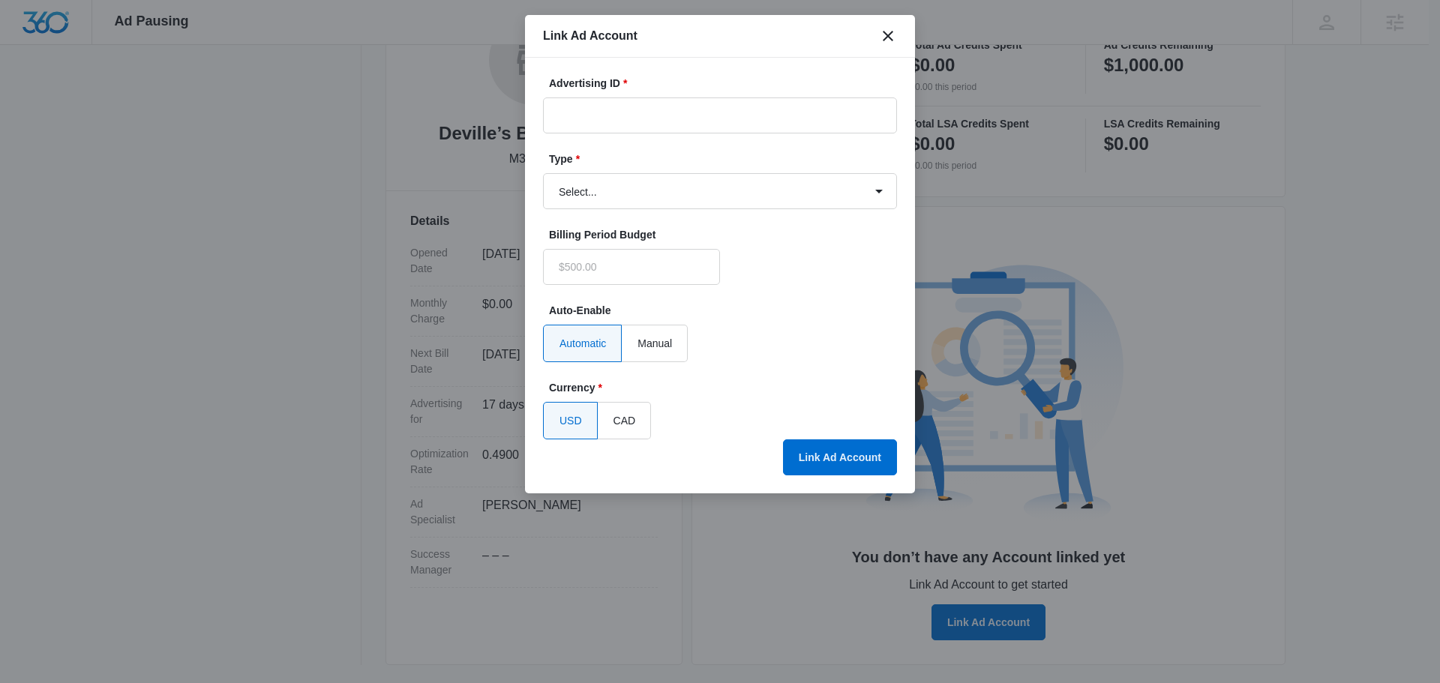
type input "$0.00"
click at [635, 106] on input "Advertising ID *" at bounding box center [720, 116] width 354 height 36
paste input "[PHONE_NUMBER]"
type input "[PHONE_NUMBER]"
click at [798, 238] on form "Advertising ID * [PHONE_NUMBER] Type * Select... Bing Ads Facebook Ads Google A…" at bounding box center [720, 258] width 354 height 364
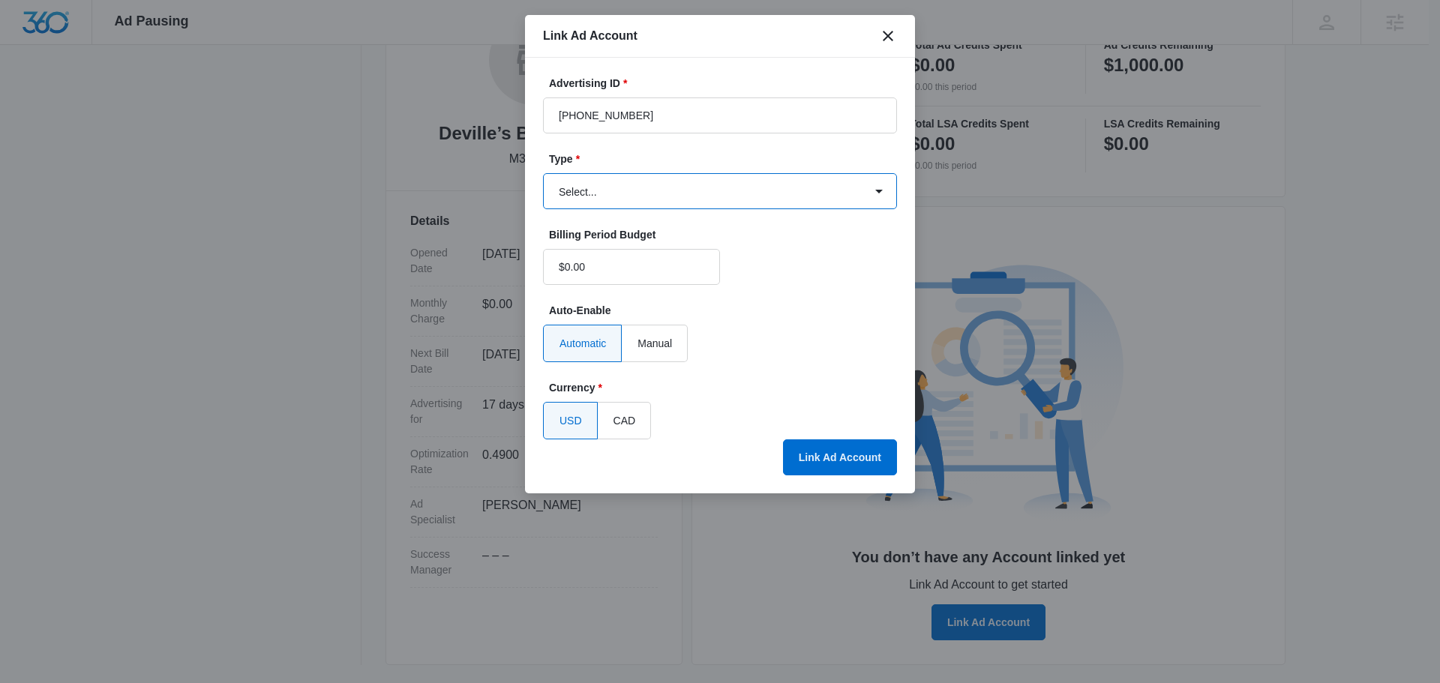
click at [787, 205] on select "Select... Bing Ads Facebook Ads Google Ads" at bounding box center [720, 191] width 354 height 36
select select "google"
click at [543, 173] on select "Select... Bing Ads Facebook Ads Google Ads" at bounding box center [720, 191] width 354 height 36
click at [812, 448] on button "Link Ad Account" at bounding box center [840, 458] width 114 height 36
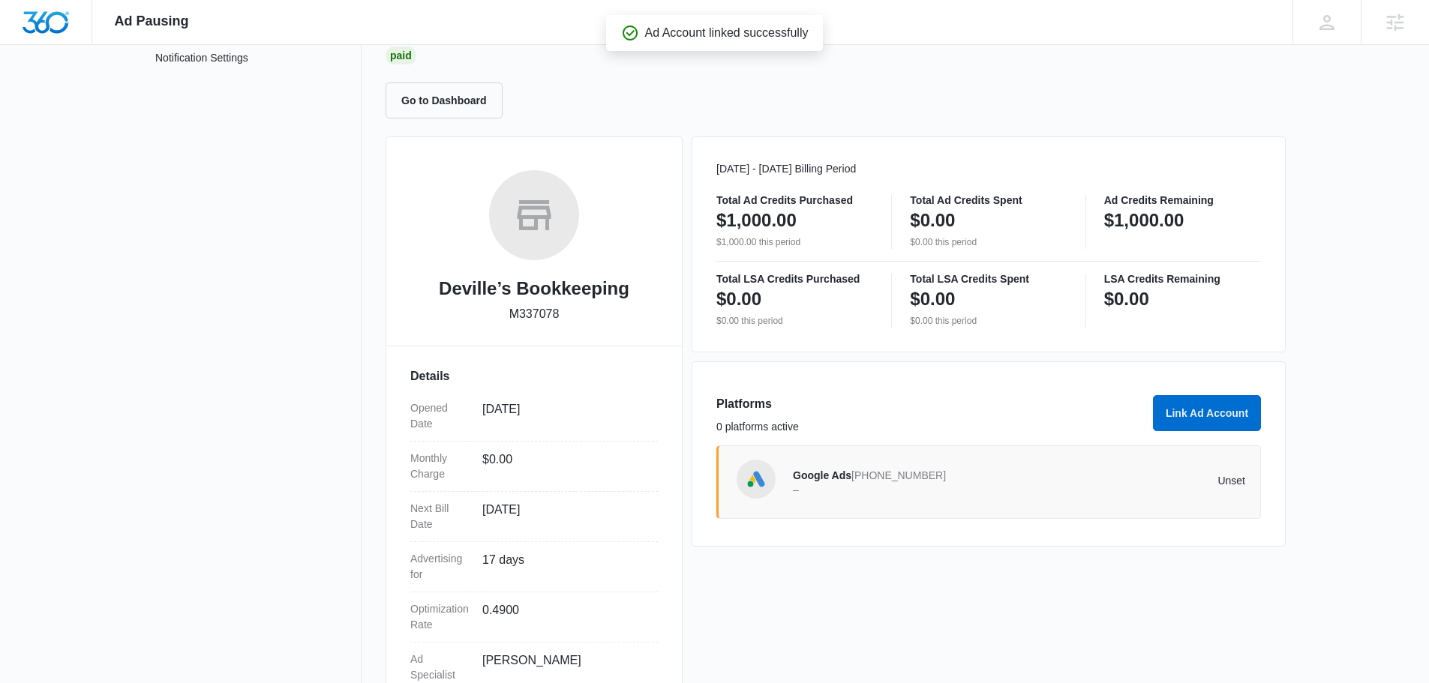
scroll to position [0, 0]
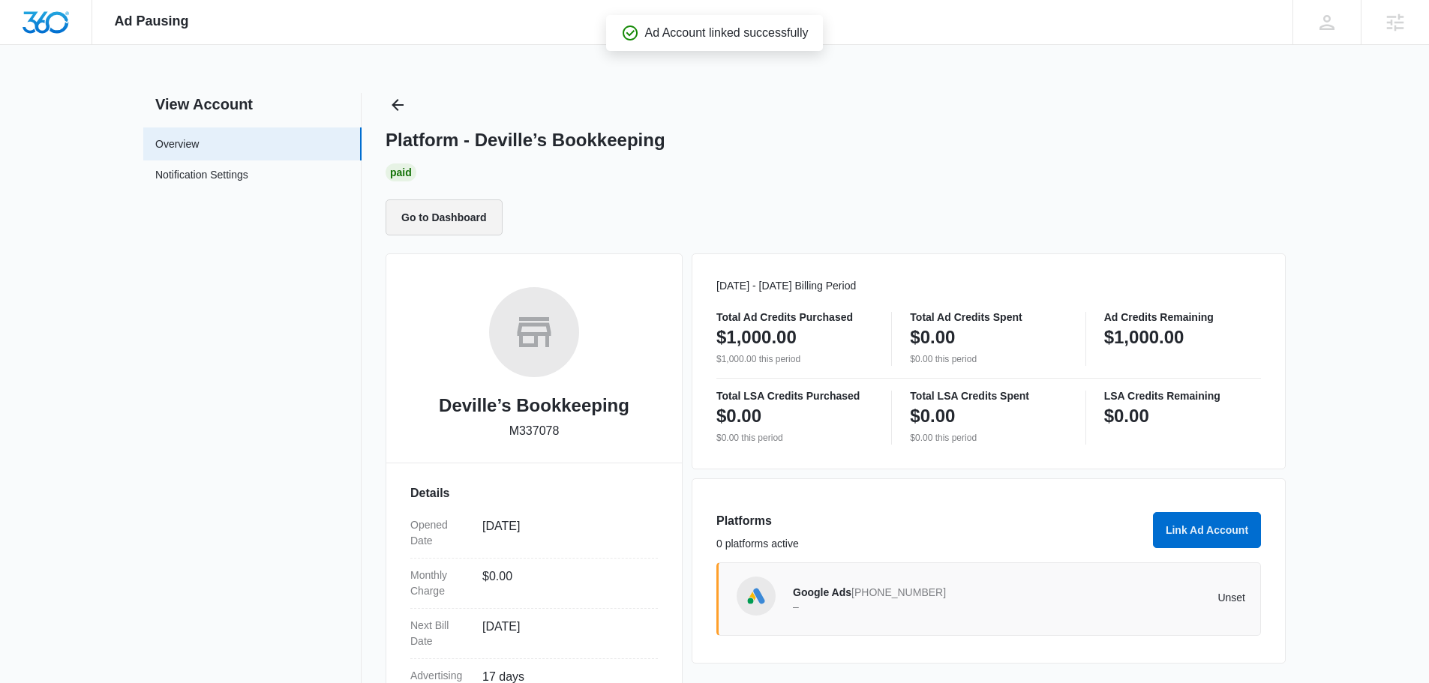
click at [476, 221] on button "Go to Dashboard" at bounding box center [444, 218] width 117 height 36
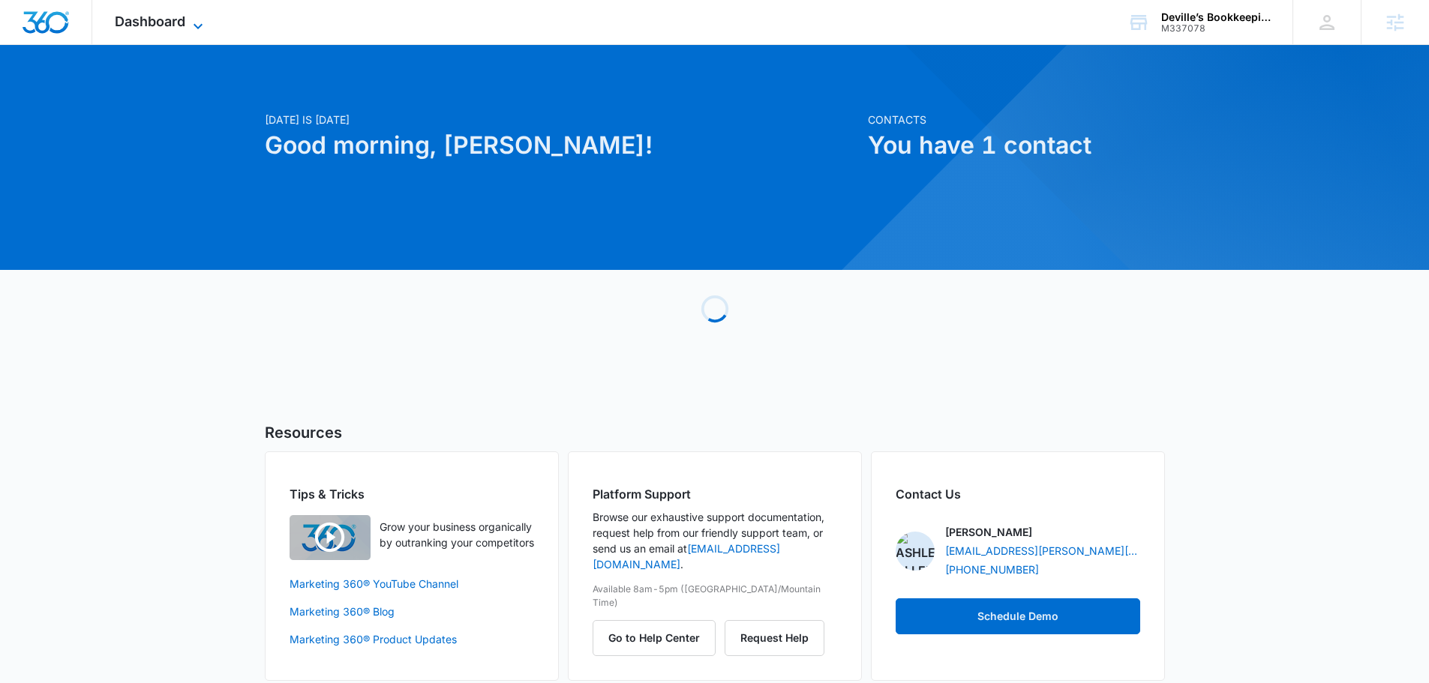
click at [171, 17] on span "Dashboard" at bounding box center [150, 22] width 71 height 16
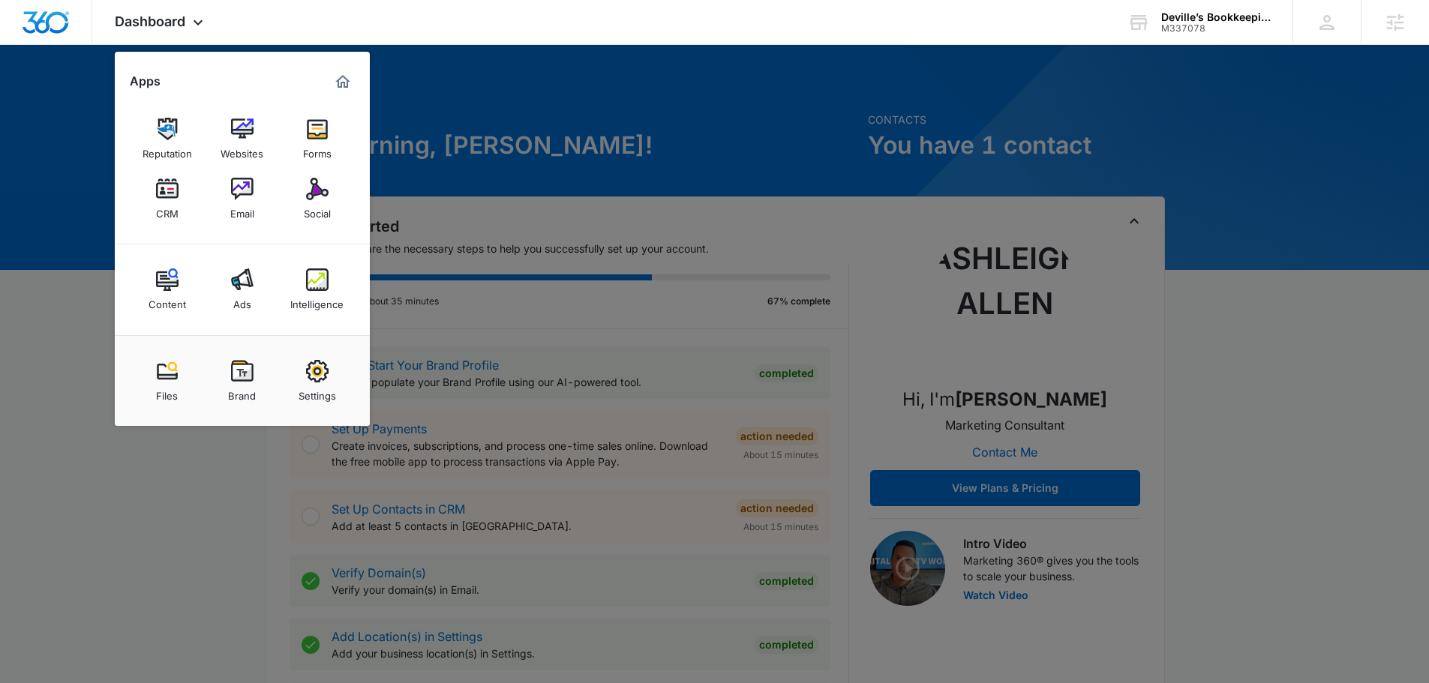
click at [1230, 324] on div at bounding box center [714, 341] width 1429 height 683
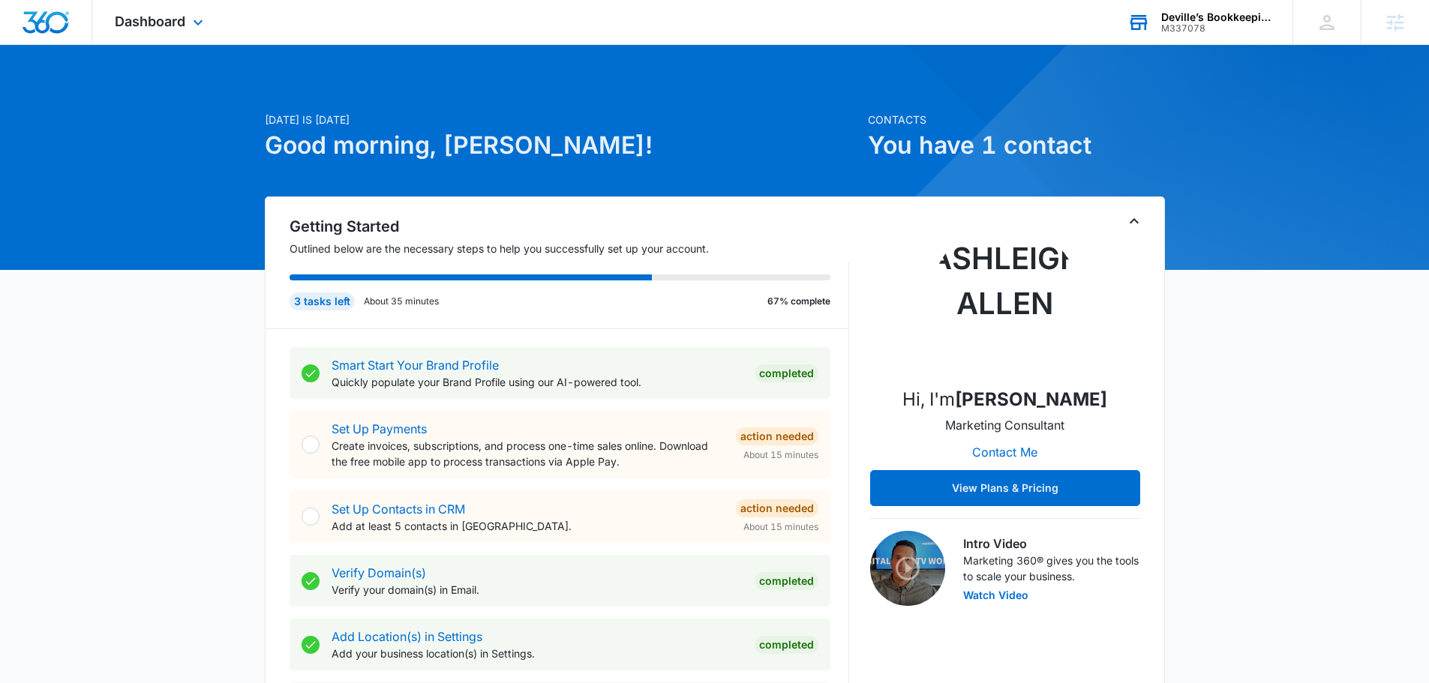
click at [1217, 19] on div "Deville’s Bookkeeping" at bounding box center [1216, 17] width 110 height 12
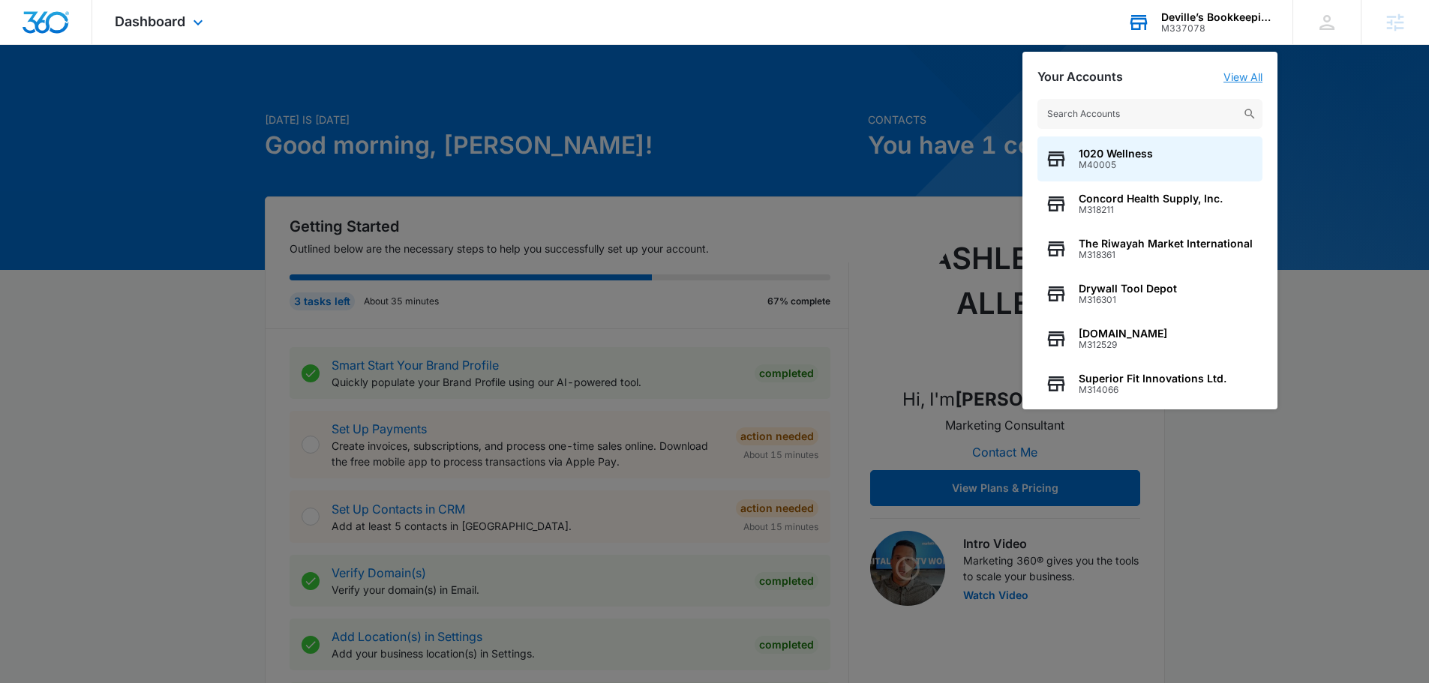
click at [1226, 78] on link "View All" at bounding box center [1242, 77] width 39 height 13
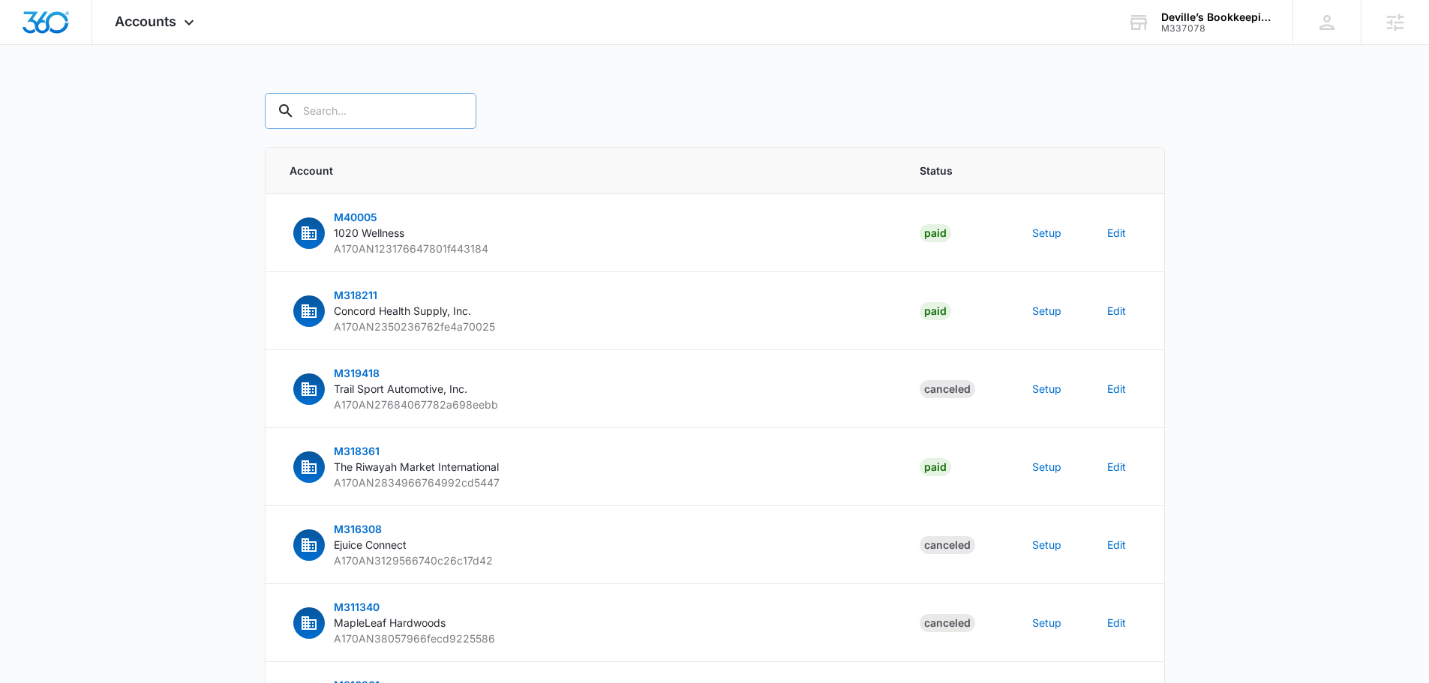
click at [329, 106] on input "text" at bounding box center [371, 111] width 212 height 36
type input "m337078"
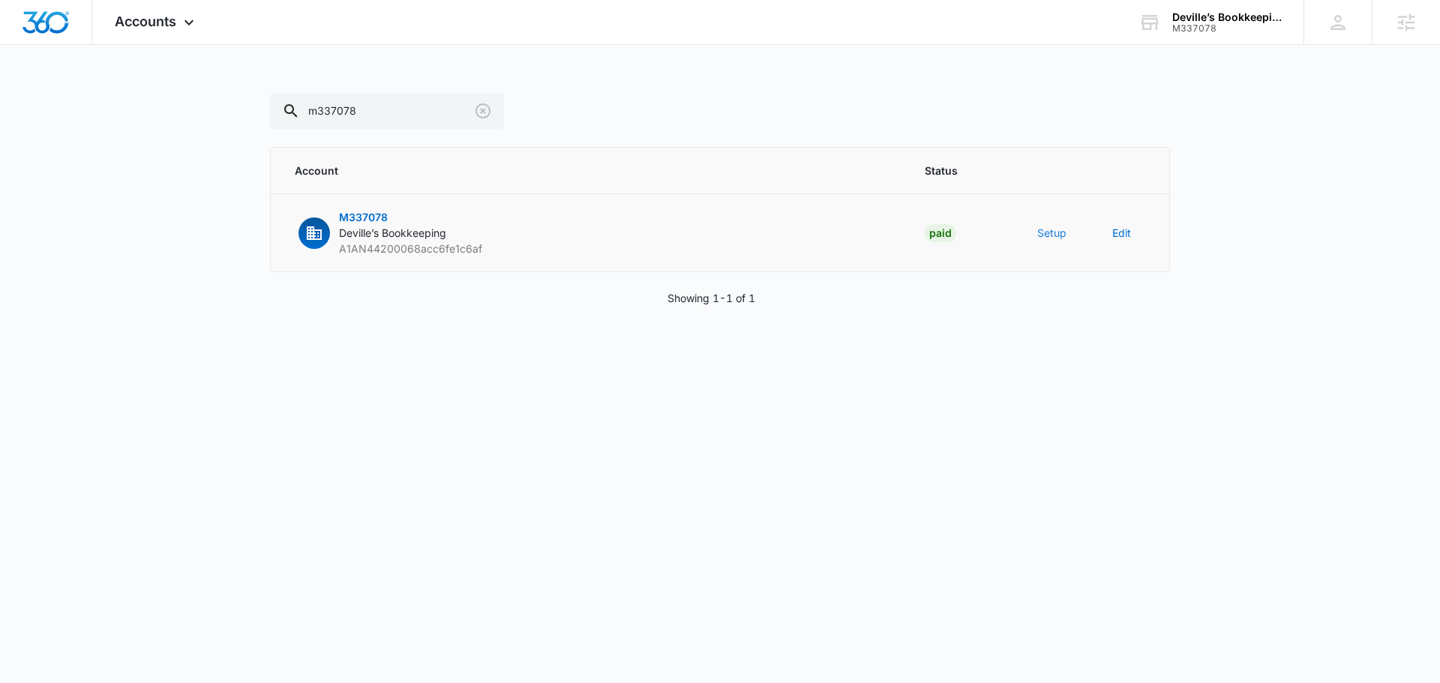
click at [1040, 239] on button "Setup" at bounding box center [1051, 233] width 29 height 16
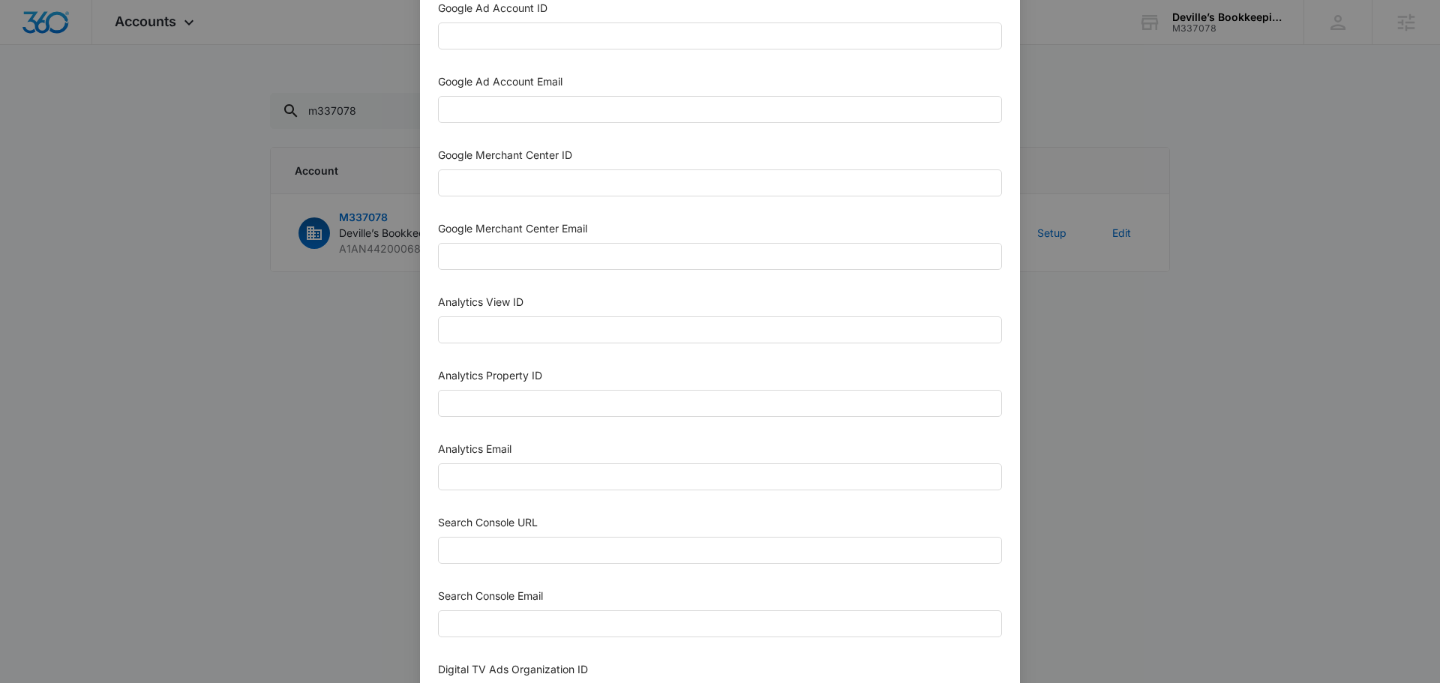
scroll to position [354, 0]
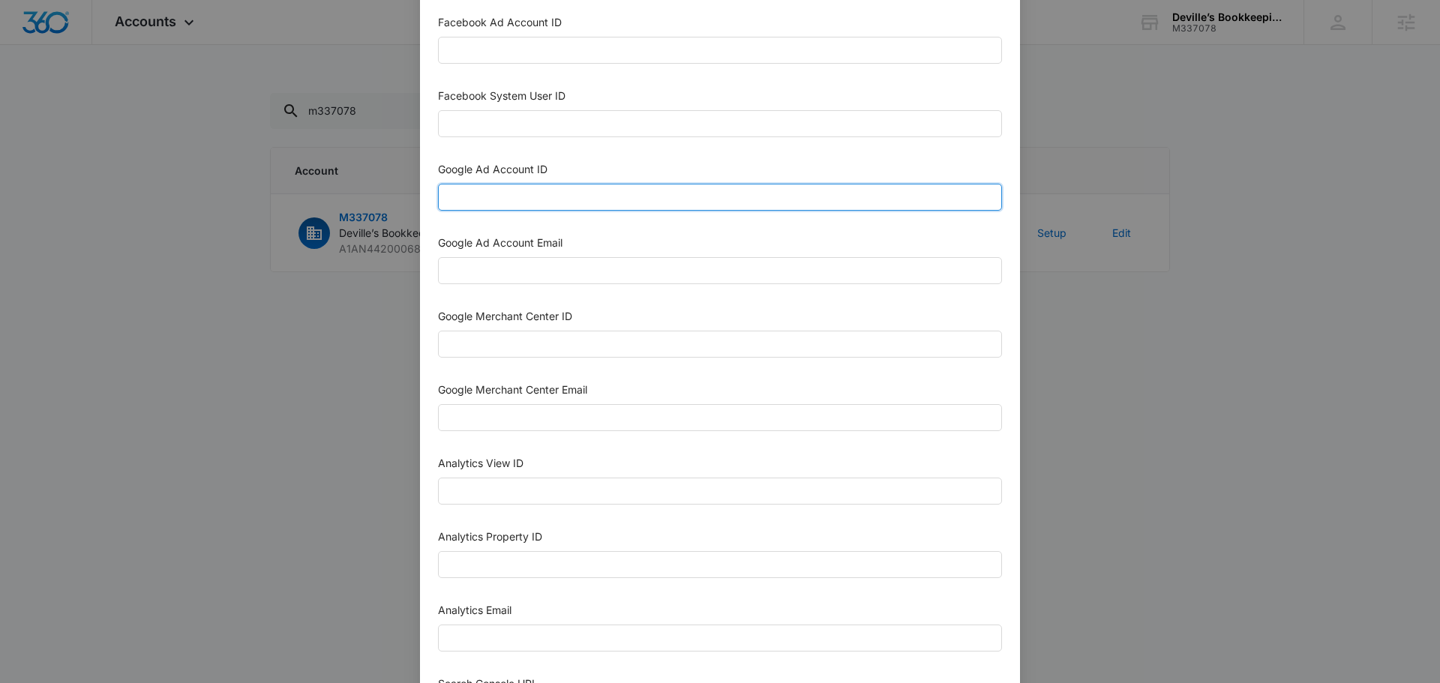
click at [541, 188] on input "Google Ad Account ID" at bounding box center [720, 197] width 564 height 27
paste input "255-277-5444"
type input "255-277-5444"
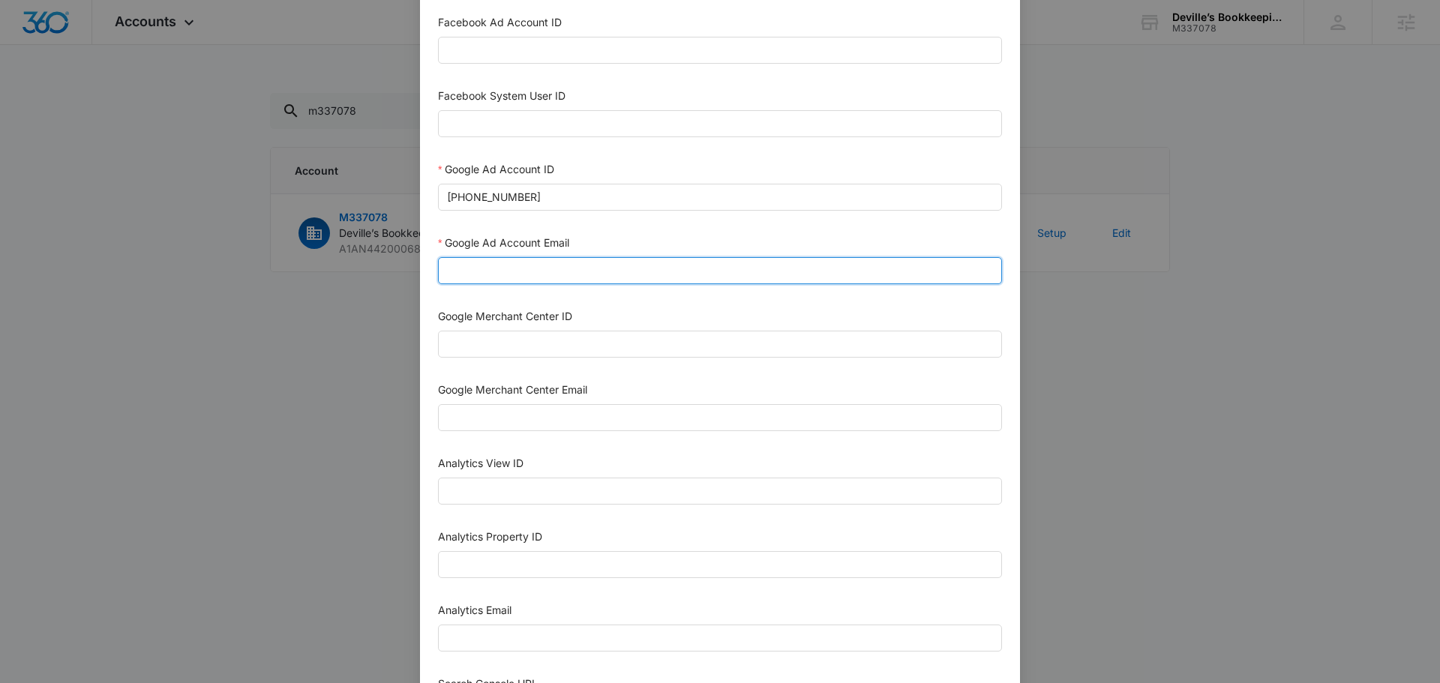
click at [506, 278] on input "Google Ad Account Email" at bounding box center [720, 270] width 564 height 27
type input "m360+accounts1029@madwiremedia.com"
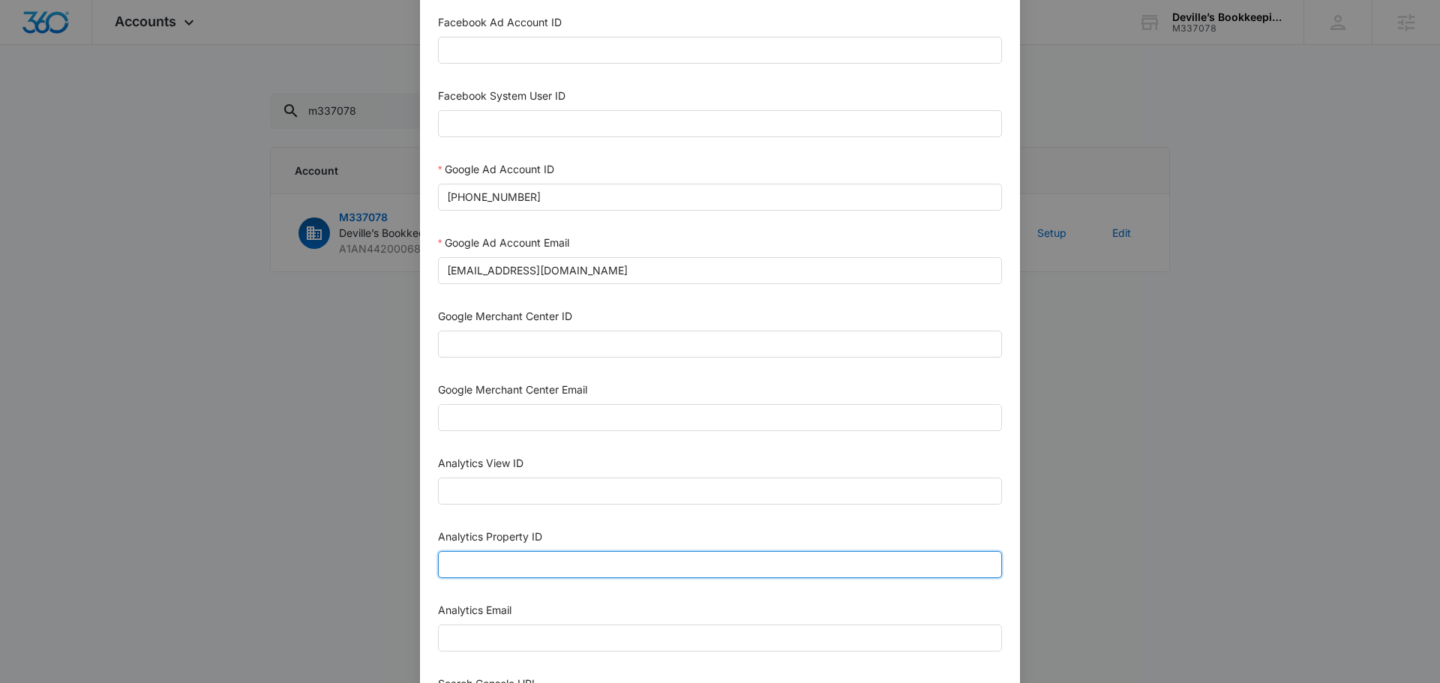
click at [589, 577] on input "Analytics Property ID" at bounding box center [720, 564] width 564 height 27
paste input "504749259"
type input "504749259"
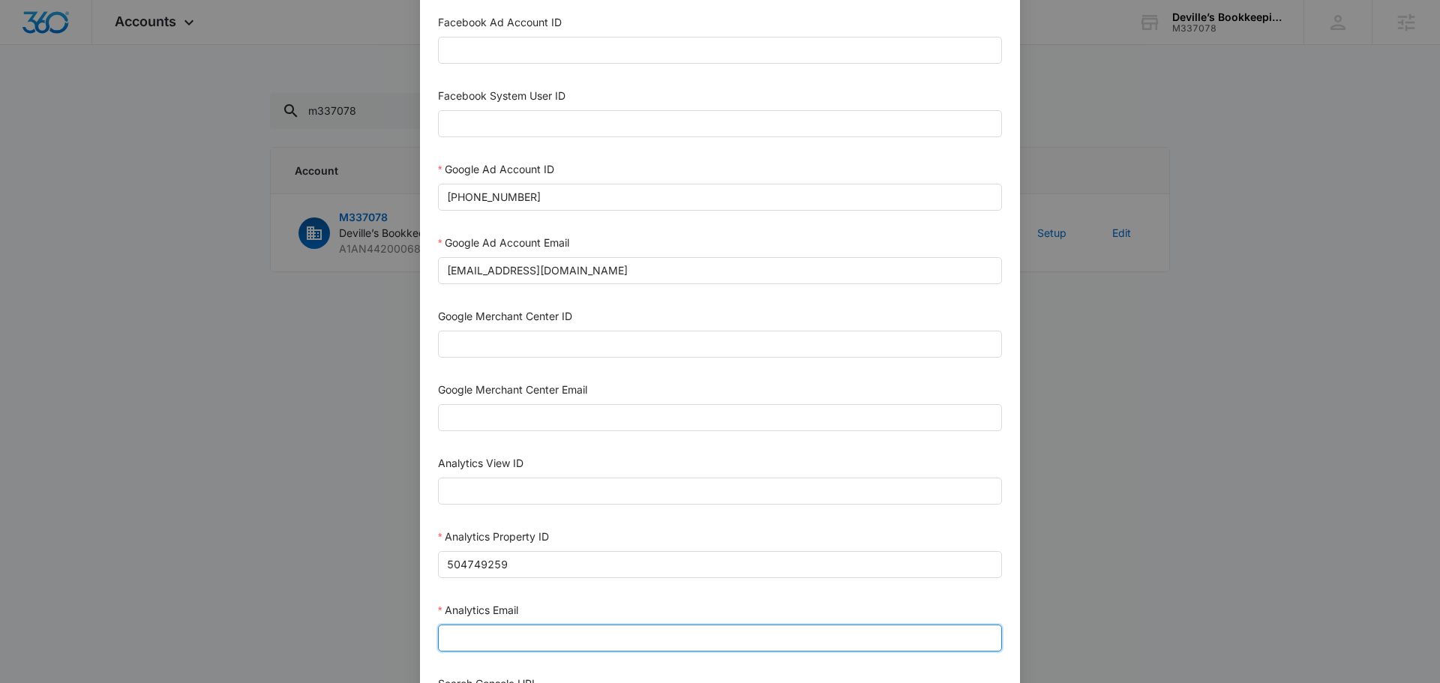
click at [527, 634] on input "Analytics Email" at bounding box center [720, 638] width 564 height 27
type input "m360+accounts1029@madwiremedia.com"
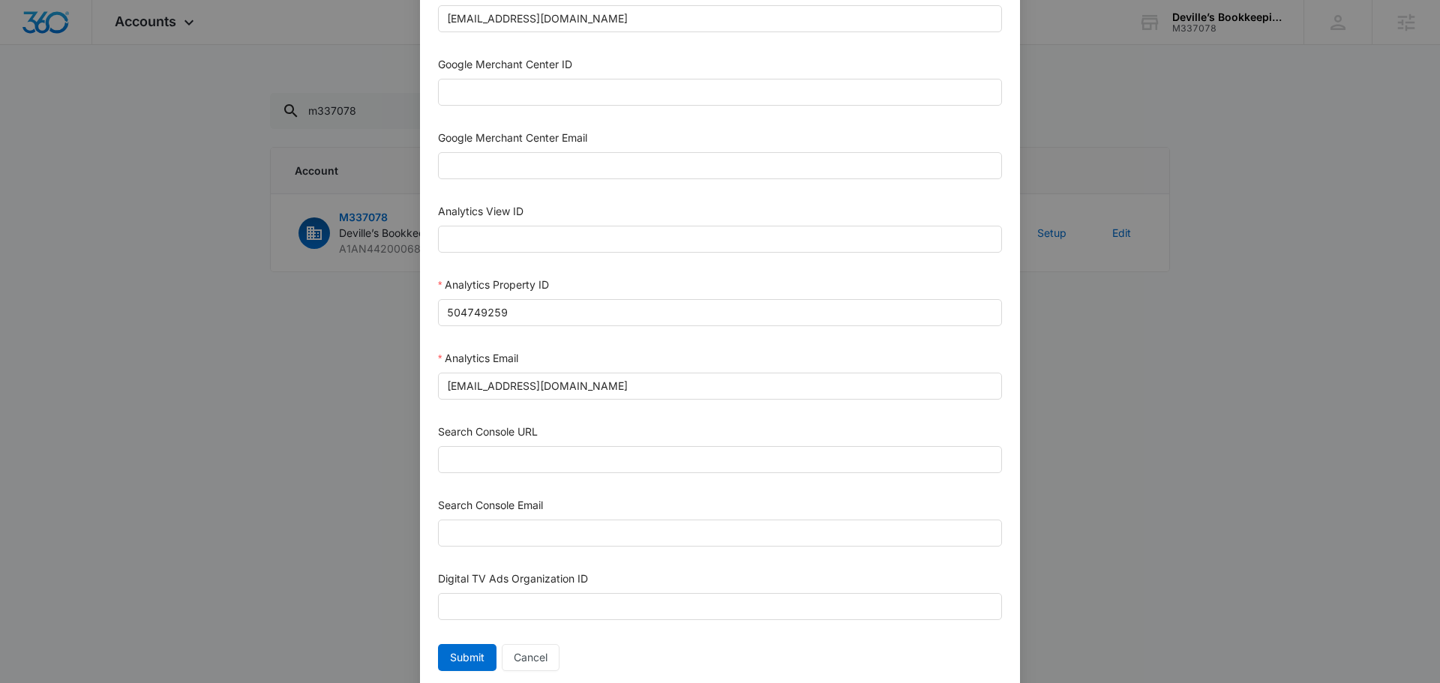
scroll to position [654, 0]
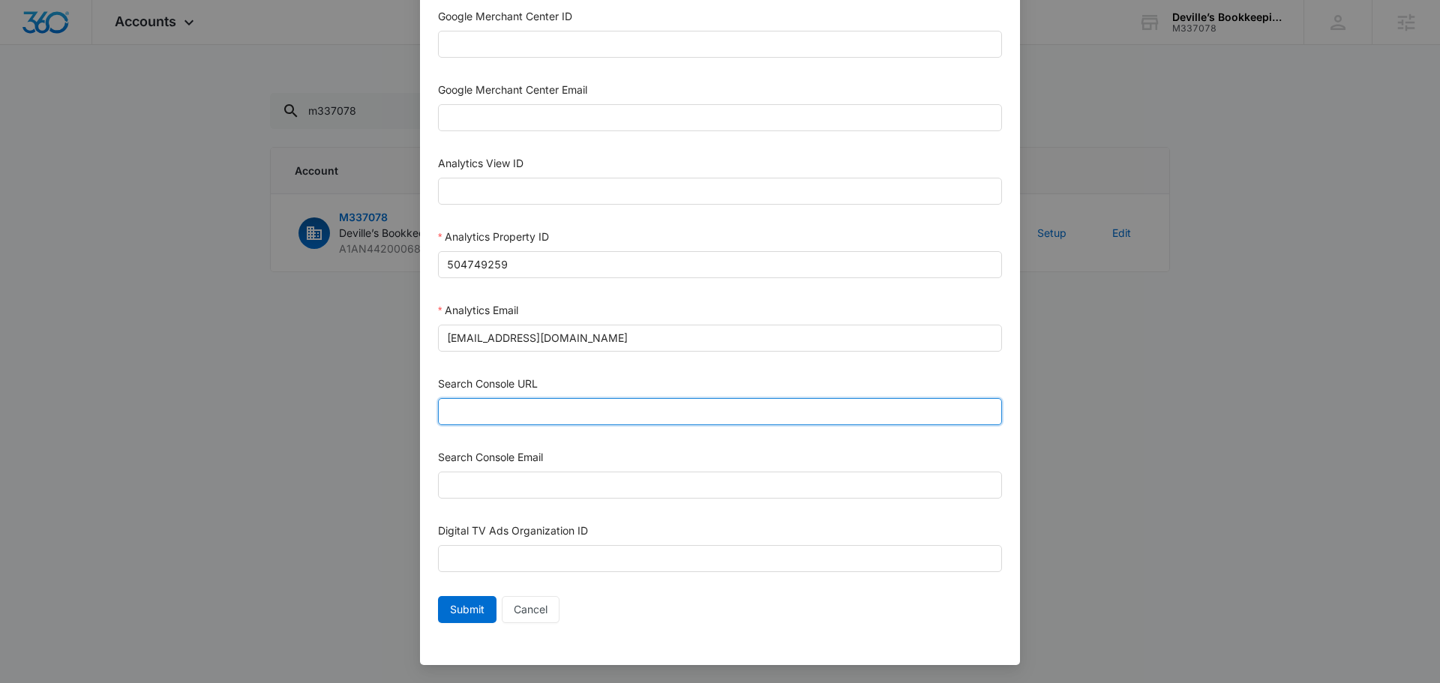
click at [569, 406] on input "Search Console URL" at bounding box center [720, 411] width 564 height 27
paste input "https://devillesbookkeeping.com/"
type input "https://devillesbookkeeping.com/"
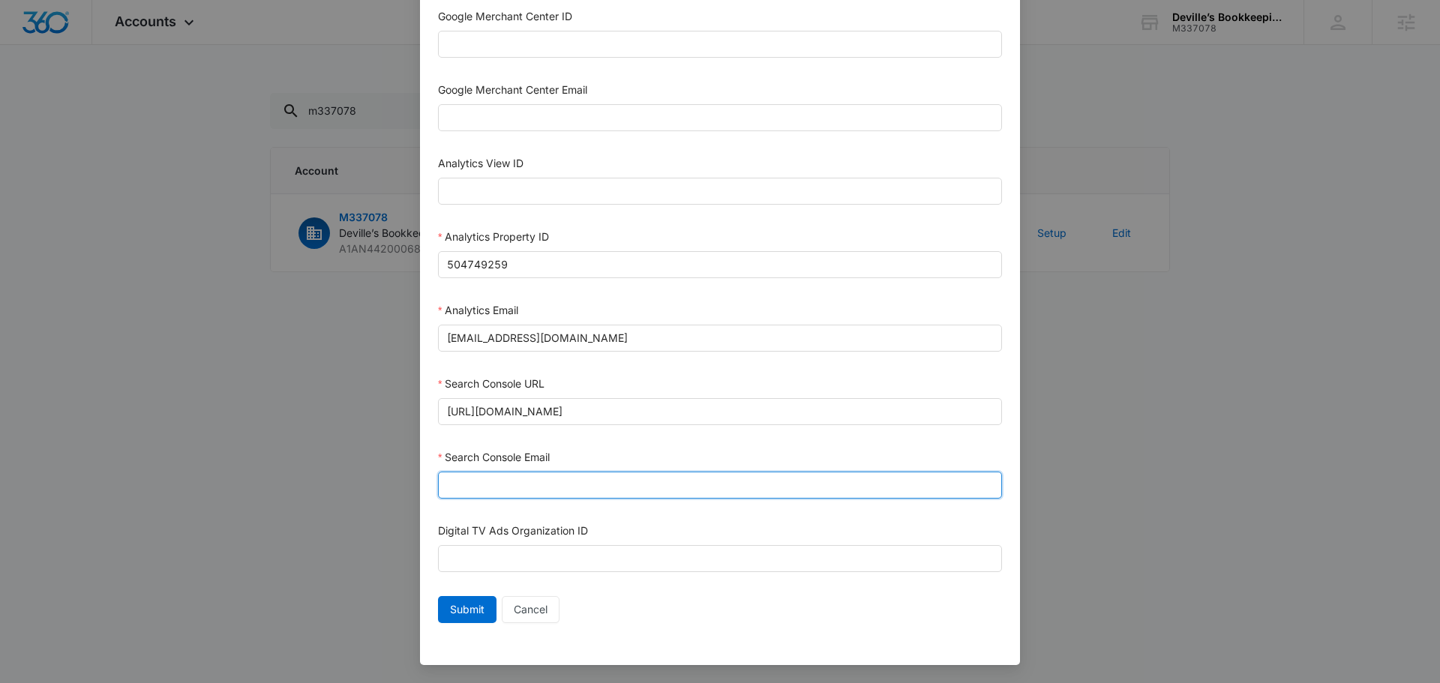
click at [639, 486] on input "Search Console Email" at bounding box center [720, 485] width 564 height 27
type input "m360+accounts1029@madwiremedia.com"
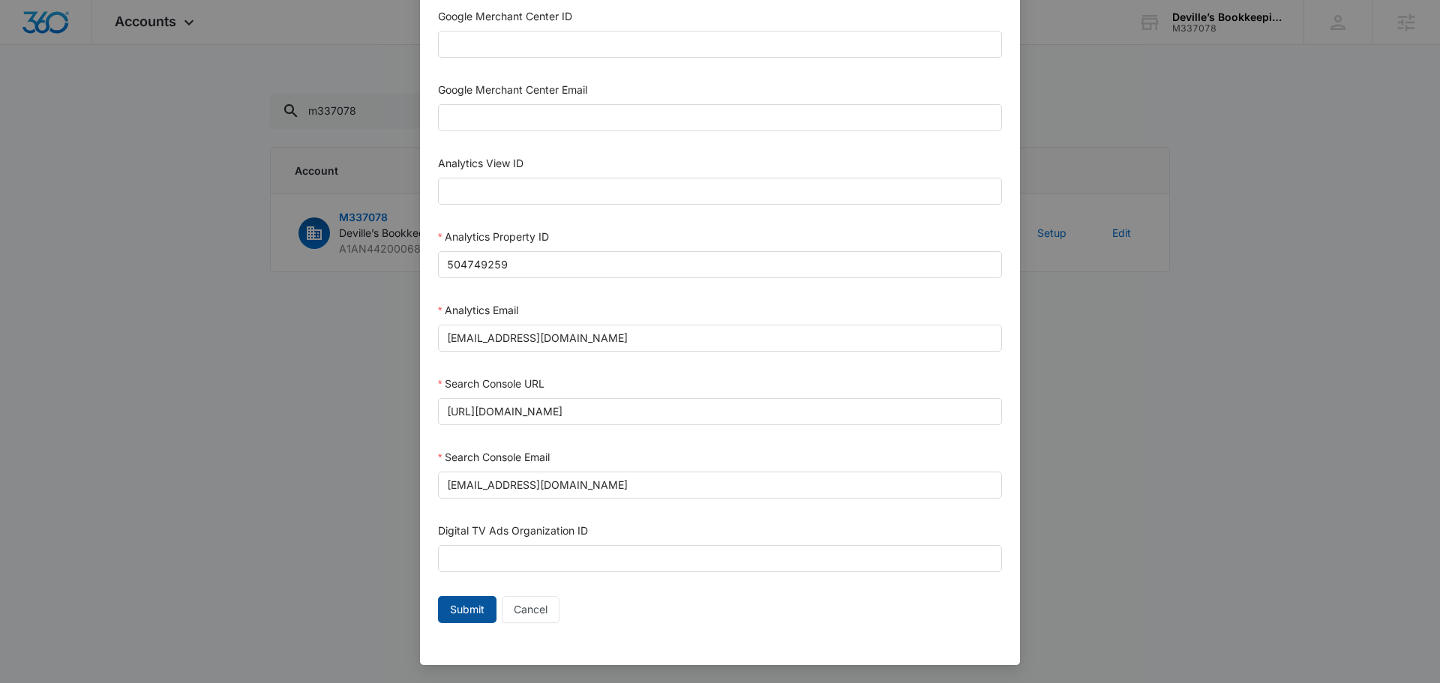
click at [452, 616] on span "Submit" at bounding box center [467, 610] width 35 height 17
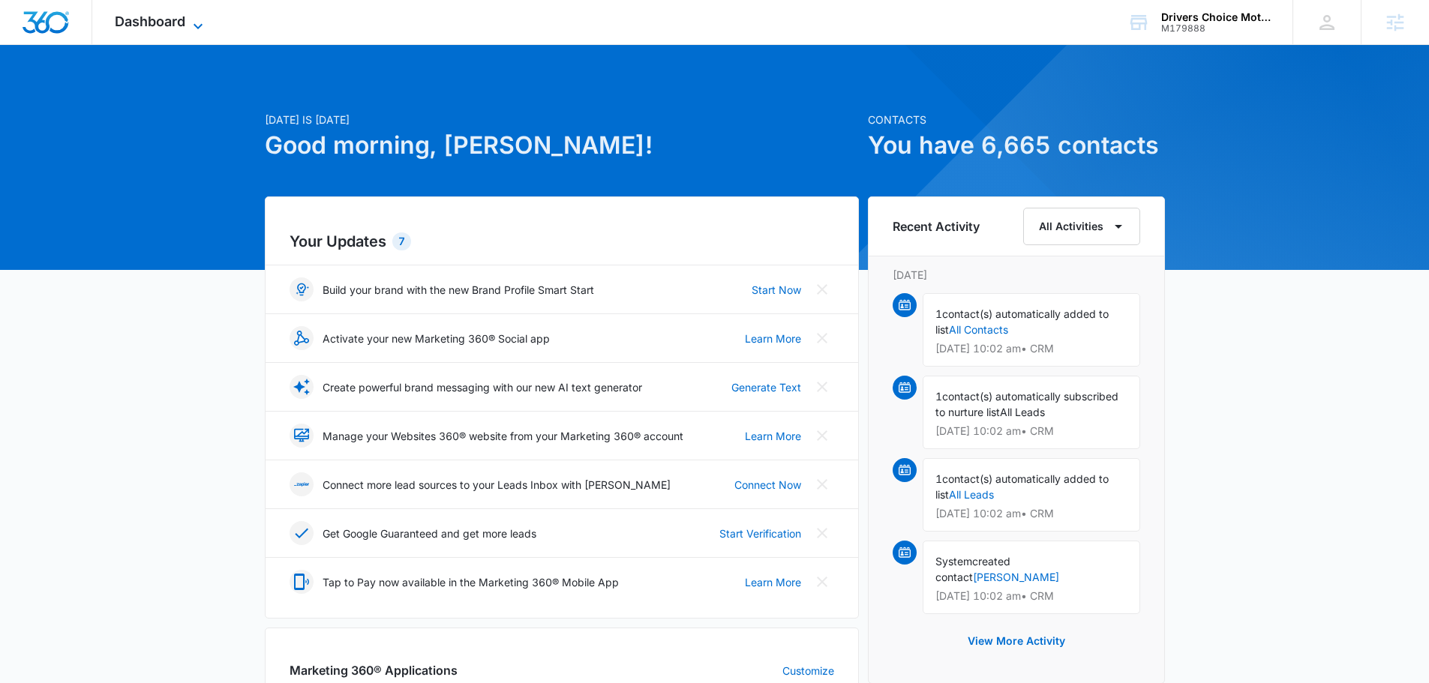
click at [183, 25] on span "Dashboard" at bounding box center [150, 22] width 71 height 16
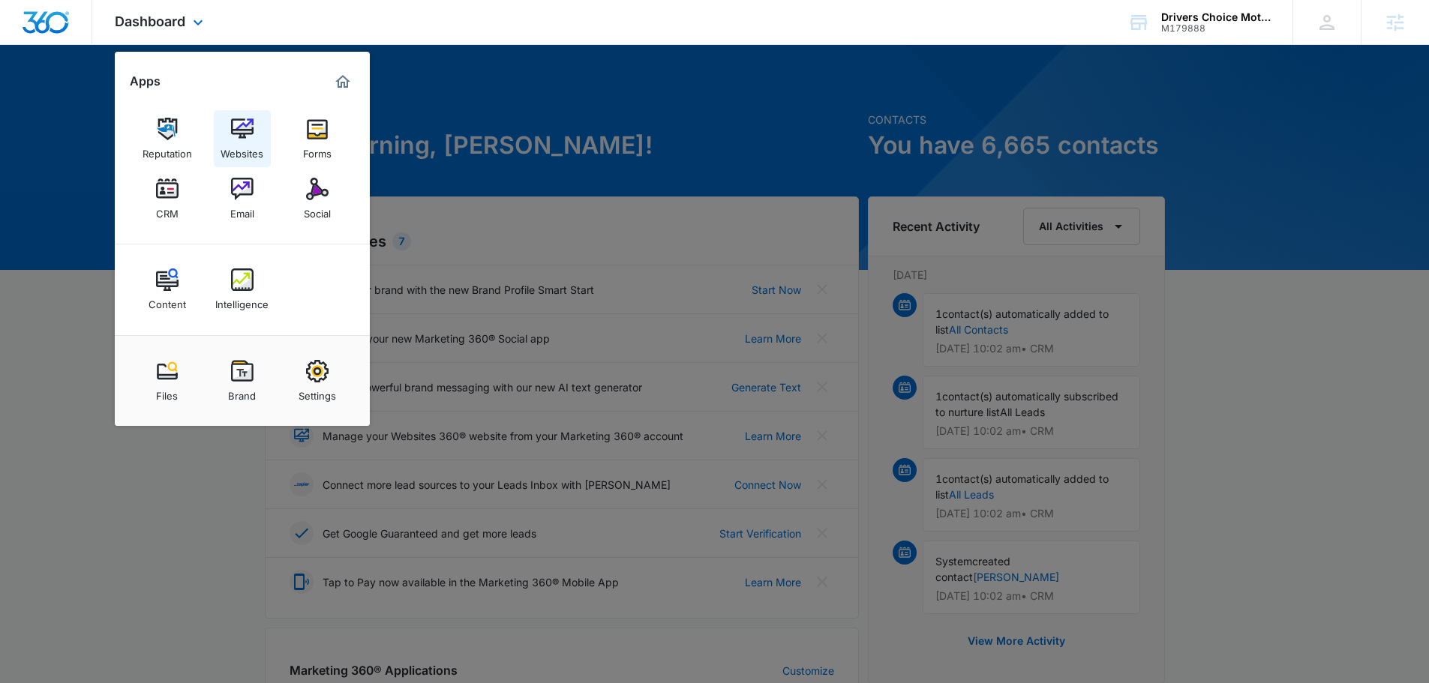
click at [251, 150] on div "Websites" at bounding box center [242, 150] width 43 height 20
